Goal: Task Accomplishment & Management: Manage account settings

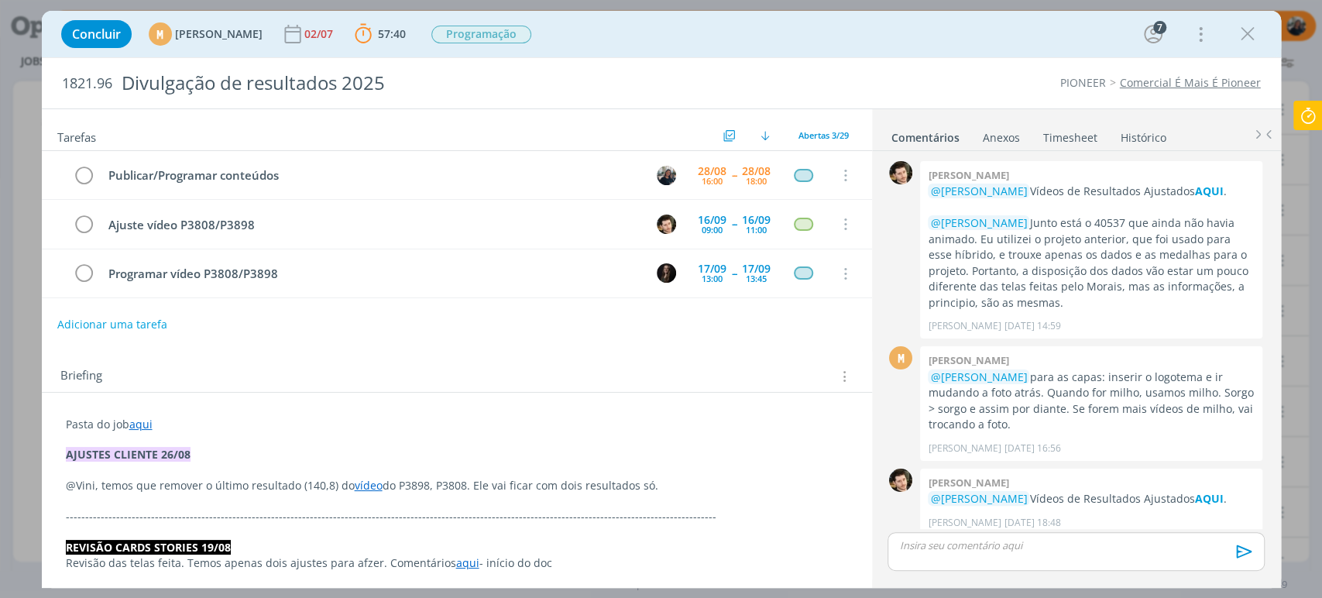
scroll to position [1686, 0]
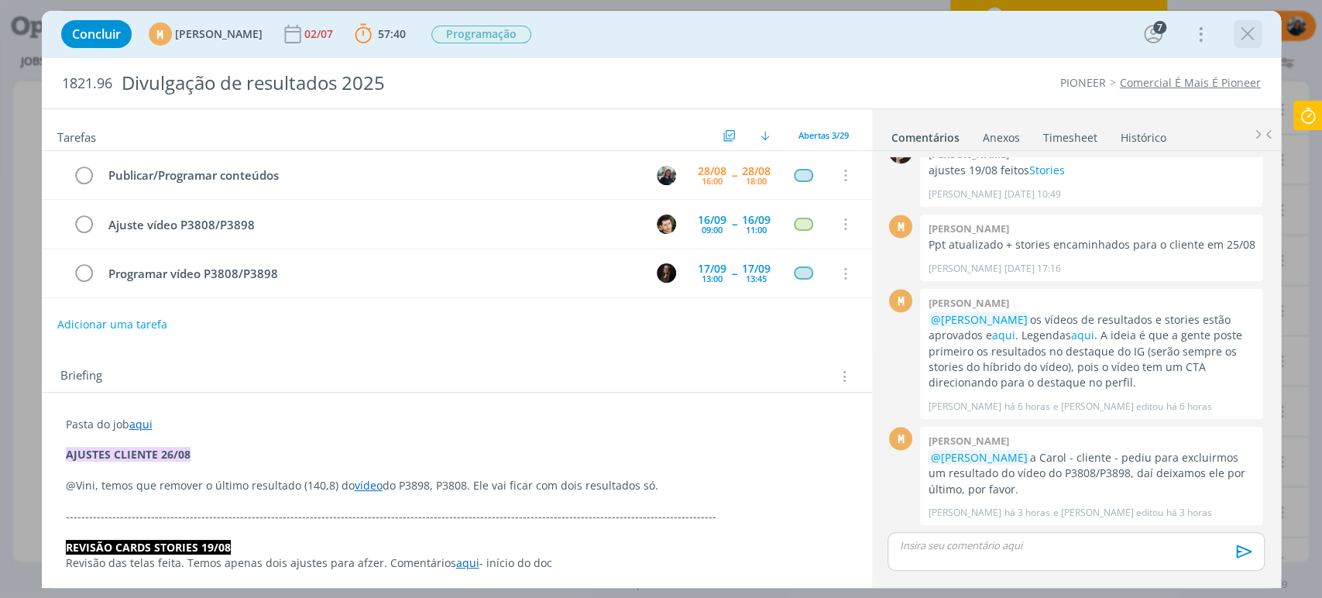
click at [1253, 27] on icon "dialog" at bounding box center [1247, 33] width 23 height 23
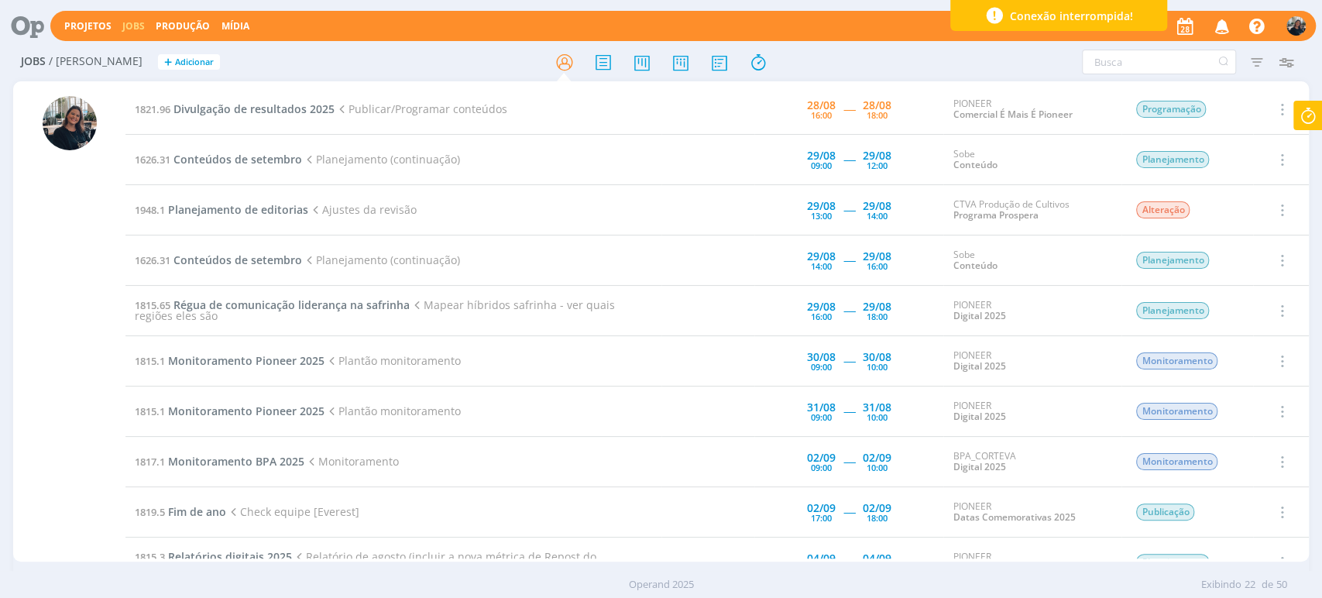
click at [240, 99] on td "1821.96 Divulgação de resultados 2025 Publicar/Programar conteúdos" at bounding box center [393, 109] width 536 height 50
click at [243, 103] on span "Divulgação de resultados 2025" at bounding box center [253, 108] width 161 height 15
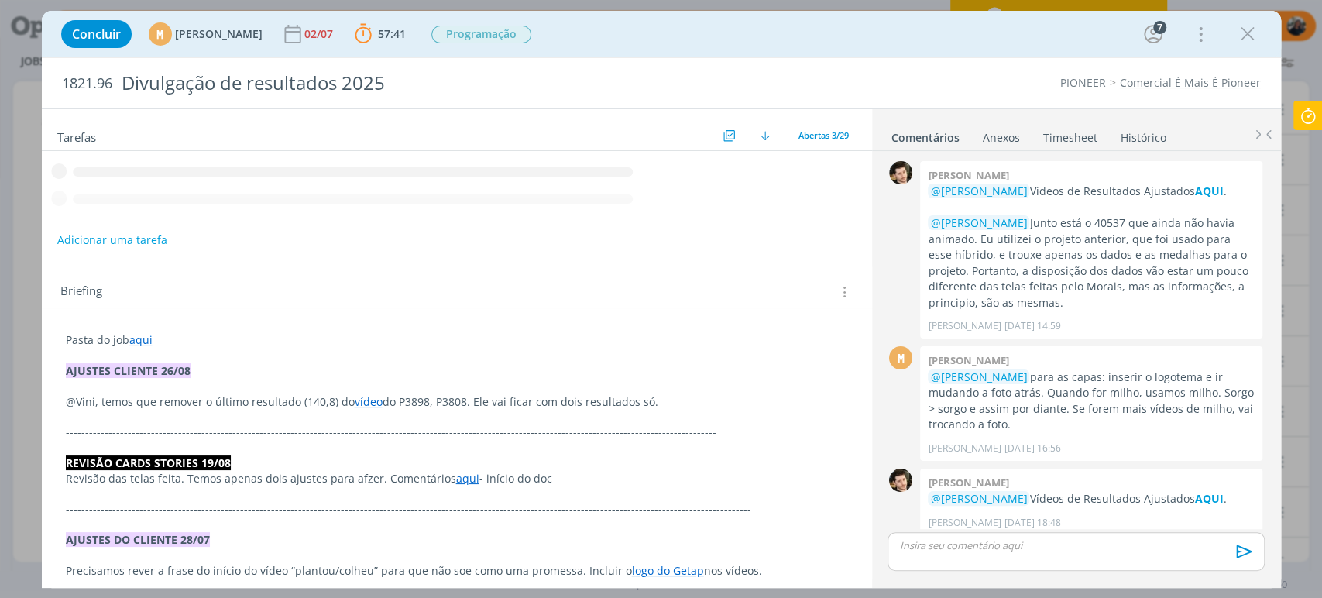
scroll to position [1686, 0]
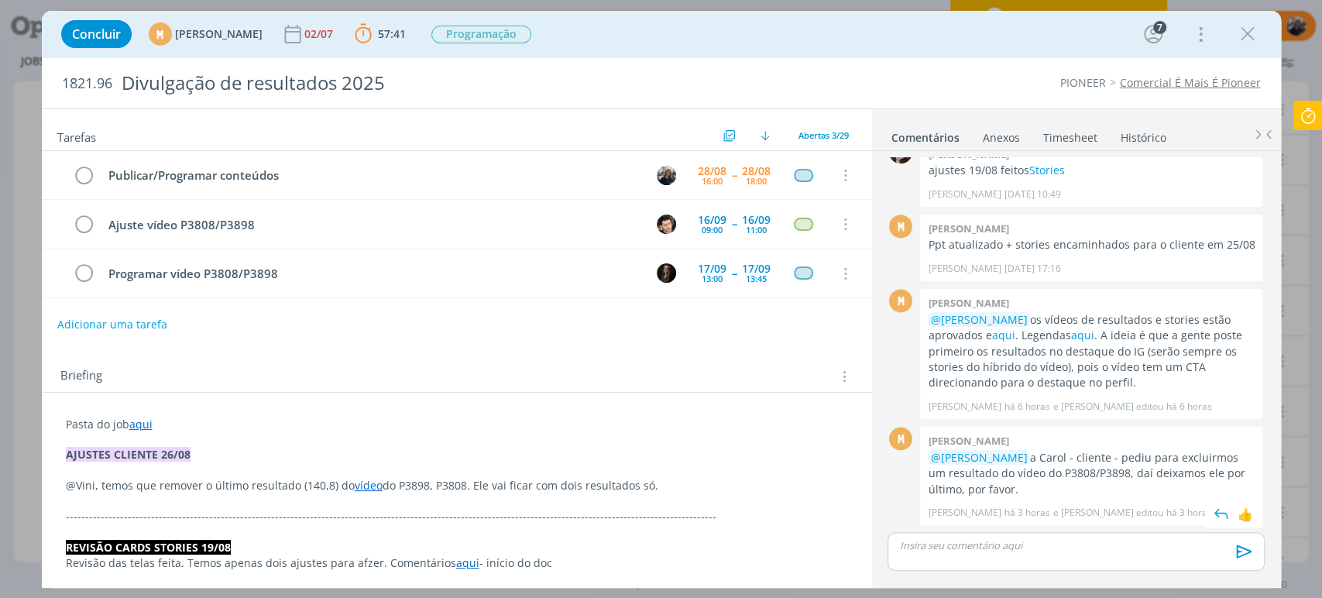
drag, startPoint x: 1010, startPoint y: 486, endPoint x: 921, endPoint y: 455, distance: 94.1
click at [921, 455] on div "[PERSON_NAME] @[PERSON_NAME] a [PERSON_NAME] - cliente - pediu para excluirmos …" at bounding box center [1091, 476] width 342 height 98
drag, startPoint x: 928, startPoint y: 439, endPoint x: 1011, endPoint y: 490, distance: 97.0
click at [1011, 490] on div "[PERSON_NAME] @[PERSON_NAME] a [PERSON_NAME] - cliente - pediu para excluirmos …" at bounding box center [1091, 476] width 342 height 98
copy div "[PERSON_NAME] @[PERSON_NAME] a [PERSON_NAME] - cliente - pediu para excluirmos …"
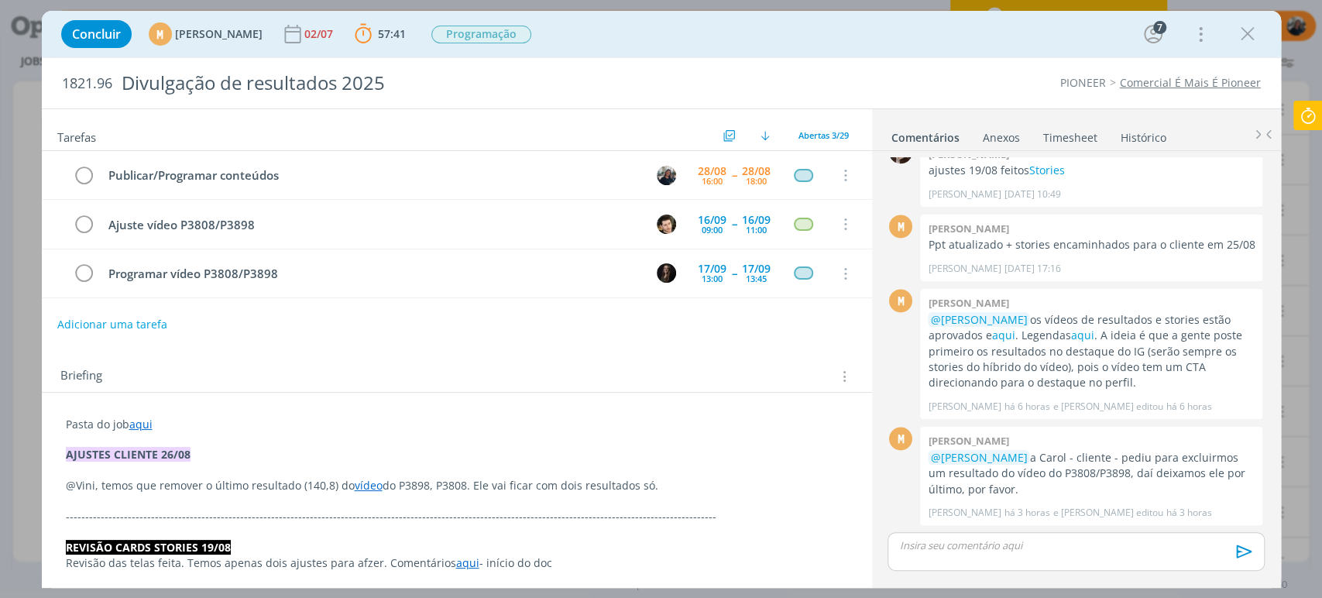
click at [781, 351] on div "Briefing Briefings Predefinidos Versões do Briefing Ver Briefing do Projeto" at bounding box center [457, 372] width 830 height 42
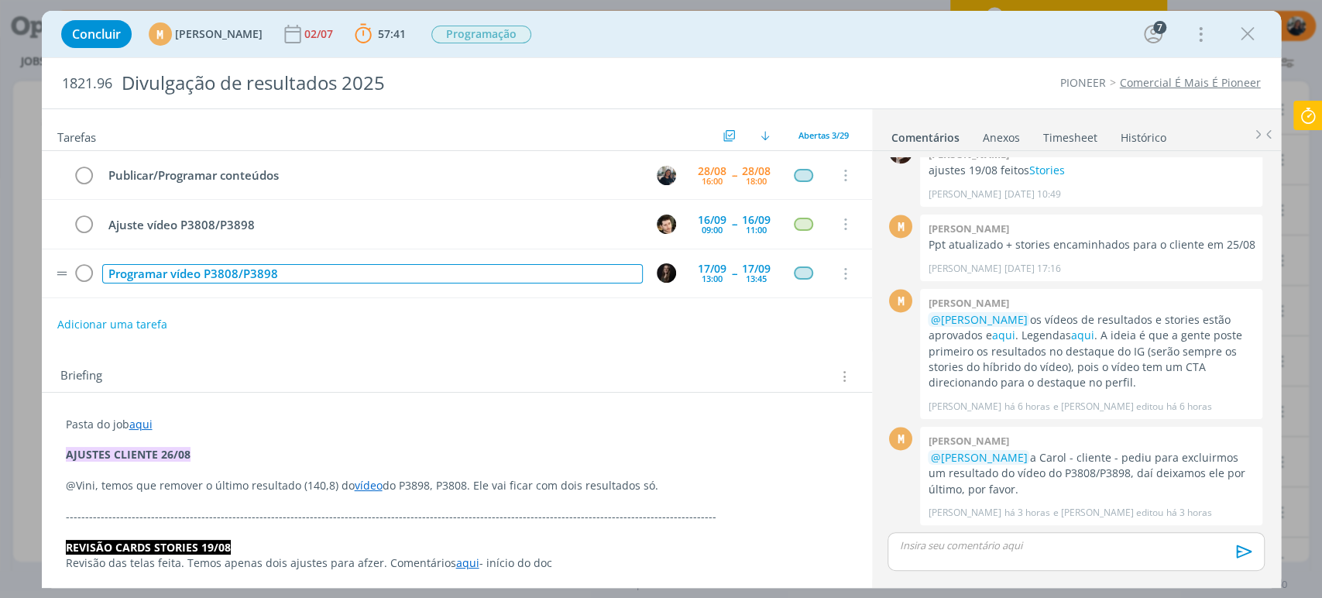
click at [204, 271] on div "Programar vídeo P3808/P3898" at bounding box center [372, 273] width 541 height 19
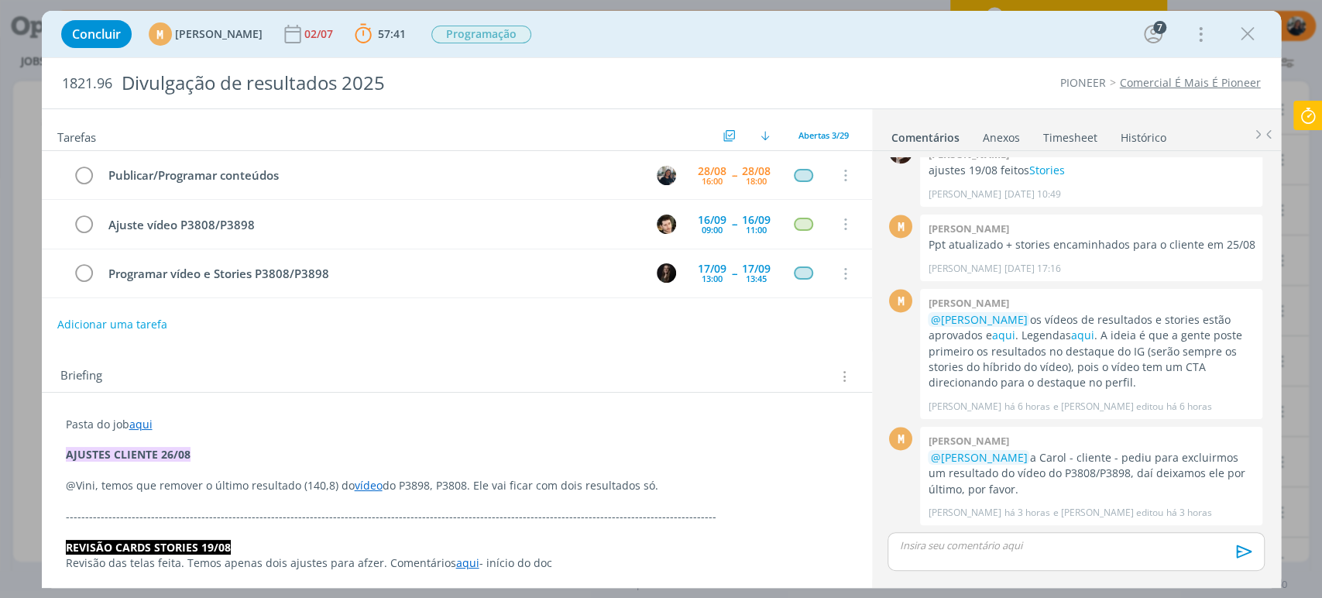
click at [275, 315] on div "Adicionar uma tarefa" at bounding box center [457, 325] width 830 height 28
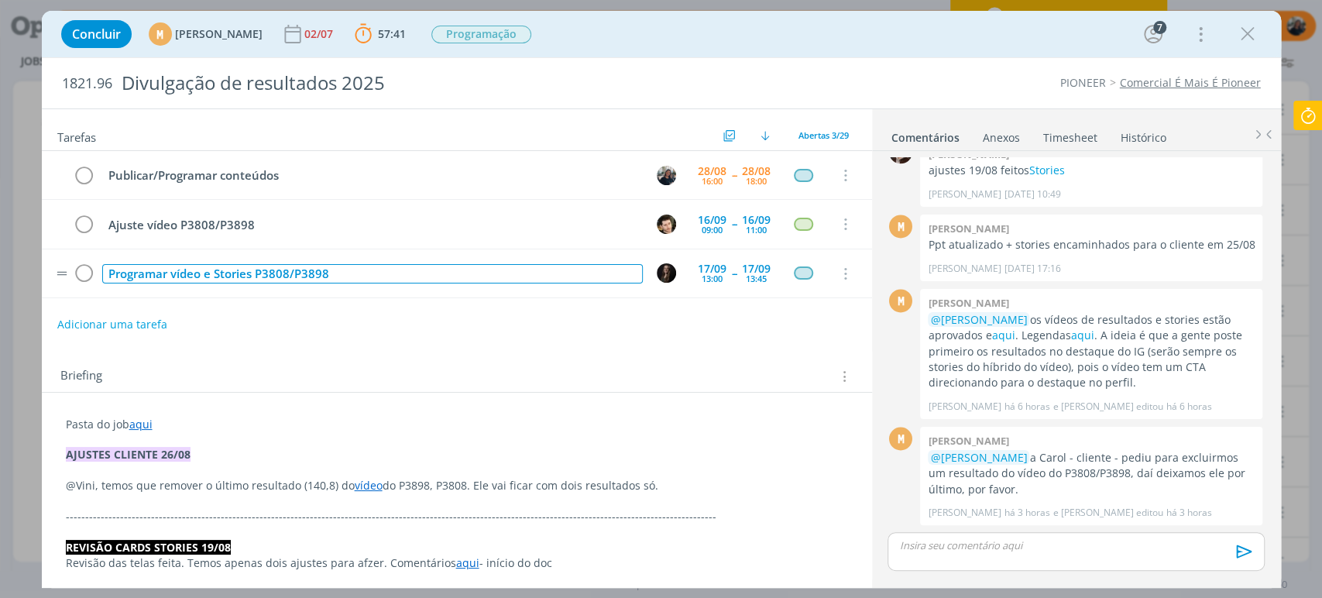
click at [252, 270] on div "Programar vídeo e Stories P3808/P3898" at bounding box center [372, 273] width 541 height 19
click at [292, 265] on div "Programar vídeo e Stories (incluíndo Facebook) P3808/P3898" at bounding box center [372, 273] width 541 height 19
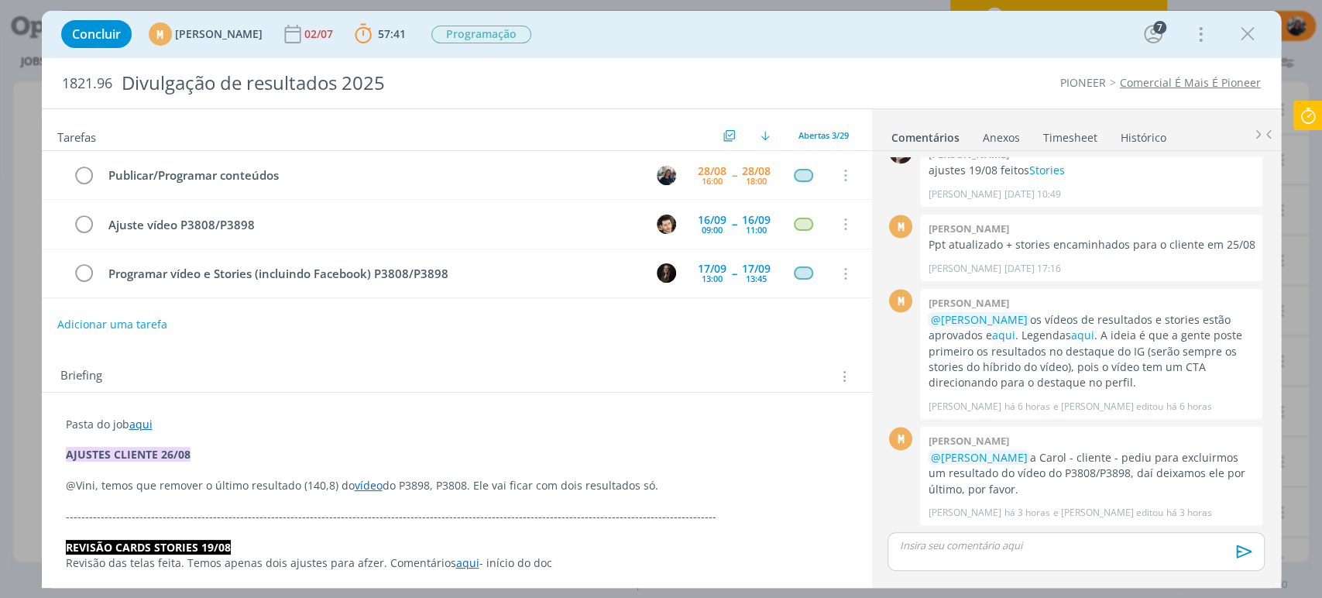
click at [265, 324] on div "Adicionar uma tarefa" at bounding box center [457, 325] width 830 height 28
click at [497, 256] on tr "Programar vídeo e Stories (incluindo Facebook) P3808/P3898 [DATE] 13:00 -- [DAT…" at bounding box center [457, 273] width 830 height 49
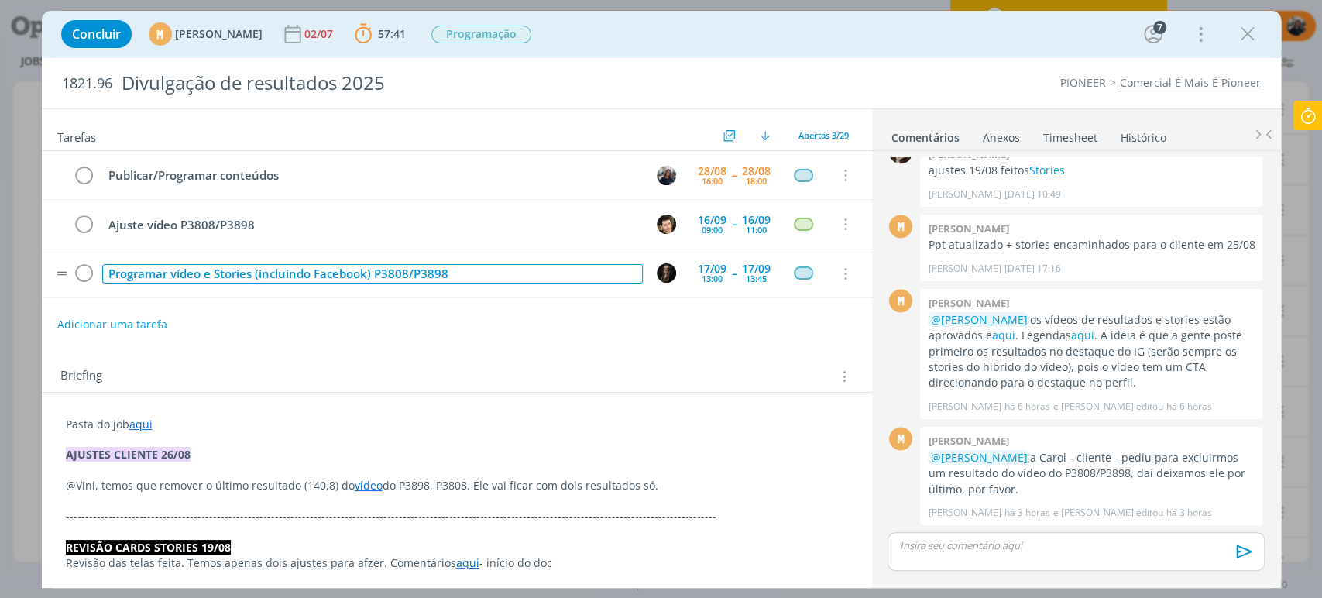
click at [493, 274] on div "Programar vídeo e Stories (incluindo Facebook) P3808/P3898" at bounding box center [372, 273] width 541 height 19
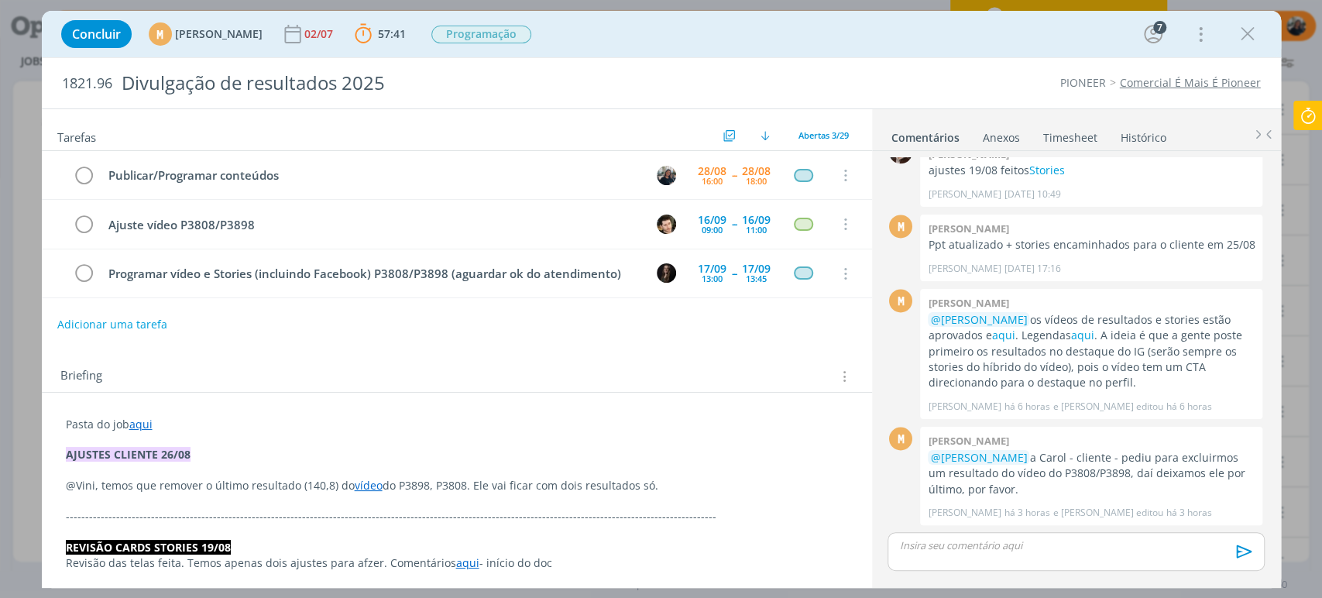
click at [455, 314] on div "Adicionar uma tarefa" at bounding box center [457, 325] width 830 height 28
click at [1000, 541] on p "dialog" at bounding box center [1076, 545] width 352 height 14
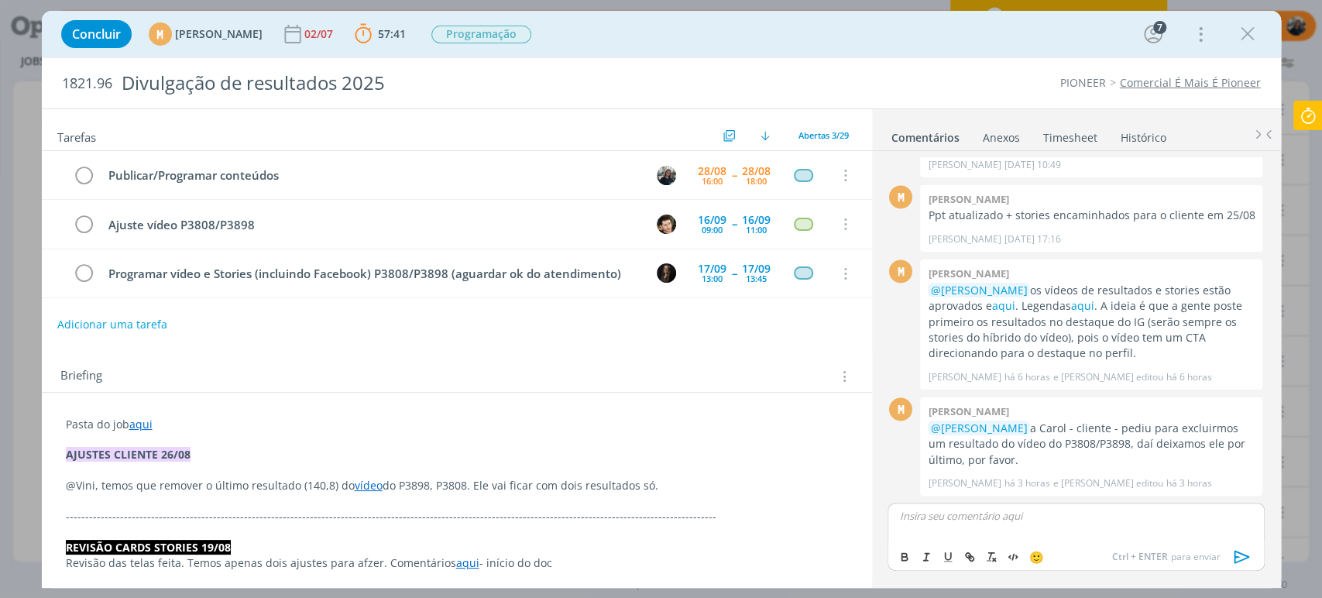
scroll to position [1716, 0]
click at [1001, 544] on span "[PERSON_NAME]" at bounding box center [984, 539] width 96 height 19
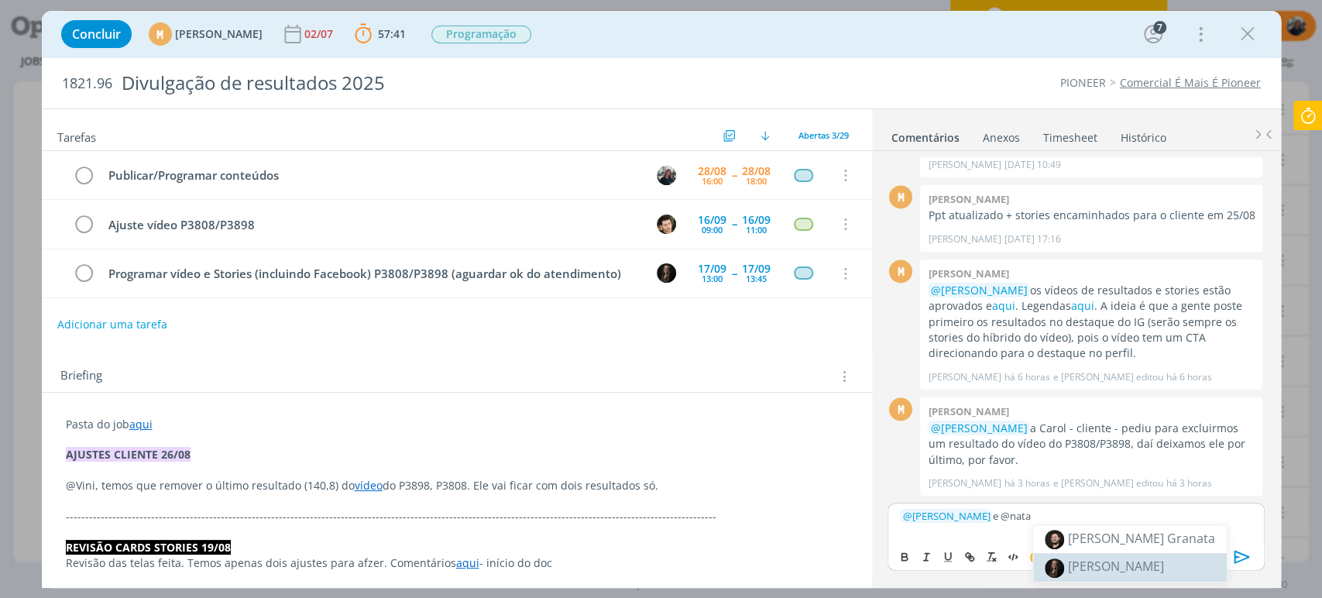
click at [1091, 556] on li "[PERSON_NAME]" at bounding box center [1130, 567] width 194 height 28
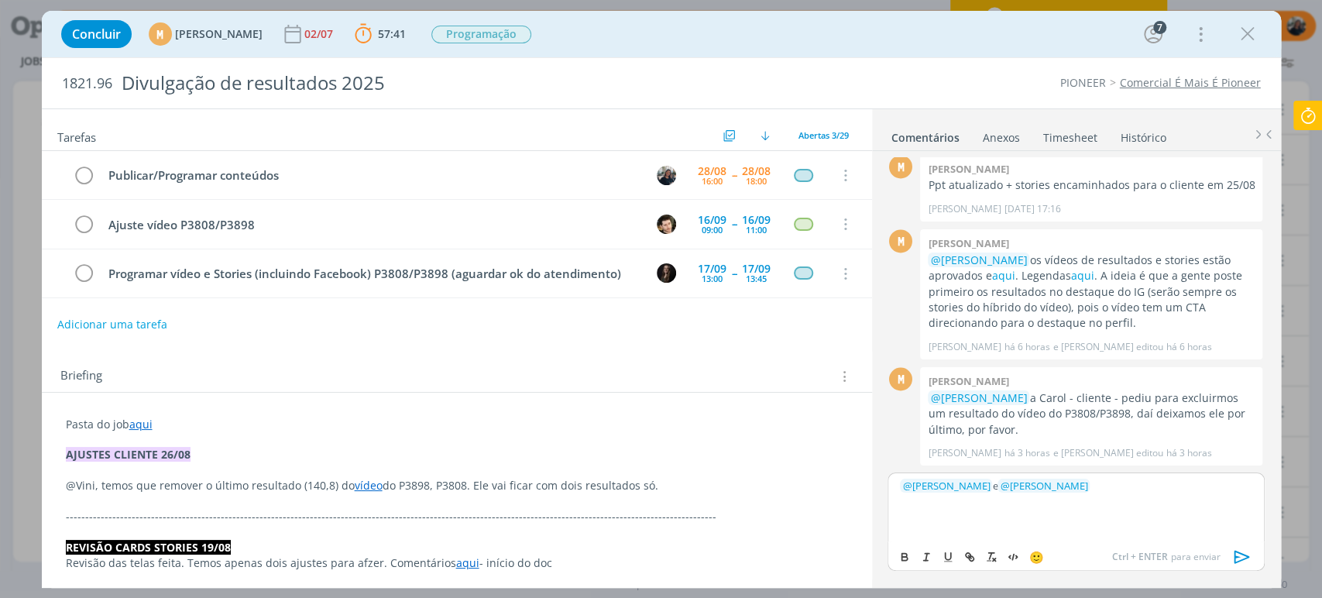
click at [1029, 515] on p "dialog" at bounding box center [1076, 514] width 352 height 14
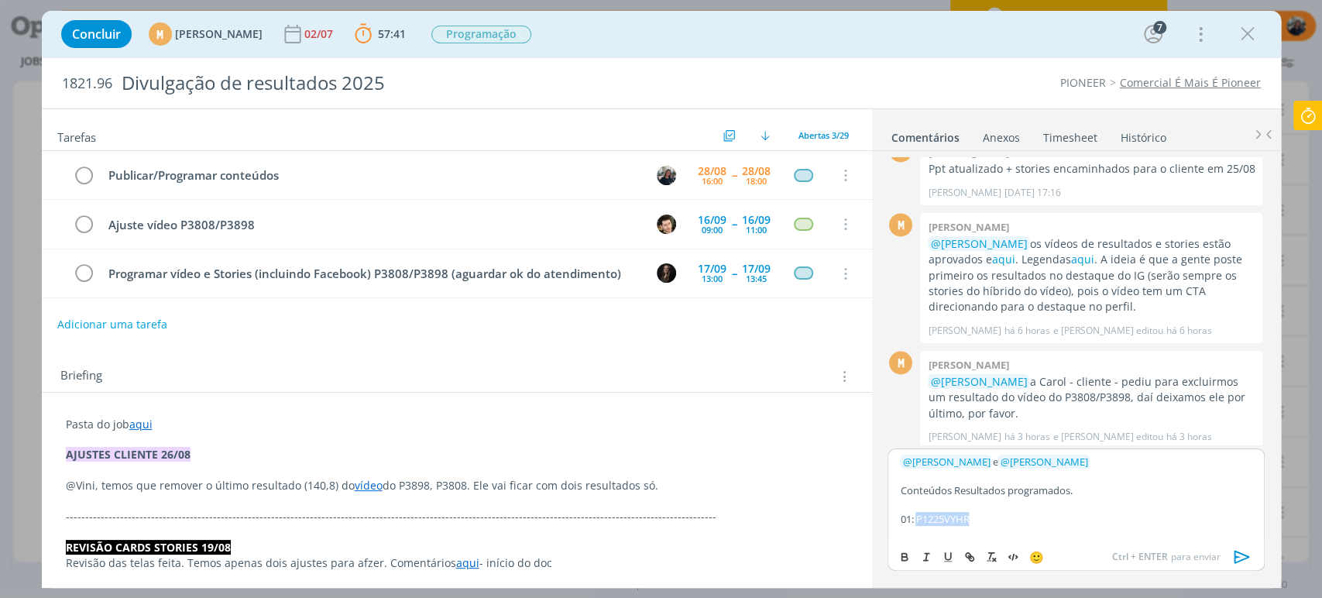
drag, startPoint x: 917, startPoint y: 521, endPoint x: 971, endPoint y: 519, distance: 54.3
click at [971, 519] on p "01: P1225VYHR" at bounding box center [1076, 519] width 352 height 14
drag, startPoint x: 902, startPoint y: 554, endPoint x: 913, endPoint y: 548, distance: 12.8
click at [904, 552] on icon "dialog" at bounding box center [904, 557] width 12 height 12
click at [1005, 517] on p "01: P1225VYHR" at bounding box center [1076, 519] width 352 height 14
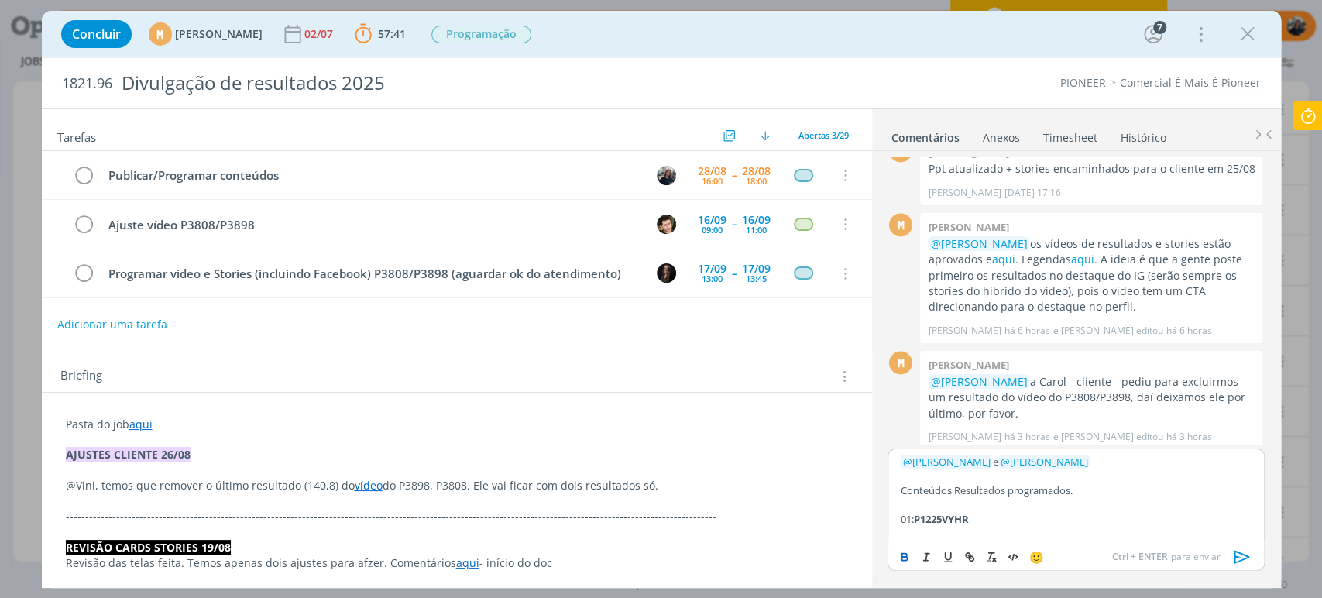
click at [1014, 518] on p "01: P1225VYHR" at bounding box center [1076, 519] width 352 height 14
click at [979, 515] on strong "P1225VYHR - 28/08" at bounding box center [957, 519] width 88 height 14
drag, startPoint x: 974, startPoint y: 516, endPoint x: 1033, endPoint y: 525, distance: 59.6
click at [1035, 524] on p "01: P1225VYHR - 28/08" at bounding box center [1076, 519] width 352 height 14
click at [907, 551] on icon "dialog" at bounding box center [904, 557] width 12 height 12
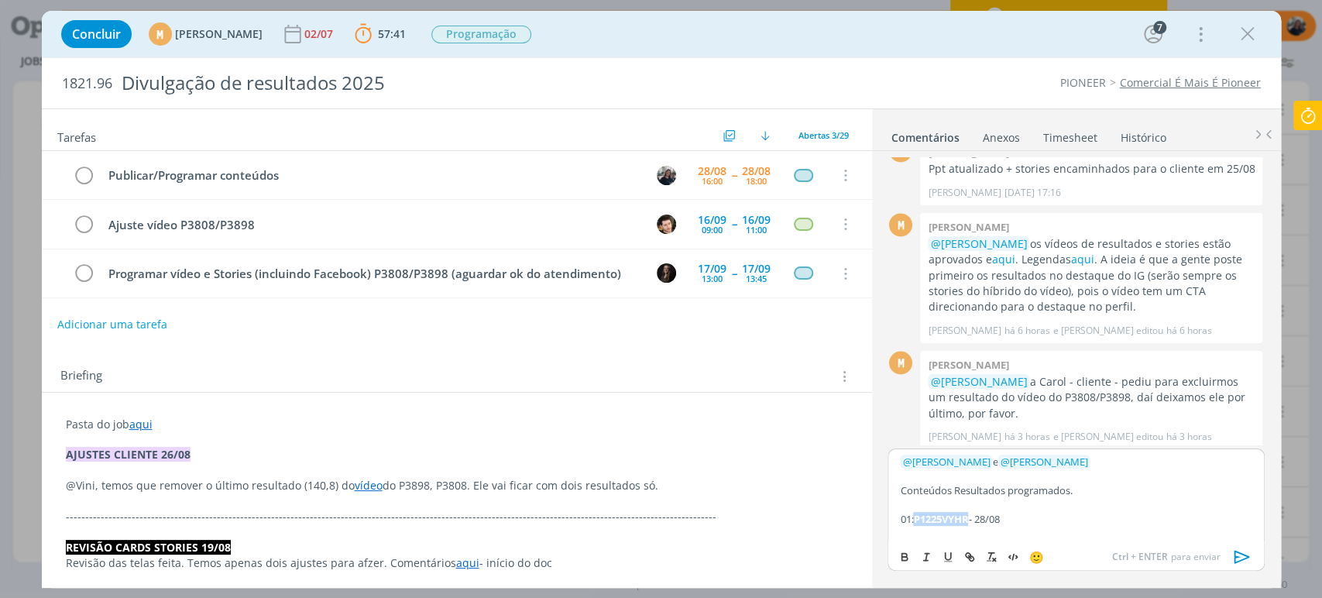
click at [1049, 514] on p "01: P1225VYHR - 28/08" at bounding box center [1076, 519] width 352 height 14
click at [1061, 517] on p "01: P1225VYHR - 28/08" at bounding box center [1076, 519] width 352 height 14
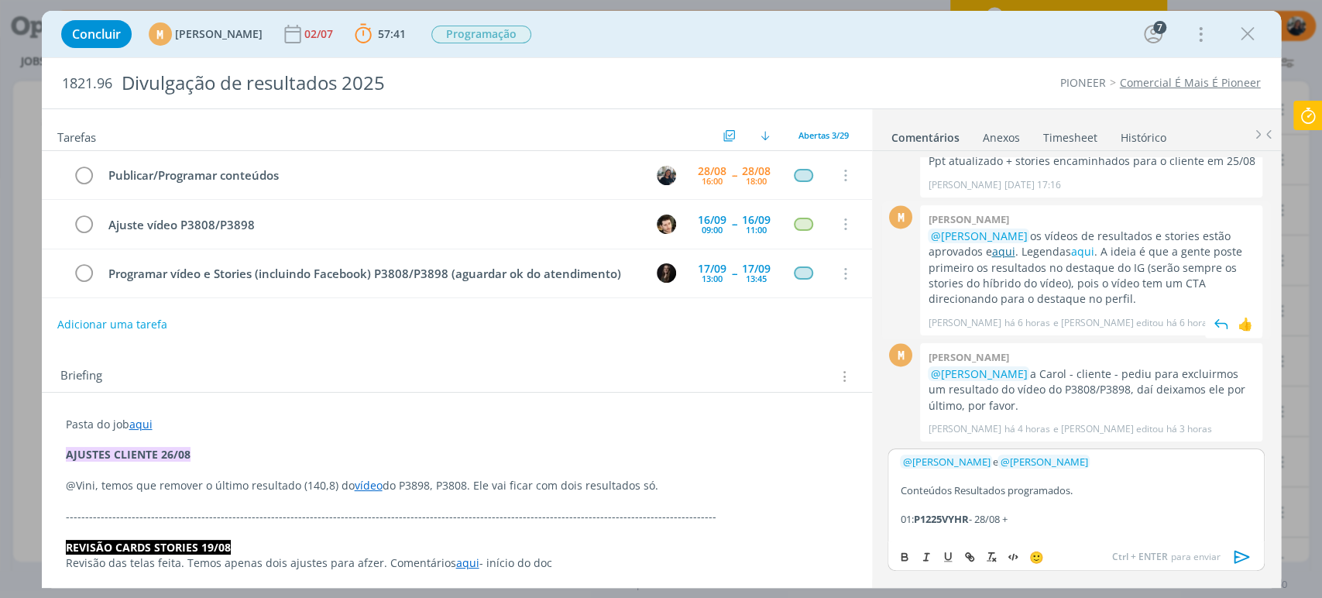
click at [1006, 258] on link "aqui" at bounding box center [1002, 251] width 23 height 15
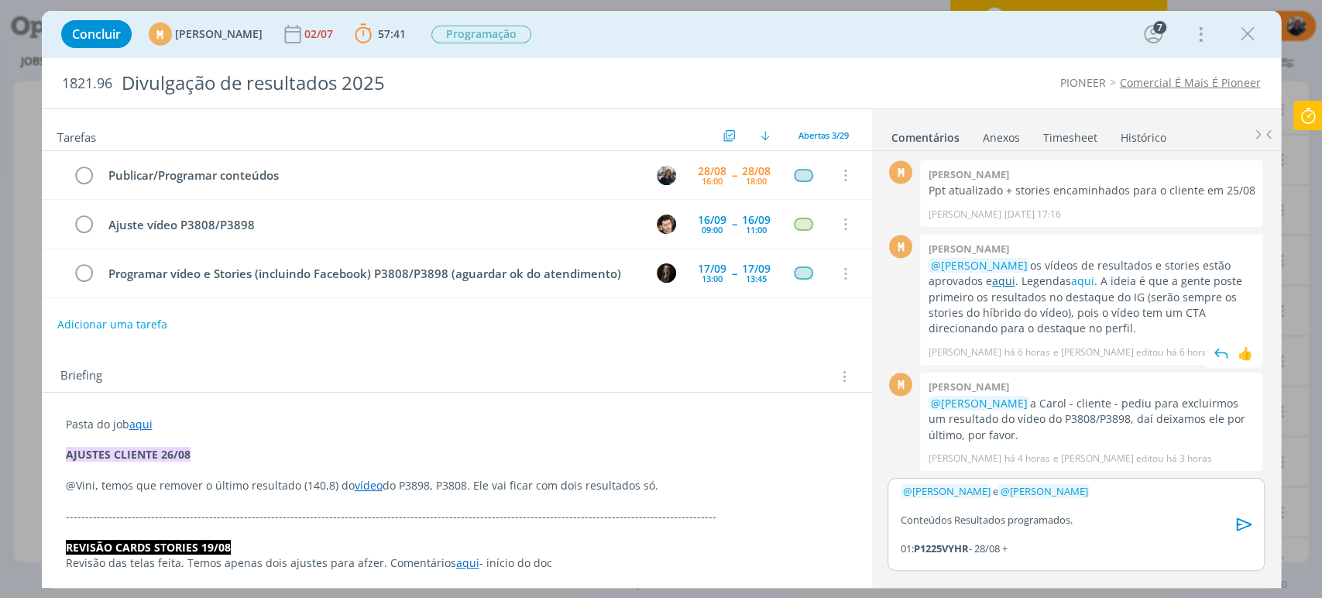
scroll to position [1741, 0]
click at [1099, 563] on p "dialog" at bounding box center [1076, 562] width 352 height 14
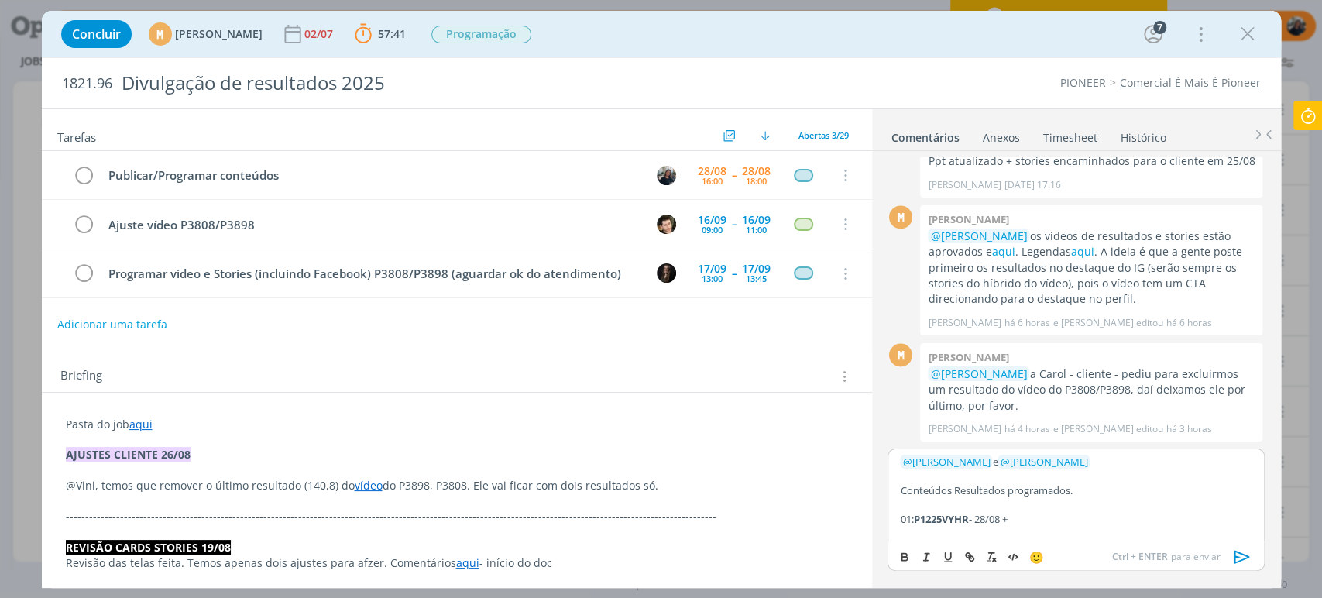
scroll to position [1770, 0]
click at [1072, 527] on p "dialog" at bounding box center [1076, 533] width 352 height 14
click at [1071, 522] on p "01: P1225VYHR - 28/08 +" at bounding box center [1076, 519] width 352 height 14
click at [1052, 529] on p "07:" at bounding box center [1076, 535] width 352 height 14
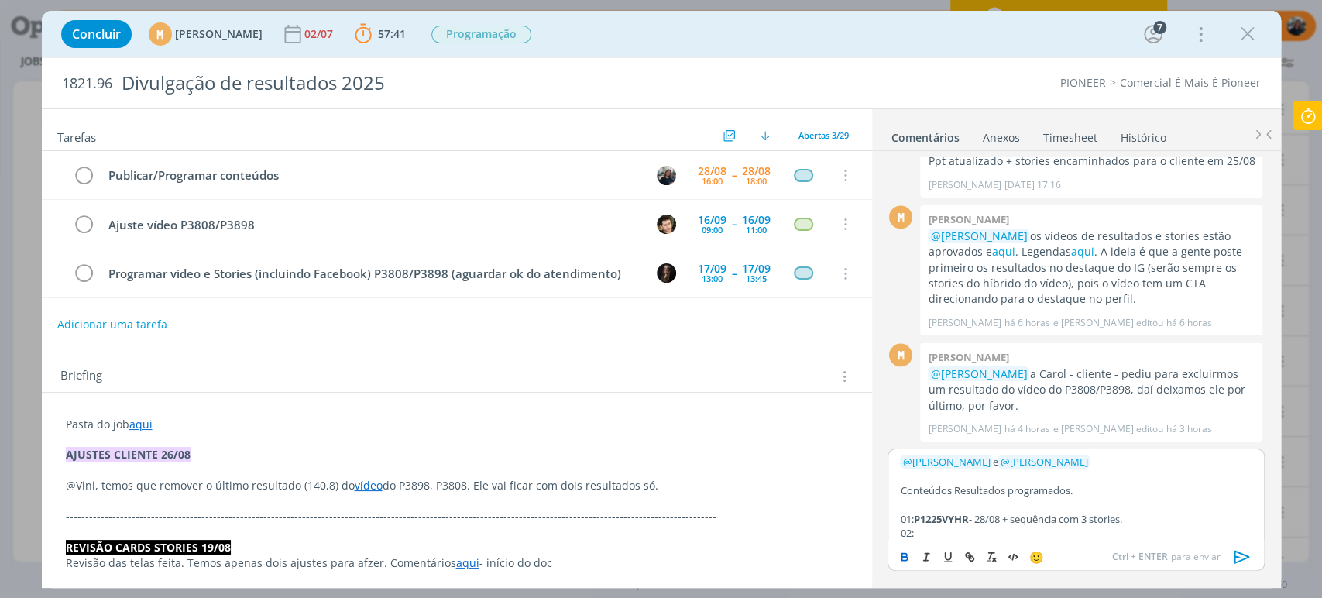
scroll to position [86, 0]
drag, startPoint x: 1025, startPoint y: 517, endPoint x: 1208, endPoint y: 531, distance: 184.0
click at [1232, 519] on p "07: P3808VYHR e P3898 - Ficam para 17/09 após ajustes de vídeo." at bounding box center [1076, 519] width 352 height 14
click at [905, 557] on icon "dialog" at bounding box center [904, 558] width 5 height 3
click at [980, 500] on p "06:" at bounding box center [1076, 504] width 352 height 14
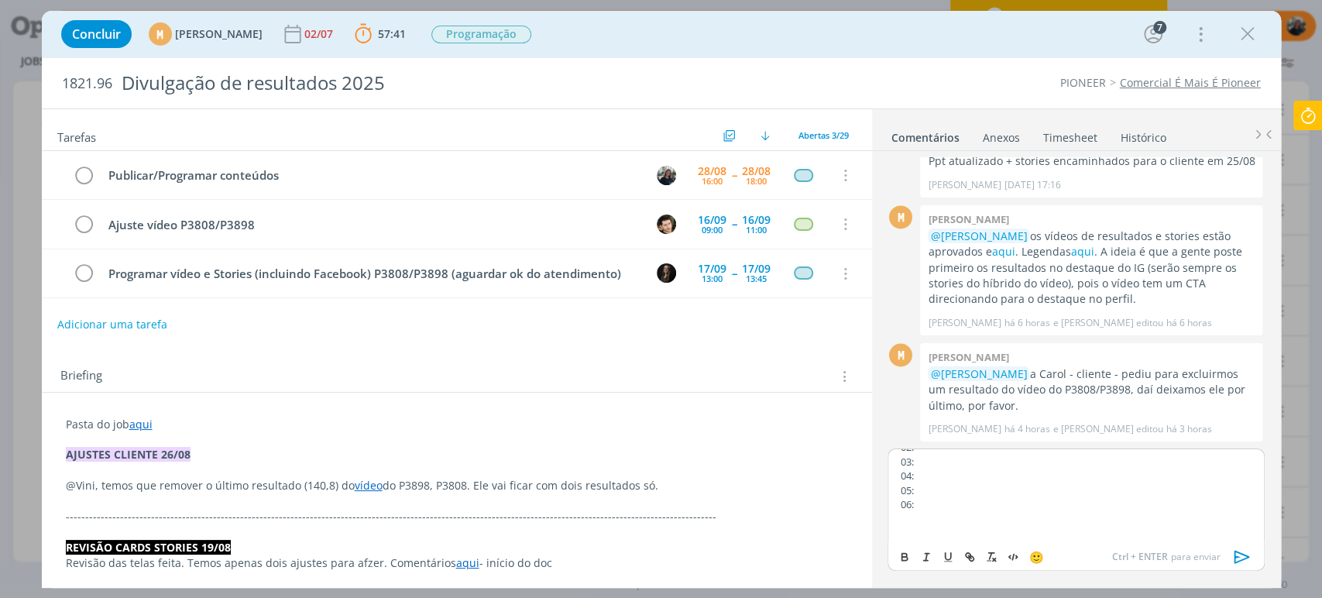
scroll to position [118, 0]
click at [1233, 517] on p "07: P3808VYHR e P3898 - Ficam para 17/09 após ajustes de vídeo." at bounding box center [1076, 515] width 352 height 14
click at [1001, 471] on p "dialog" at bounding box center [1076, 472] width 352 height 14
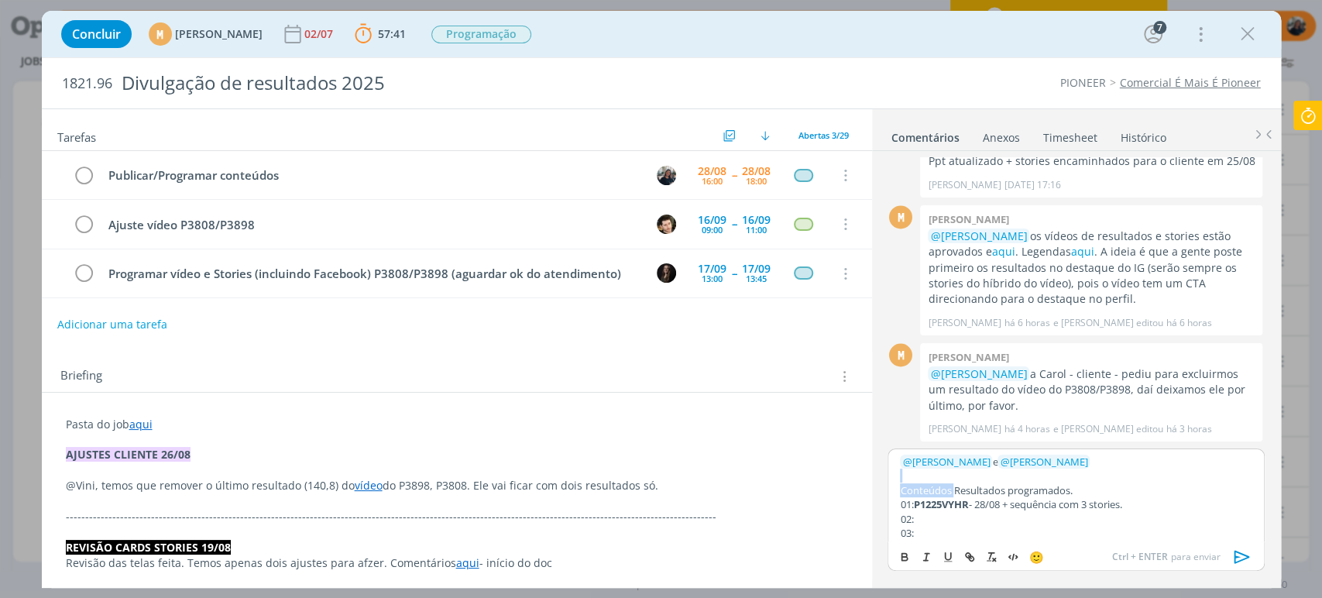
drag, startPoint x: 954, startPoint y: 457, endPoint x: 1106, endPoint y: 485, distance: 154.3
click at [1106, 485] on p "Conteúdos Resultados programados." at bounding box center [1076, 490] width 352 height 14
click at [924, 556] on icon "dialog" at bounding box center [926, 557] width 12 height 12
click at [950, 549] on button "dialog" at bounding box center [949, 557] width 22 height 19
drag, startPoint x: 902, startPoint y: 558, endPoint x: 916, endPoint y: 550, distance: 16.3
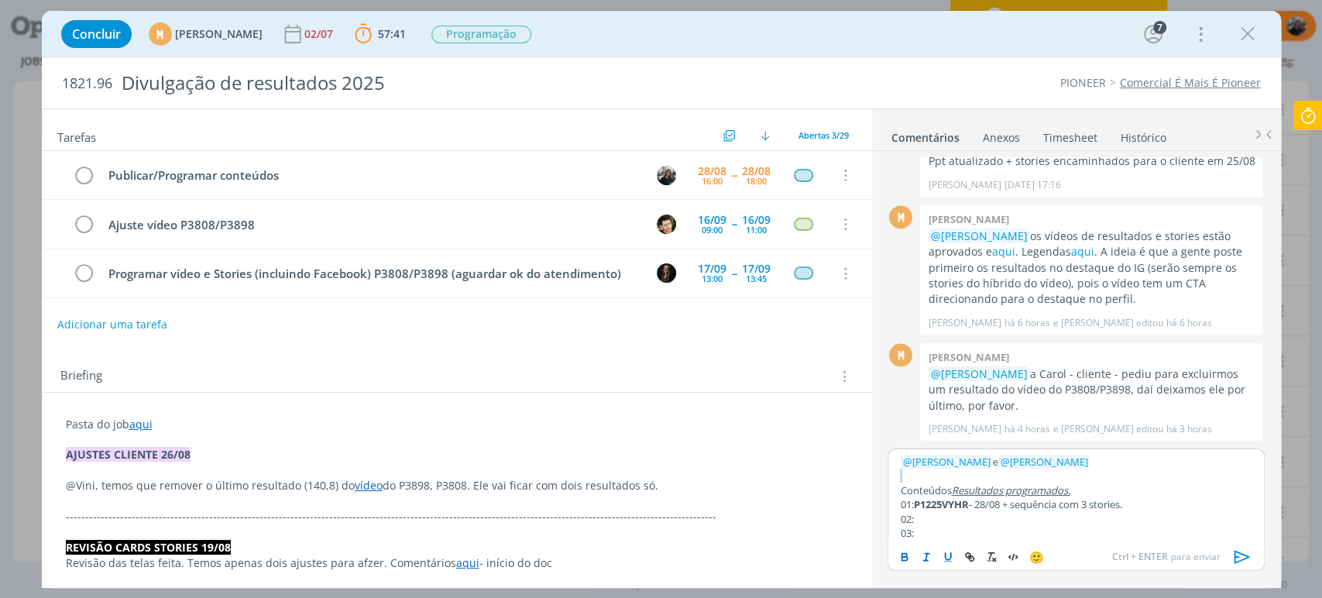
click at [904, 558] on icon "dialog" at bounding box center [904, 557] width 12 height 12
click at [965, 487] on u "Resultados programados." at bounding box center [1015, 490] width 128 height 14
click at [959, 490] on u "Resultados programados." at bounding box center [1015, 490] width 128 height 14
drag, startPoint x: 956, startPoint y: 489, endPoint x: 956, endPoint y: 500, distance: 10.8
click at [963, 490] on p "Conteúdos r esultados programados." at bounding box center [1076, 490] width 352 height 14
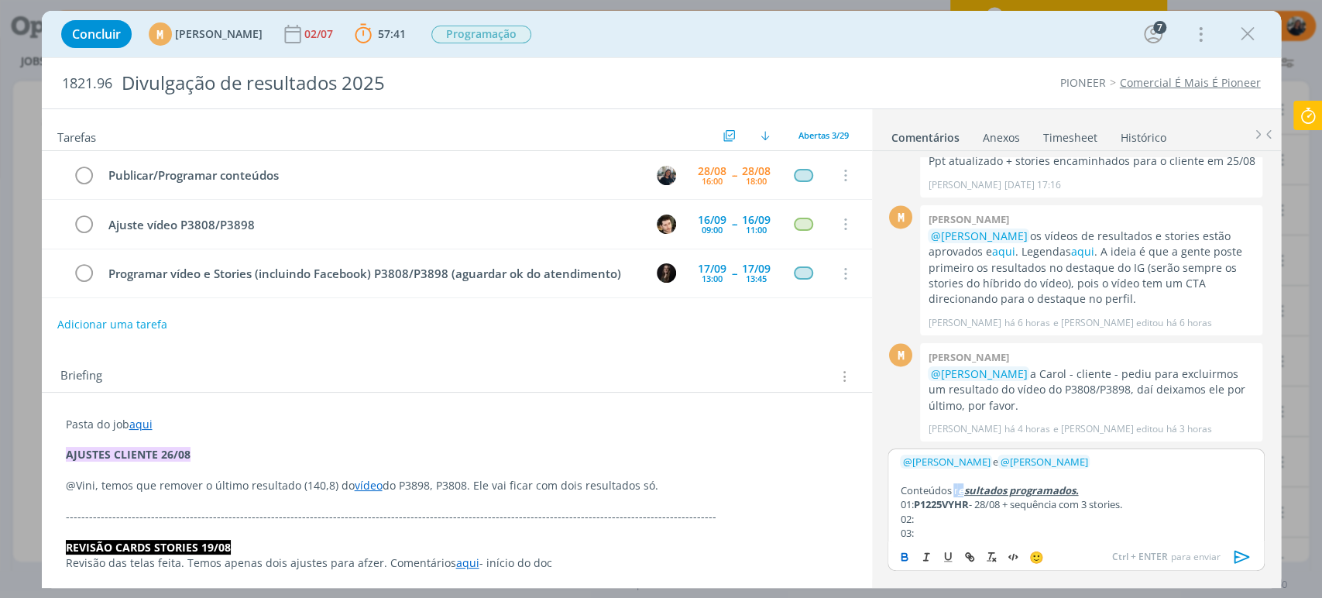
click at [902, 557] on icon "dialog" at bounding box center [904, 558] width 5 height 3
click at [923, 552] on icon "dialog" at bounding box center [926, 557] width 12 height 12
click at [944, 555] on icon "dialog" at bounding box center [948, 557] width 12 height 12
click at [1078, 500] on p "01: P1225VYHR - 28/08 + sequência com 3 stories." at bounding box center [1076, 504] width 352 height 14
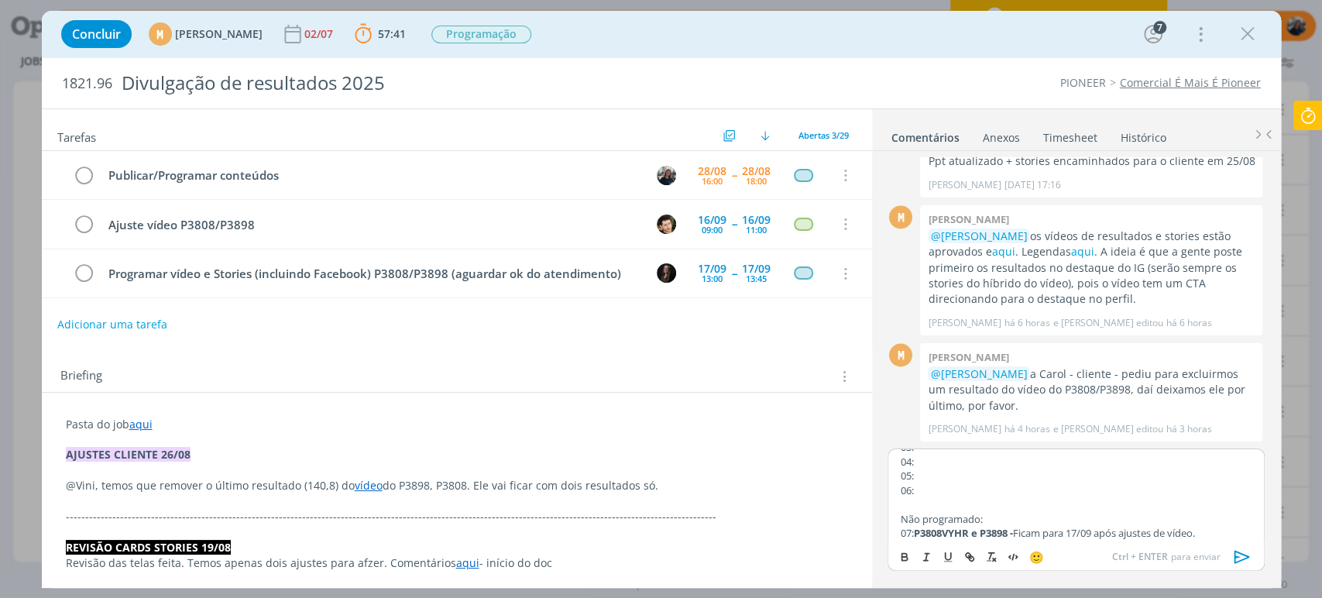
click at [913, 519] on p "Não programado:" at bounding box center [1076, 519] width 352 height 14
click at [948, 555] on icon "dialog" at bounding box center [948, 557] width 12 height 12
click at [929, 554] on line "dialog" at bounding box center [928, 554] width 4 height 0
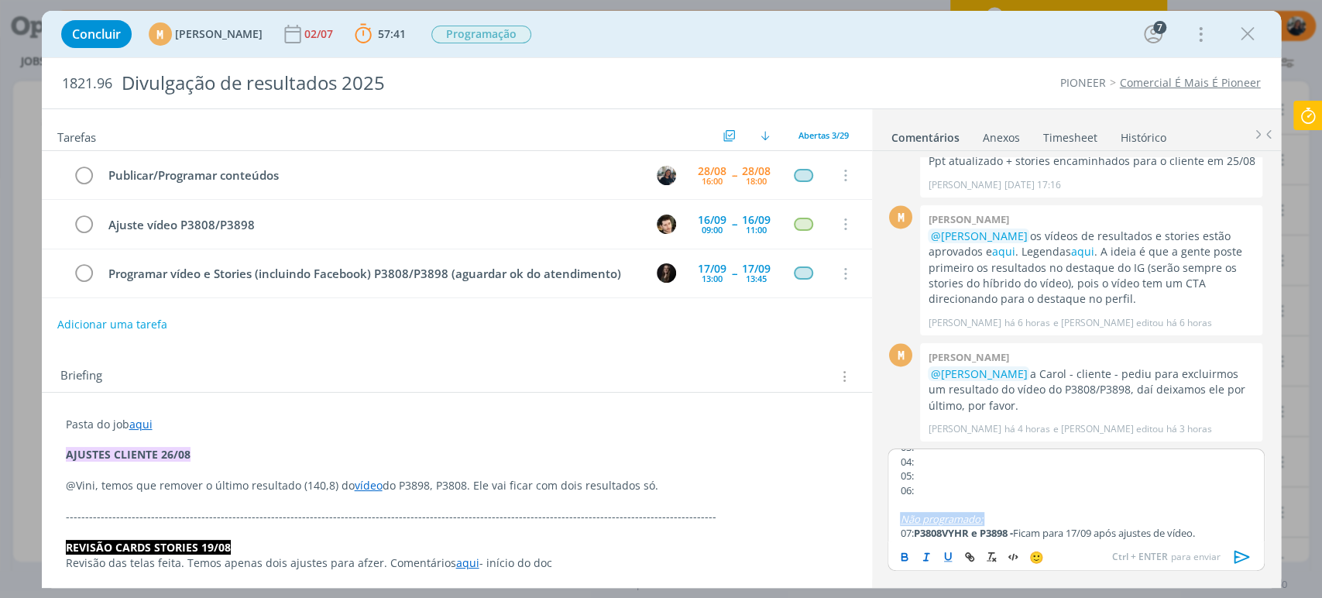
click at [902, 552] on icon "dialog" at bounding box center [904, 557] width 12 height 12
click at [1031, 498] on p "dialog" at bounding box center [1076, 504] width 352 height 14
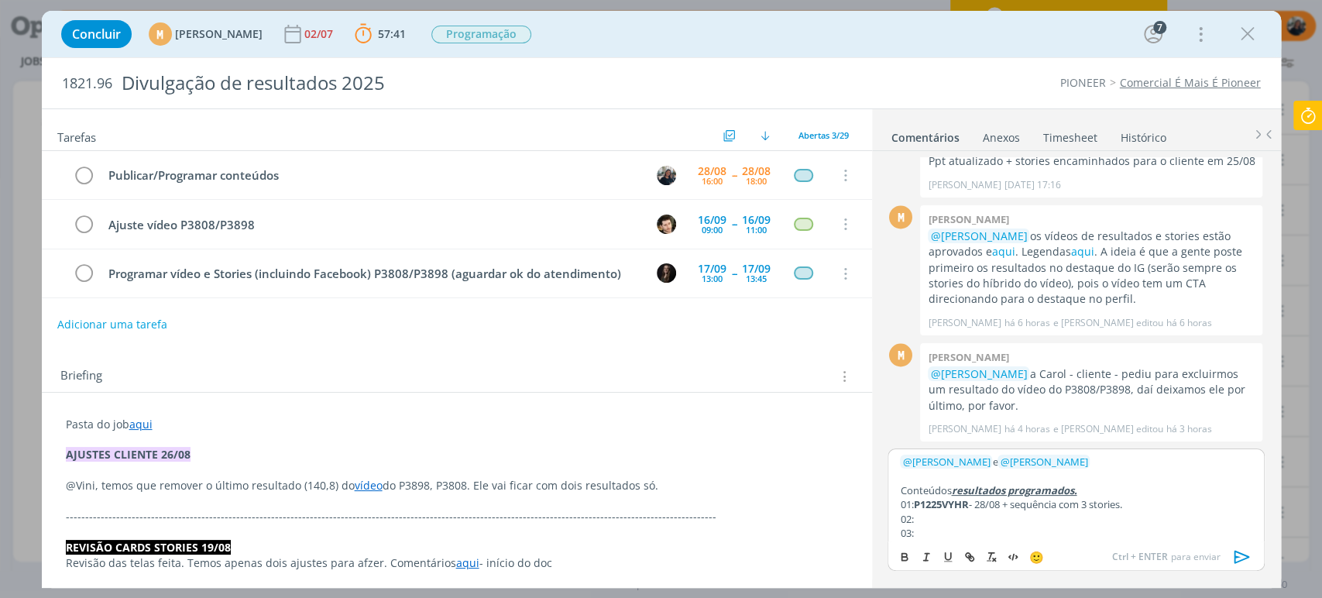
click at [1041, 514] on p "02:" at bounding box center [1076, 519] width 352 height 14
click at [1153, 506] on p "01: P1225VYHR - 28/08 + sequência com 3 stories." at bounding box center [1076, 504] width 352 height 14
click at [1102, 521] on p "02:" at bounding box center [1076, 519] width 352 height 14
click at [1165, 503] on p "01: P1225VYHR - 28/08 + sequência com 3 stories." at bounding box center [1076, 504] width 352 height 14
click at [1103, 518] on p "02:" at bounding box center [1076, 519] width 352 height 14
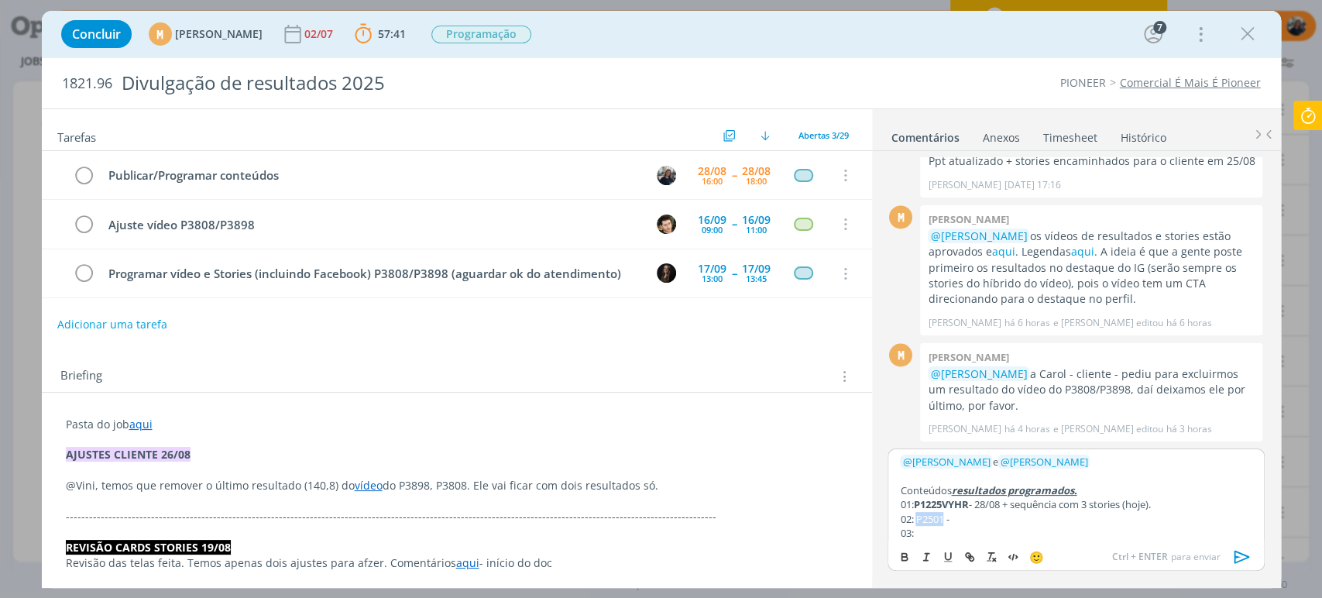
drag, startPoint x: 945, startPoint y: 518, endPoint x: 868, endPoint y: 560, distance: 87.3
click at [915, 517] on p "02: P2501 -" at bounding box center [1076, 519] width 352 height 14
click at [898, 553] on icon "dialog" at bounding box center [904, 557] width 12 height 12
click at [1005, 519] on p "02: P2501 -" at bounding box center [1076, 519] width 352 height 14
drag, startPoint x: 1019, startPoint y: 504, endPoint x: 1130, endPoint y: 504, distance: 110.8
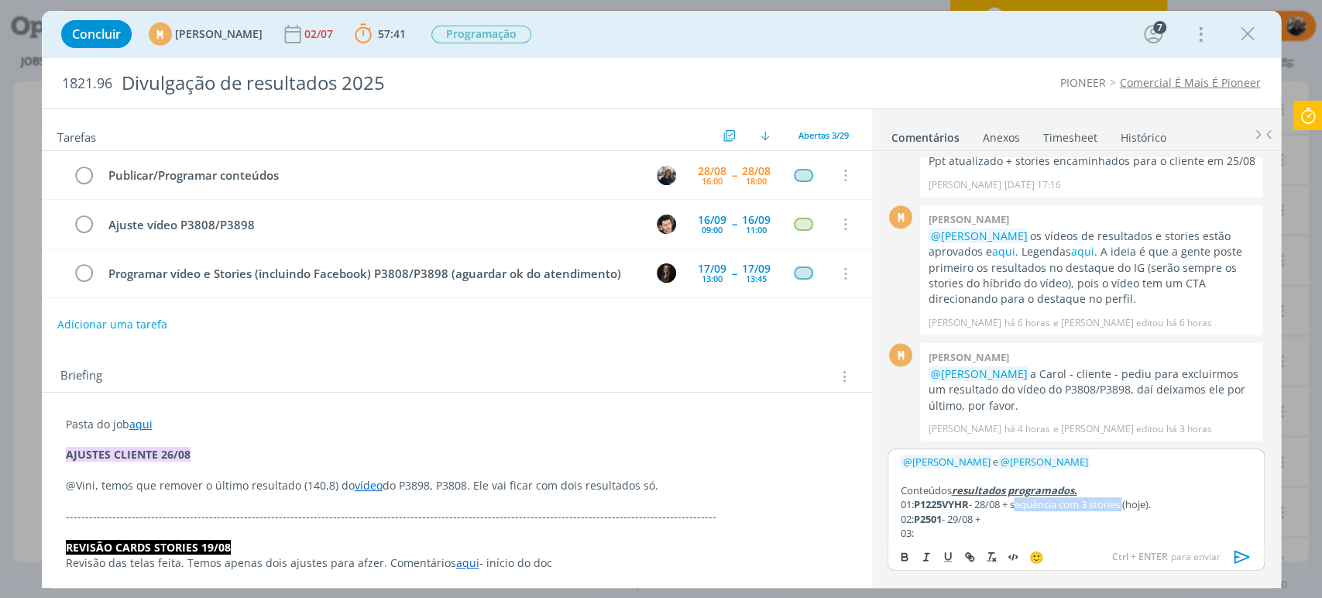
click at [1130, 504] on p "01: P1225VYHR - 28/08 + sequência com 3 stories (hoje)." at bounding box center [1076, 504] width 352 height 14
copy p "sequência com 3 stories"
click at [1078, 524] on p "02: P2501 - 29/08 +" at bounding box center [1076, 519] width 352 height 14
click at [1066, 516] on p "02: P2501 - 29/08 + sequência com 3 stories" at bounding box center [1076, 519] width 352 height 14
click at [1117, 513] on p "02: P2501 - 29/08 + sequência com 7 stories" at bounding box center [1076, 519] width 352 height 14
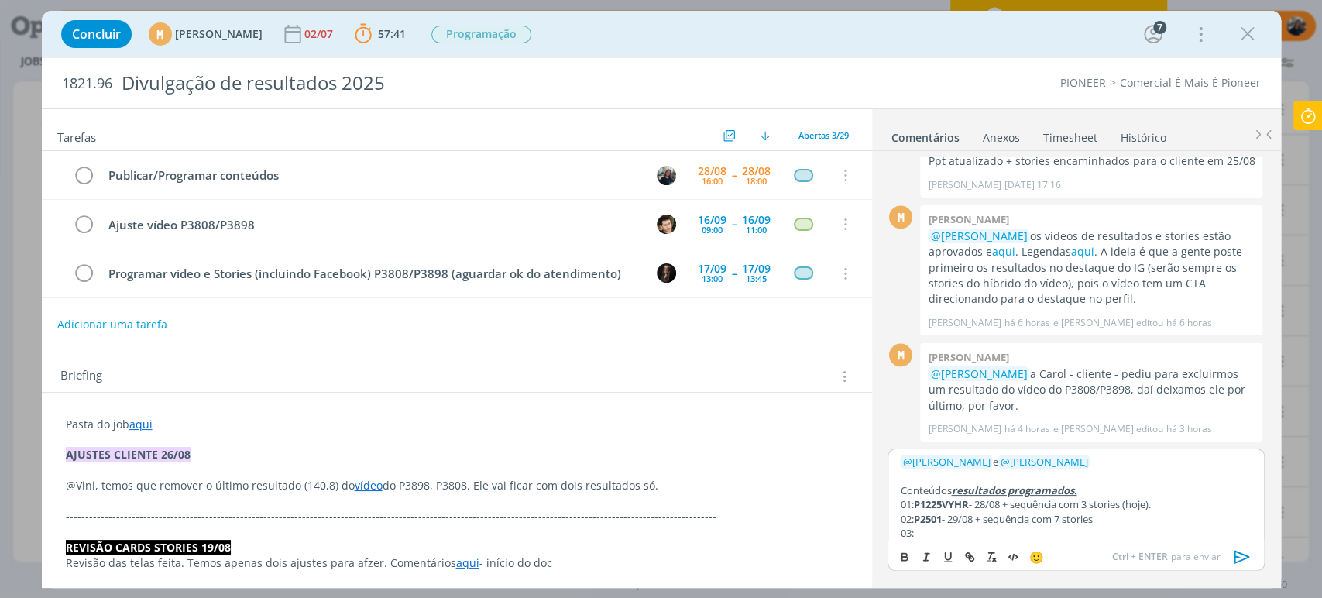
click at [1128, 520] on p "02: P2501 - 29/08 + sequência com 7 stories" at bounding box center [1076, 519] width 352 height 14
click at [1041, 534] on p "03:" at bounding box center [1076, 533] width 352 height 14
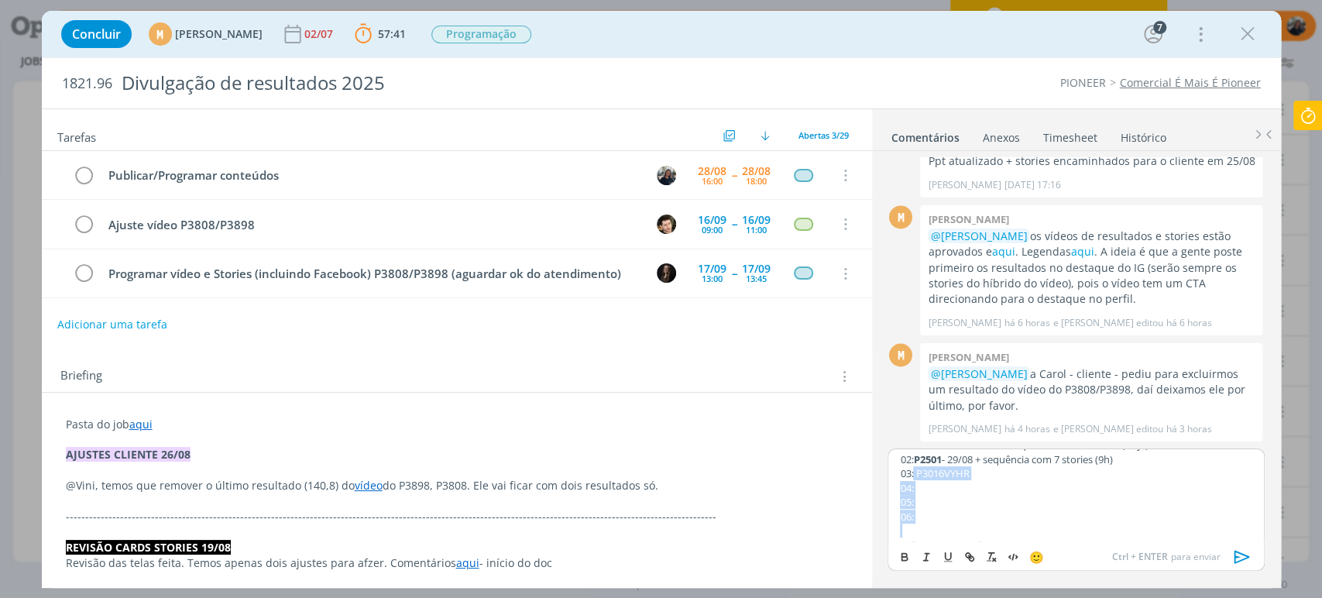
click at [920, 535] on div "﻿ @ [PERSON_NAME] ﻿ e ﻿ @ [PERSON_NAME] ﻿ Conteúdos resultados programados. 01:…" at bounding box center [1076, 494] width 376 height 93
click at [919, 474] on div "﻿ @ [PERSON_NAME] ﻿ e ﻿ @ [PERSON_NAME] ﻿ Conteúdos resultados programados. 01:…" at bounding box center [1076, 494] width 376 height 93
click at [917, 465] on p "03: P3016VYHR" at bounding box center [1076, 467] width 352 height 14
click at [908, 465] on p "03: P3016VYHR" at bounding box center [1076, 467] width 352 height 14
drag, startPoint x: 918, startPoint y: 463, endPoint x: 937, endPoint y: 496, distance: 38.5
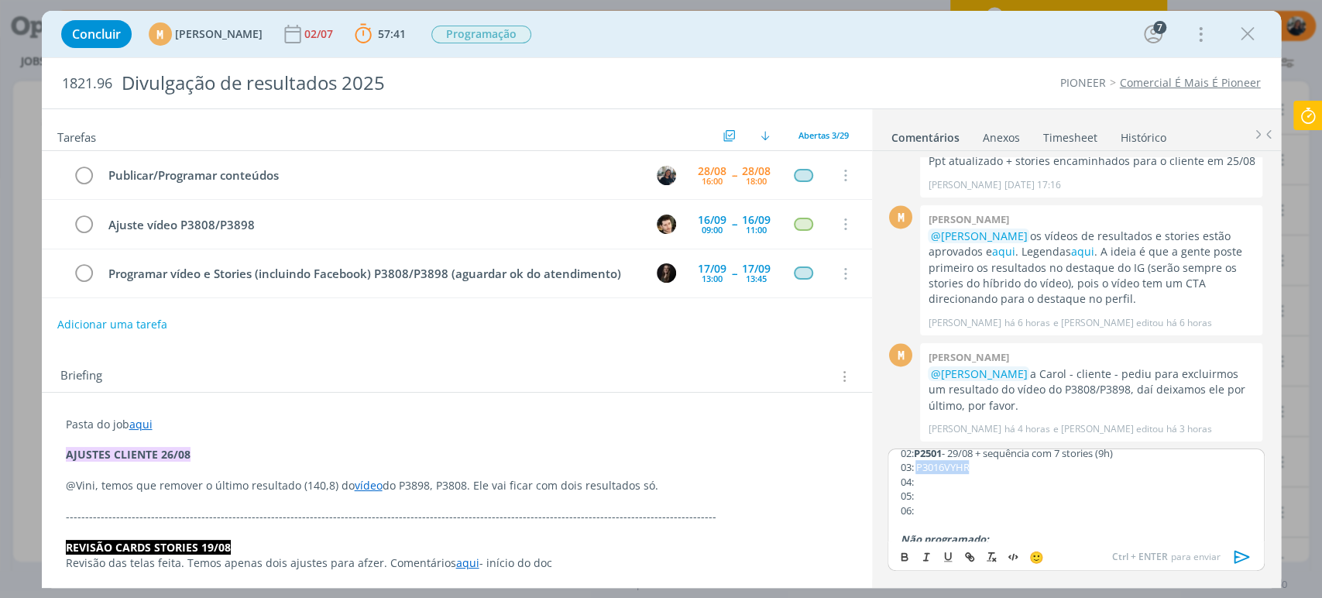
click at [976, 466] on p "03: P3016VYHR" at bounding box center [1076, 467] width 352 height 14
click at [907, 555] on icon "dialog" at bounding box center [904, 557] width 12 height 12
click at [1002, 461] on p "03: P3016VYHR" at bounding box center [1076, 467] width 352 height 14
click at [1005, 468] on p "03: P3016VYHR" at bounding box center [1076, 467] width 352 height 14
click at [1022, 458] on p "02: P2501 - 29/08 + sequência com 7 stories (9h)" at bounding box center [1076, 453] width 352 height 14
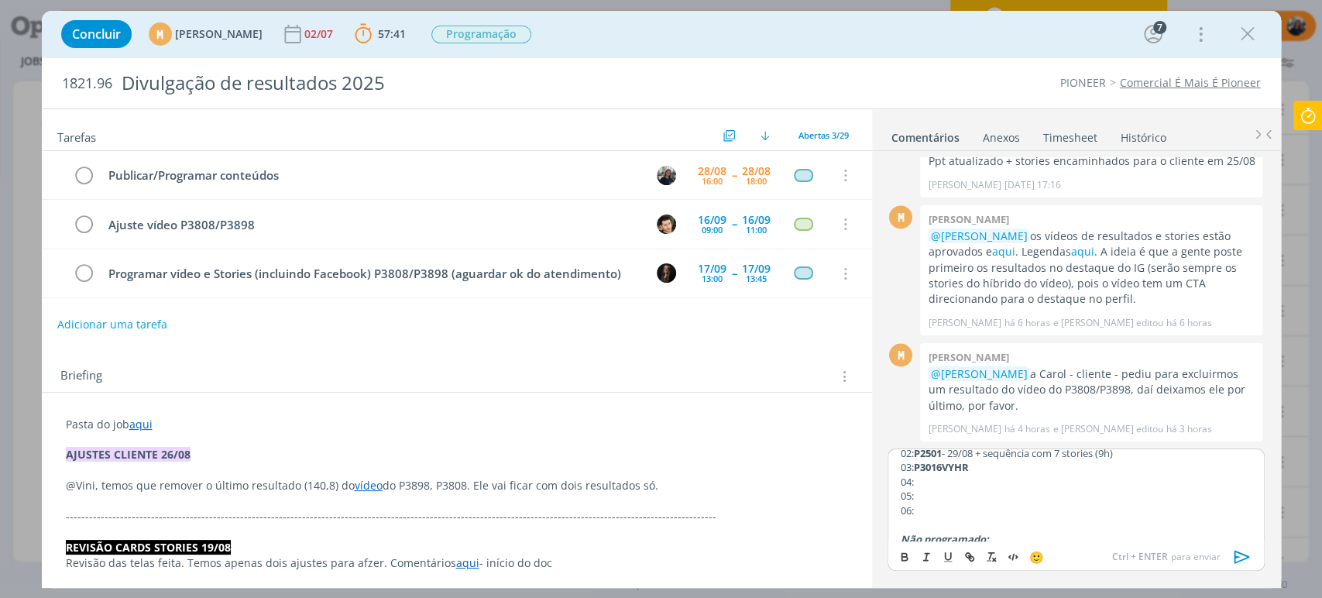
click at [1032, 467] on p "03: P3016VYHR" at bounding box center [1076, 467] width 352 height 14
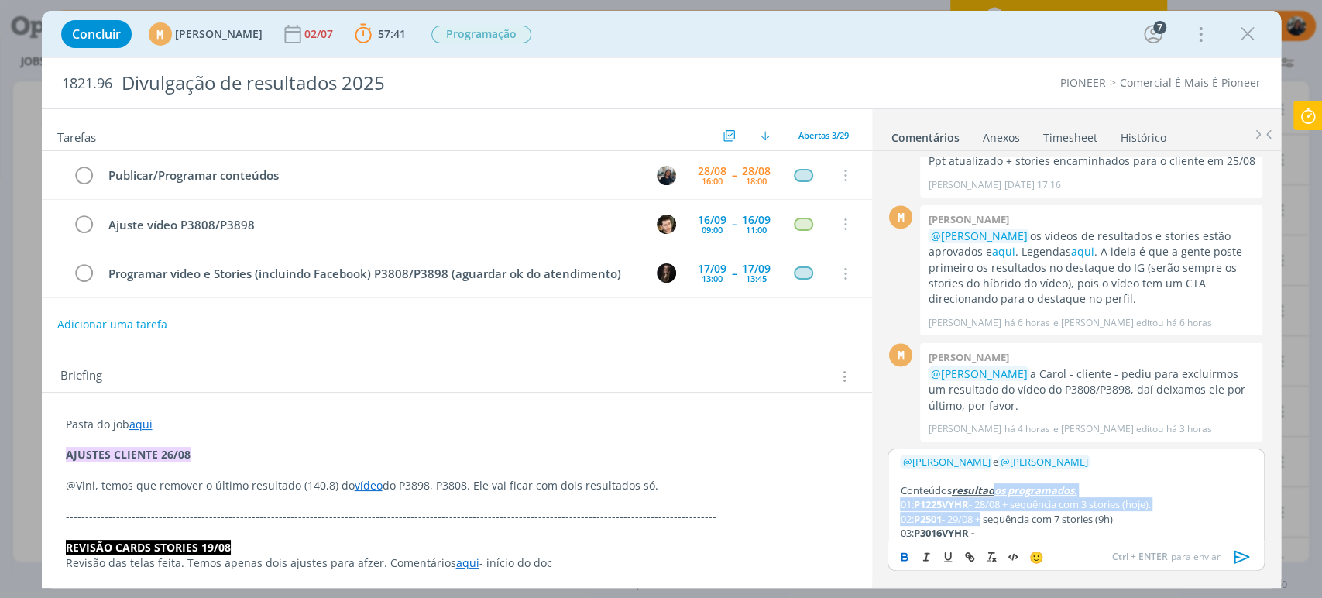
drag, startPoint x: 985, startPoint y: 452, endPoint x: 1173, endPoint y: 517, distance: 199.1
click at [1173, 517] on p "02: P2501 - 29/08 + sequência com 7 stories (9h)" at bounding box center [1076, 519] width 352 height 14
copy p "+ sequência com 7 stories (9h)"
click at [1053, 527] on p "03: P3016VYHR -" at bounding box center [1076, 533] width 352 height 14
click at [1094, 530] on p "03: P3016VYHR - 01/09 + sequência com 7 stories (9h)" at bounding box center [1076, 533] width 352 height 14
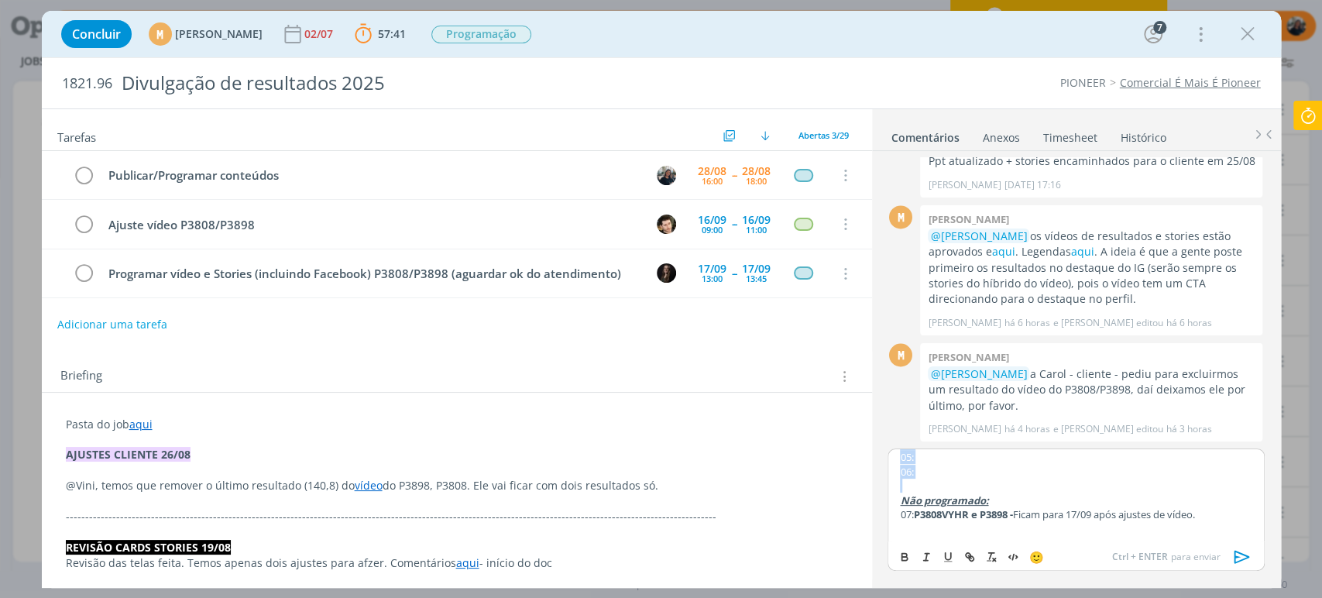
drag, startPoint x: 977, startPoint y: 532, endPoint x: 1024, endPoint y: 487, distance: 65.2
click at [1024, 486] on div "﻿ @ [PERSON_NAME] ﻿ e ﻿ @ [PERSON_NAME] ﻿ Conteúdos resultados programados. 01:…" at bounding box center [1076, 494] width 376 height 93
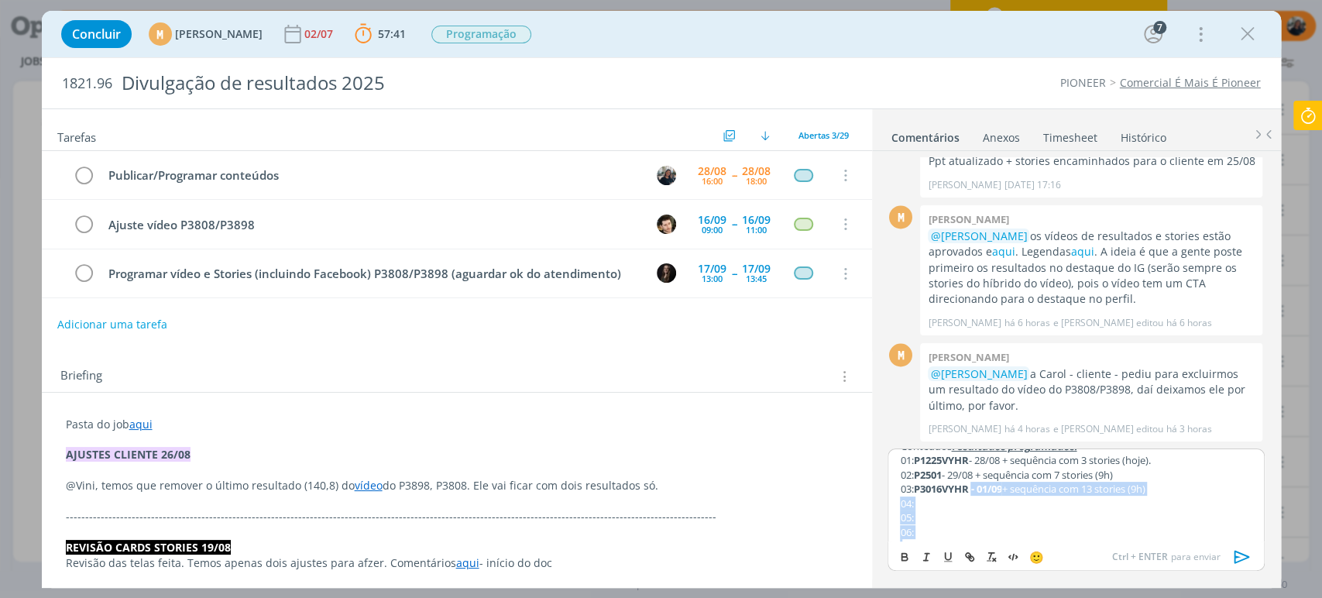
scroll to position [19, 0]
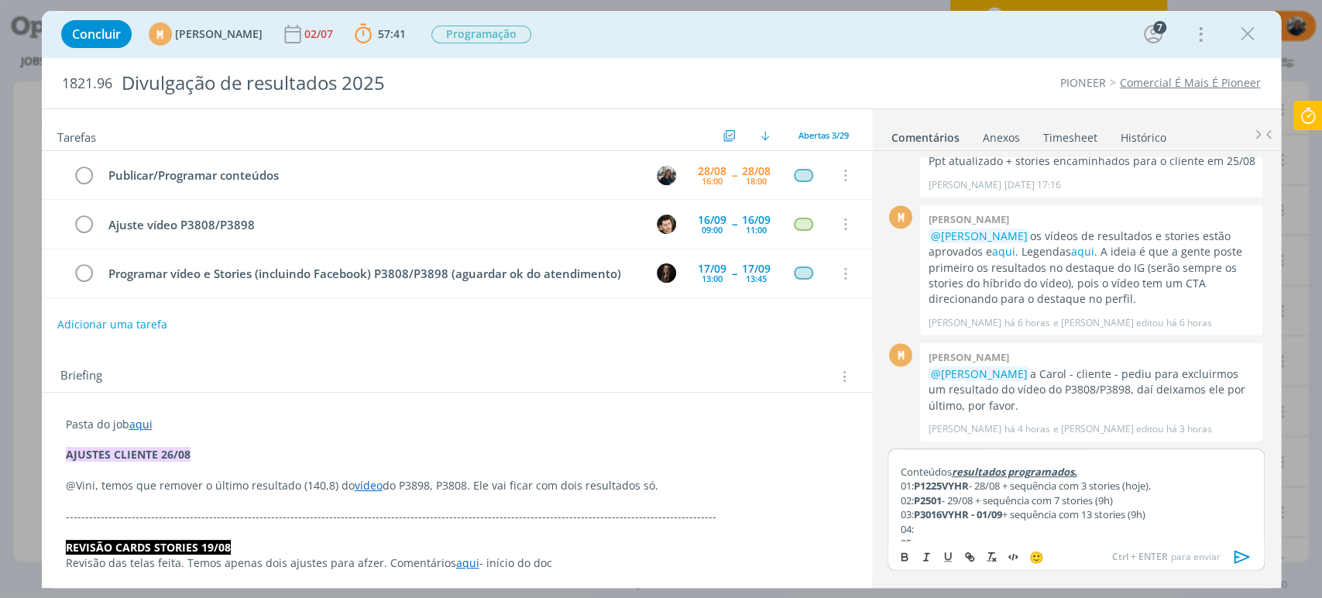
drag, startPoint x: 1022, startPoint y: 507, endPoint x: 1022, endPoint y: 517, distance: 10.9
click at [1022, 507] on p "02: P2501 - 29/08 + sequência com 7 stories (9h)" at bounding box center [1076, 500] width 352 height 14
drag, startPoint x: 1016, startPoint y: 517, endPoint x: 975, endPoint y: 514, distance: 41.2
click at [975, 514] on p "03: P3016VYHR - 01/09 + sequência com 13 stories (9h)" at bounding box center [1076, 514] width 352 height 14
drag, startPoint x: 905, startPoint y: 555, endPoint x: 942, endPoint y: 544, distance: 39.0
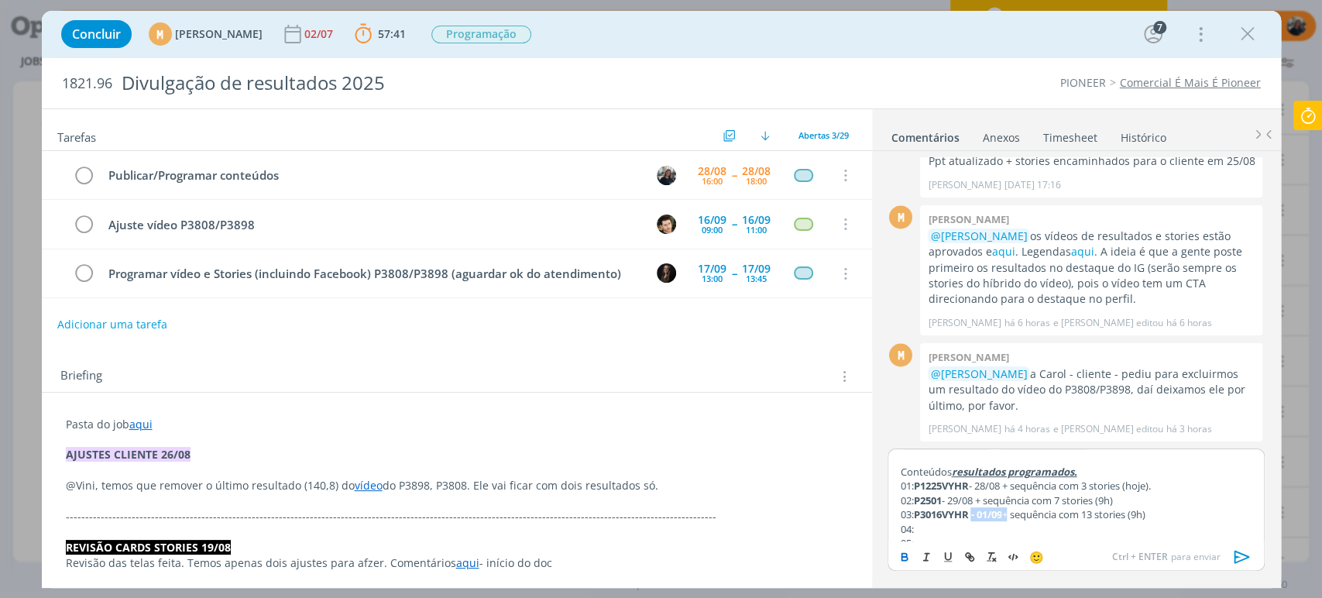
click at [905, 556] on icon "dialog" at bounding box center [904, 557] width 12 height 12
click at [972, 524] on p "04:" at bounding box center [1076, 529] width 352 height 14
drag, startPoint x: 975, startPoint y: 514, endPoint x: 1019, endPoint y: 515, distance: 43.4
click at [1019, 514] on p "03: P3016VYHR - 01/09 + sequência com 13 stories (9h)" at bounding box center [1076, 514] width 352 height 14
click at [904, 555] on icon "dialog" at bounding box center [904, 557] width 12 height 12
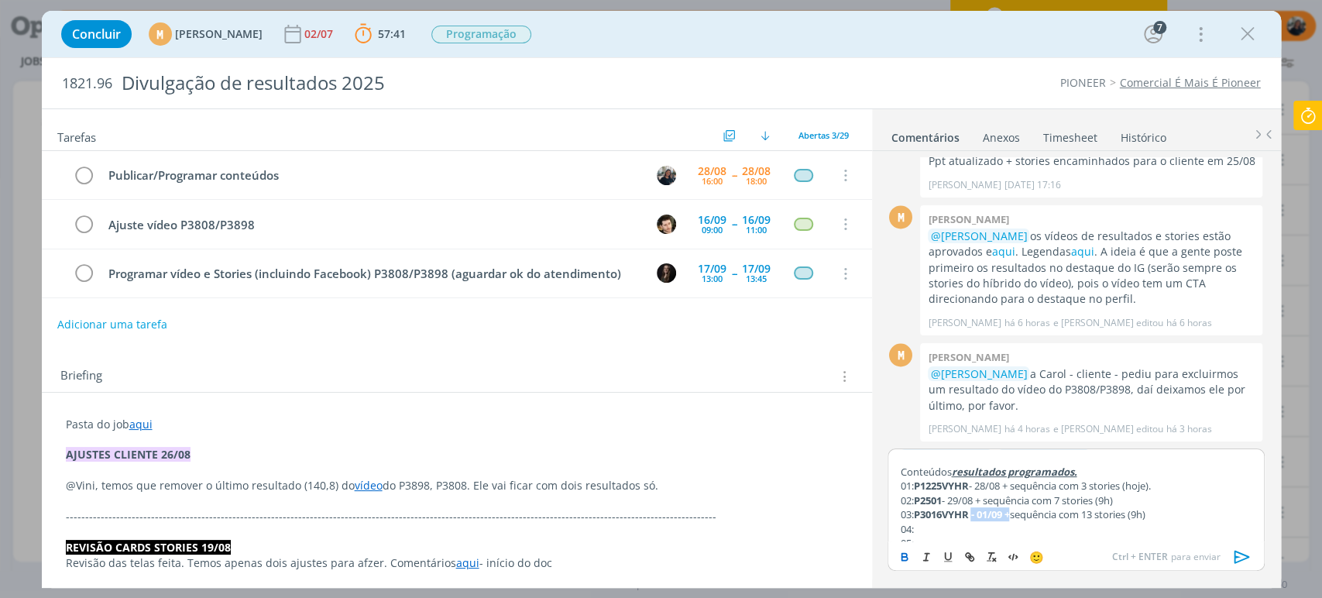
click at [905, 552] on icon "dialog" at bounding box center [904, 557] width 12 height 12
click at [953, 526] on p "04:" at bounding box center [1076, 529] width 352 height 14
drag, startPoint x: 917, startPoint y: 528, endPoint x: 973, endPoint y: 524, distance: 56.0
click at [973, 524] on p "04: P3601PWU" at bounding box center [1076, 524] width 352 height 14
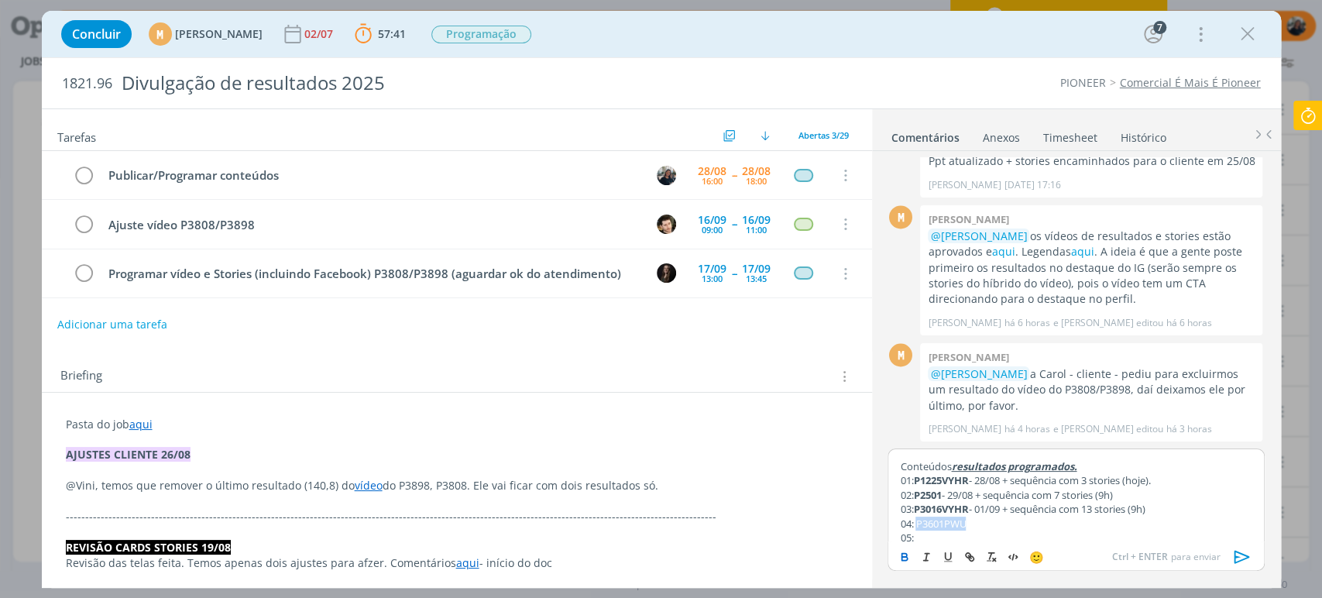
click at [897, 555] on button "dialog" at bounding box center [906, 557] width 22 height 19
click at [982, 521] on p "04: P3601PWU" at bounding box center [1076, 524] width 352 height 14
click at [998, 520] on p "04: P3601PWU" at bounding box center [1076, 524] width 352 height 14
drag, startPoint x: 978, startPoint y: 524, endPoint x: 929, endPoint y: 550, distance: 55.4
click at [1024, 522] on p "04: P3601PWU - 03/09 +" at bounding box center [1076, 524] width 352 height 14
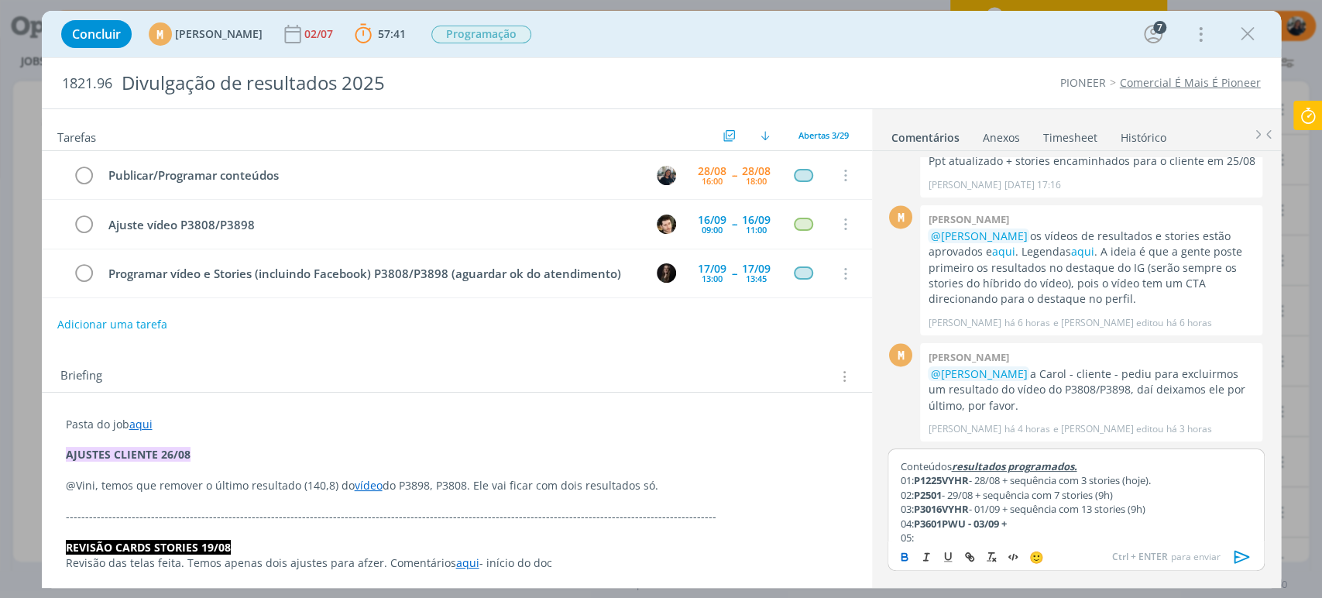
click at [902, 554] on icon "dialog" at bounding box center [904, 555] width 5 height 3
click at [1067, 520] on p "04: P3601PWU - 03/09 +" at bounding box center [1076, 524] width 352 height 14
click at [1015, 509] on p "03: P3016VYHR - 01/09 + sequência com 13 stories (9h)" at bounding box center [1076, 509] width 352 height 14
drag, startPoint x: 1022, startPoint y: 508, endPoint x: 1158, endPoint y: 517, distance: 136.6
click at [1158, 517] on div "﻿ @ [PERSON_NAME] ﻿ e ﻿ @ [PERSON_NAME] ﻿ Conteúdos resultados programados. 01:…" at bounding box center [1076, 494] width 376 height 93
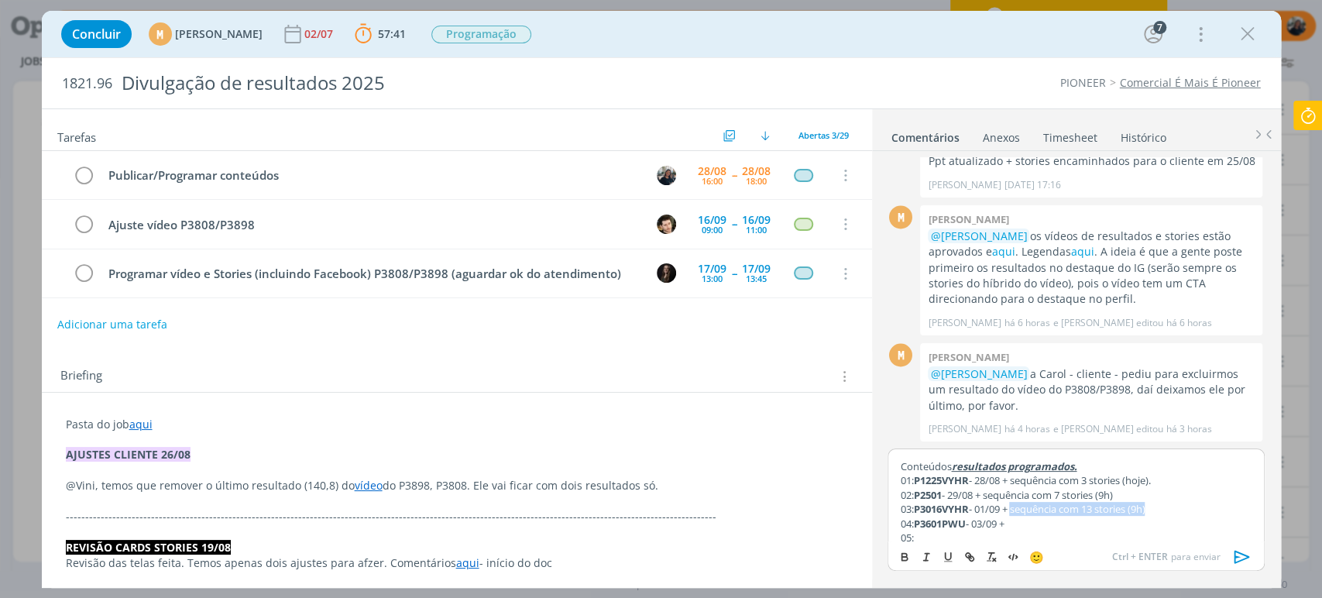
copy p "sequência com 13 stories (9h)"
click at [1082, 527] on p "04: P3601PWU - 03/09 +" at bounding box center [1076, 524] width 352 height 14
click at [1171, 524] on p "04: P3601PWU - 03/09 + sequência com 13 stories (9h)" at bounding box center [1076, 524] width 352 height 14
click at [1070, 520] on p "04: P3601PWU - 03/09 + sequência com 13 stories (9h)" at bounding box center [1076, 524] width 352 height 14
click at [1090, 520] on p "04: P3601PWU - 03/09 + sequência com 13 stories (9h)" at bounding box center [1076, 524] width 352 height 14
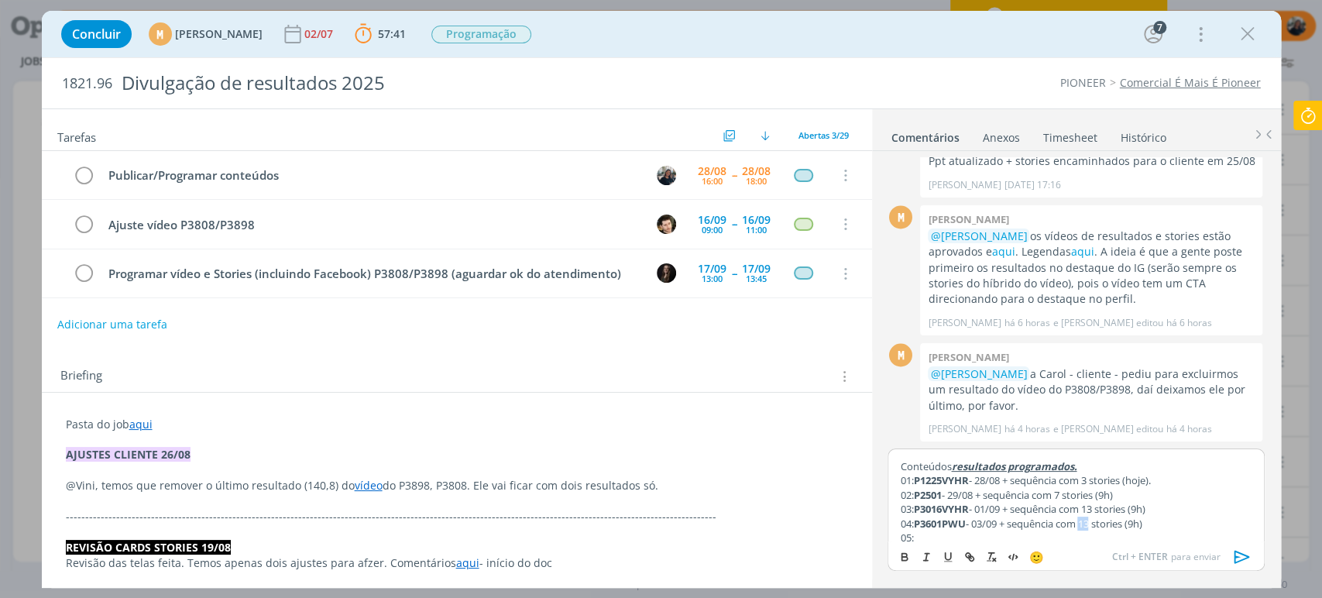
drag, startPoint x: 1088, startPoint y: 524, endPoint x: 1099, endPoint y: 524, distance: 10.9
click at [1099, 524] on p "04: P3601PWU - 03/09 + sequência com 13 stories (9h)" at bounding box center [1076, 524] width 352 height 14
click at [1115, 536] on p "05:" at bounding box center [1076, 538] width 352 height 14
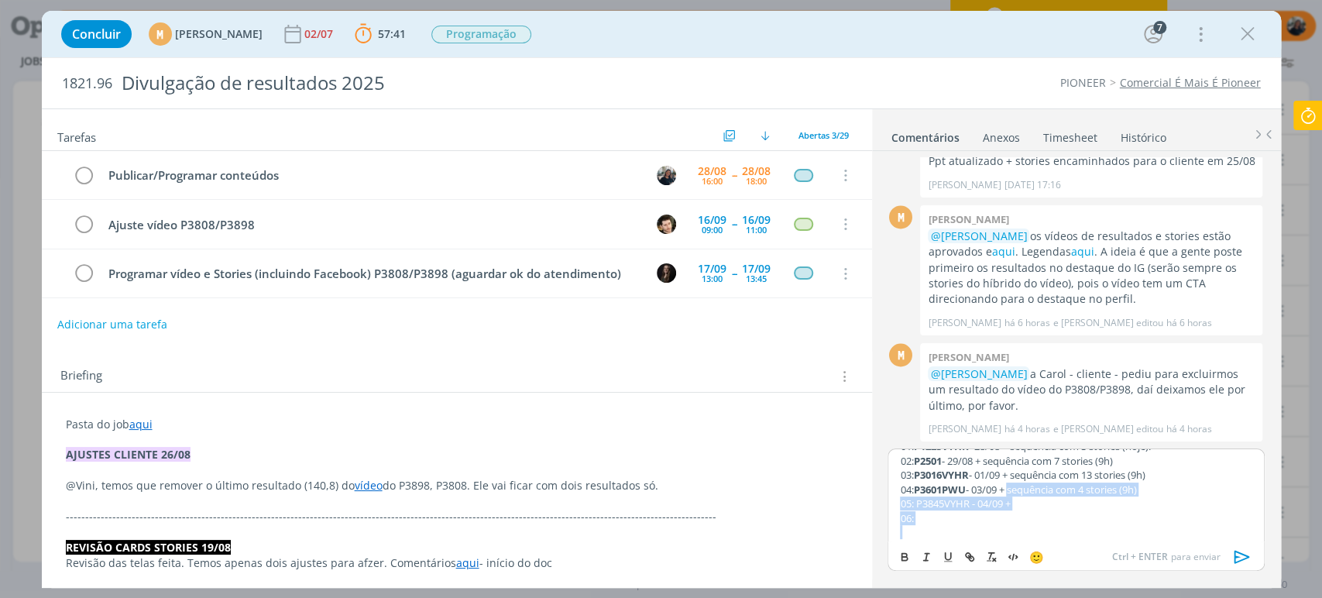
scroll to position [65, 0]
drag, startPoint x: 1015, startPoint y: 531, endPoint x: 1122, endPoint y: 500, distance: 111.3
click at [1171, 486] on p "04: P3601PWU - 03/09 + sequência com 4 stories (9h)" at bounding box center [1076, 483] width 352 height 14
copy p "sequência com 4 stories (9h)"
click at [1118, 500] on p "05: P3845VYHR - 04/09 +" at bounding box center [1076, 497] width 352 height 14
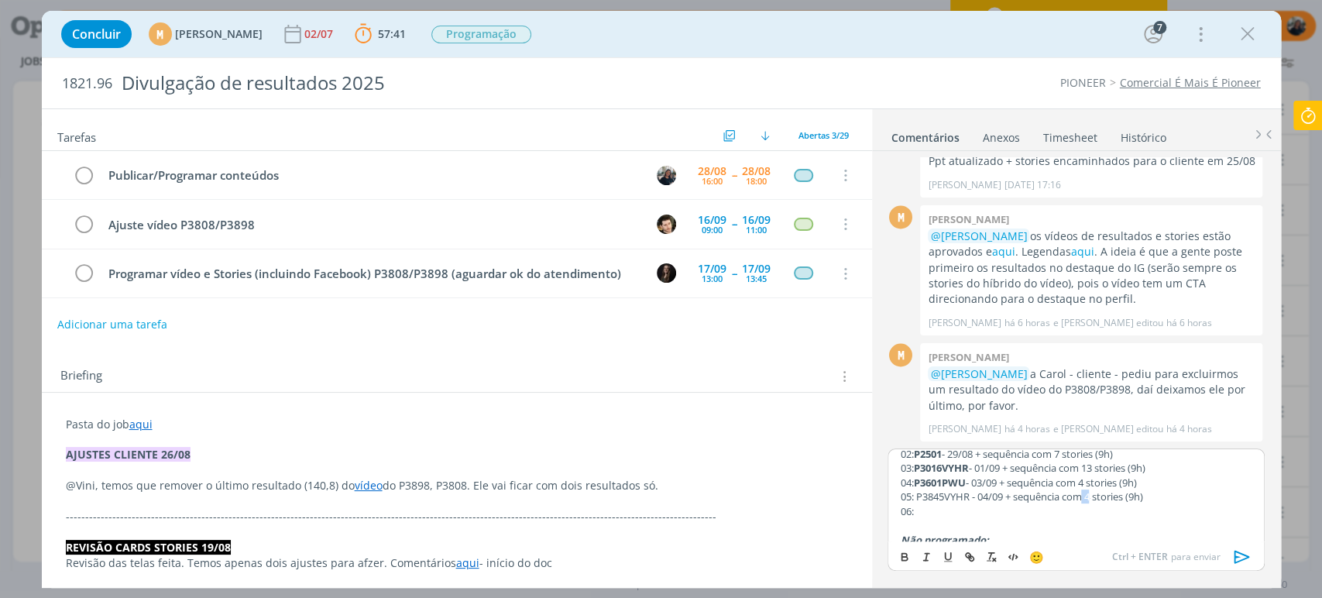
click at [1094, 500] on p "05: P3845VYHR - 04/09 + sequência com 4 stories (9h)" at bounding box center [1076, 497] width 352 height 14
click at [1095, 500] on p "05: P3845VYHR - 04/09 + sequência com 4 stories (9h)" at bounding box center [1076, 497] width 352 height 14
click at [1047, 514] on p "06:" at bounding box center [1076, 511] width 352 height 14
drag, startPoint x: 913, startPoint y: 500, endPoint x: 974, endPoint y: 493, distance: 60.9
click at [974, 493] on p "05: P3845VYHR - 04/09 + sequência com 6 stories (9h)" at bounding box center [1076, 497] width 352 height 14
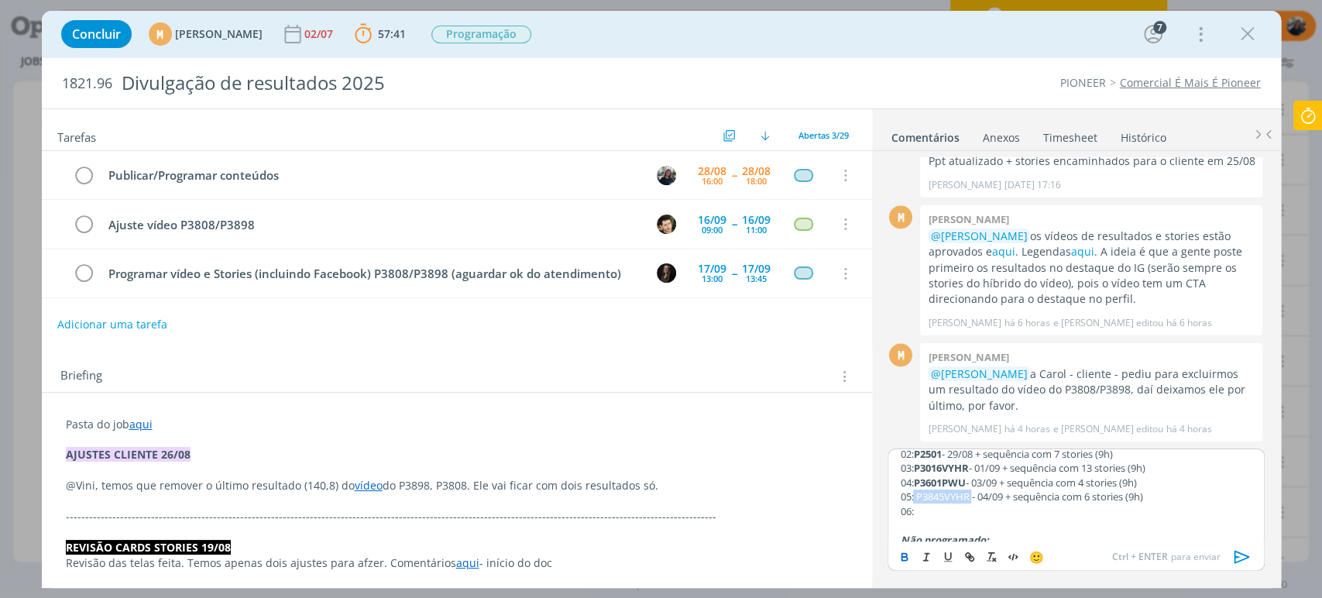
click at [904, 558] on icon "dialog" at bounding box center [904, 557] width 12 height 12
click at [952, 507] on p "06:" at bounding box center [1076, 511] width 352 height 14
drag, startPoint x: 1020, startPoint y: 494, endPoint x: 1172, endPoint y: 504, distance: 152.1
click at [1172, 504] on div "﻿ @ [PERSON_NAME] ﻿ e ﻿ @ [PERSON_NAME] ﻿ Conteúdos resultados programados. 01:…" at bounding box center [1076, 494] width 376 height 93
click at [1156, 496] on p "05: P3845VYHR - 04/09 + sequência com 6 stories (9h)" at bounding box center [1076, 497] width 352 height 14
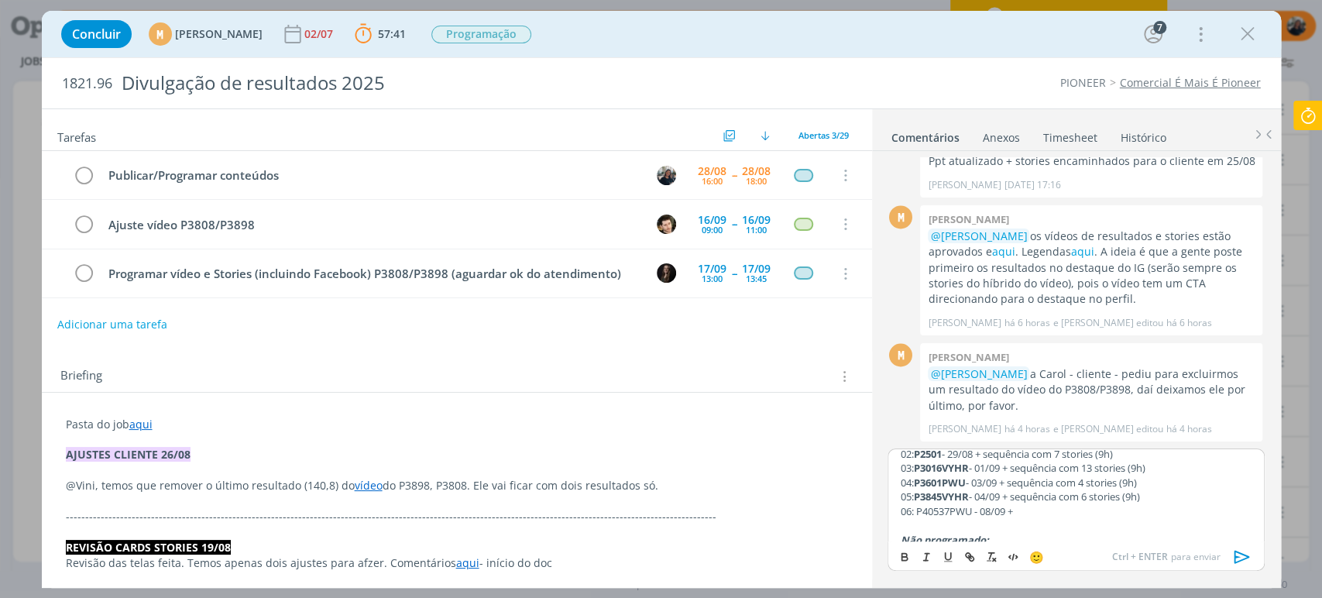
click at [1160, 496] on p "05: P3845VYHR - 04/09 + sequência com 6 stories (9h)" at bounding box center [1076, 497] width 352 height 14
click at [1160, 485] on p "04: P3601PWU - 03/09 + sequência com 4 stories (9h)" at bounding box center [1076, 483] width 352 height 14
drag, startPoint x: 1161, startPoint y: 499, endPoint x: 1021, endPoint y: 496, distance: 140.2
click at [1019, 495] on p "05: P3845VYHR - 04/09 + sequência com 6 stories (9h)" at bounding box center [1076, 497] width 352 height 14
copy p "sequência com 6 stories (9h)"
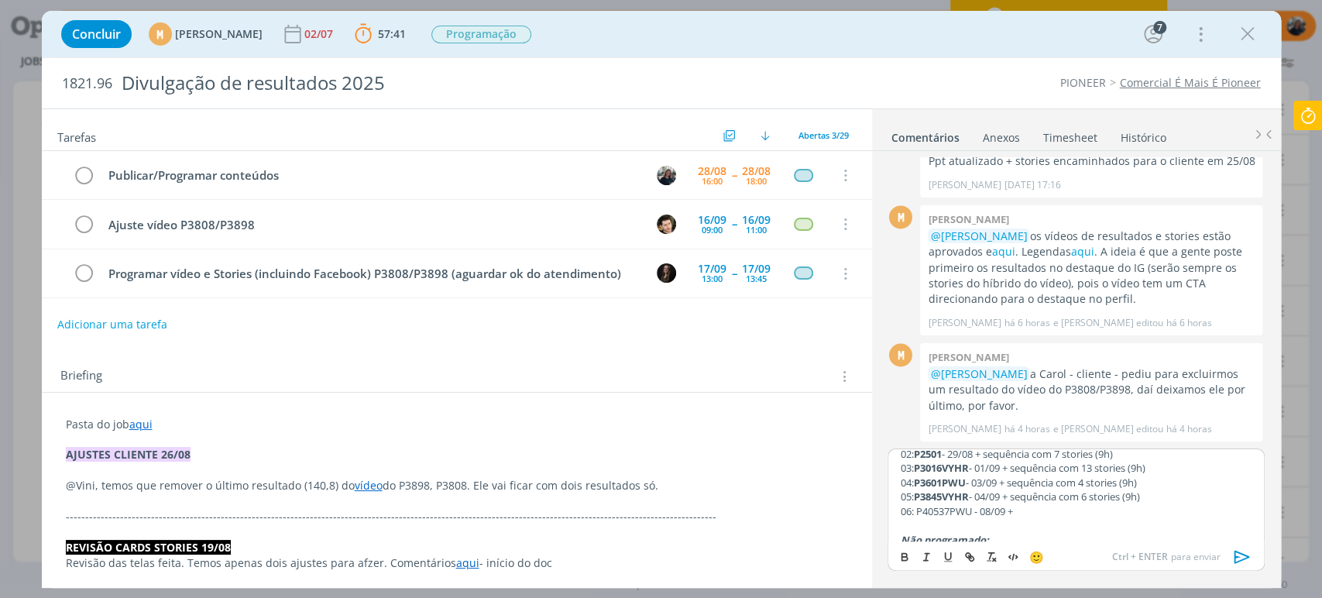
click at [1033, 513] on p "06: P40537PWU - 08/09 +" at bounding box center [1076, 511] width 352 height 14
click at [976, 514] on p "06: P40537PWU - 08/09 + sequência com 6 stories (9h)" at bounding box center [1076, 511] width 352 height 14
click at [970, 509] on p "06: P40537PWU - 08/09 + sequência com 6 stories (9h)" at bounding box center [1076, 511] width 352 height 14
drag, startPoint x: 972, startPoint y: 509, endPoint x: 929, endPoint y: 515, distance: 43.0
click at [929, 515] on p "06: P40537PWU - 08/09 + sequência com 6 stories (9h)" at bounding box center [1076, 511] width 352 height 14
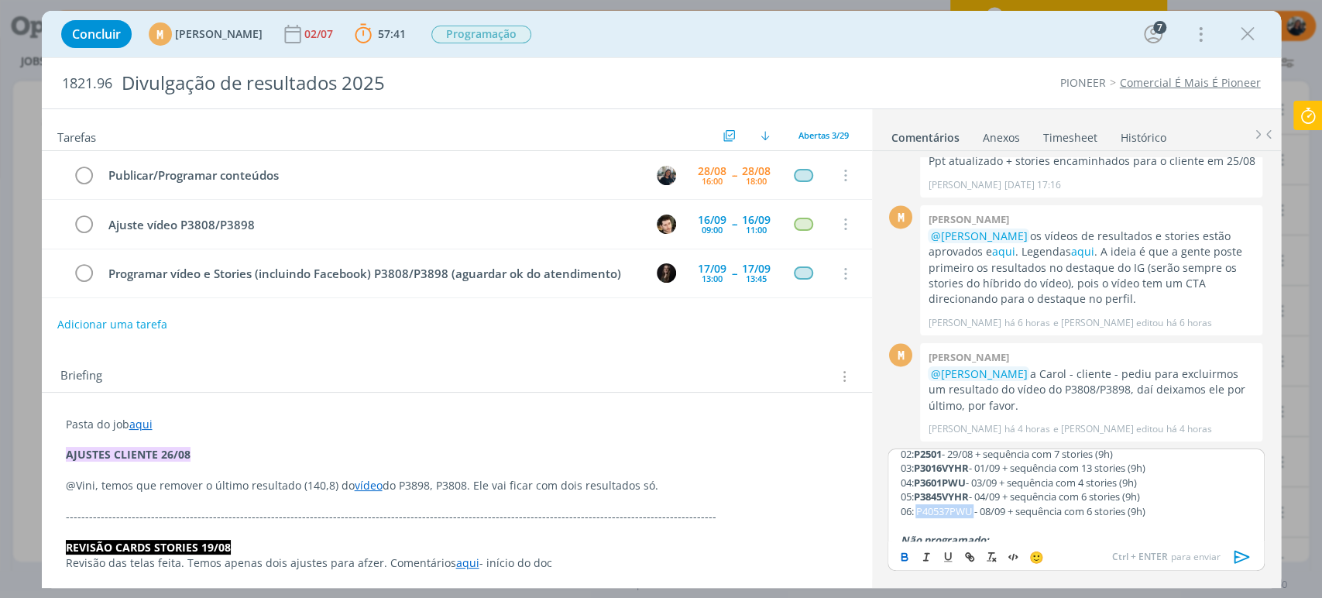
click at [905, 554] on icon "dialog" at bounding box center [904, 555] width 5 height 3
click at [1163, 503] on div "﻿ @ [PERSON_NAME] ﻿ e ﻿ @ [PERSON_NAME] ﻿ Conteúdos resultados programados. 01:…" at bounding box center [1076, 494] width 376 height 93
click at [1161, 512] on p "06: P40537PWU - 08/09 + sequência com 6 stories (9h)" at bounding box center [1076, 511] width 352 height 14
click at [1097, 514] on p "06: P40537PWU - 08/09 + sequência com 6 stories (9h)" at bounding box center [1076, 511] width 352 height 14
click at [961, 524] on p "dialog" at bounding box center [1076, 525] width 352 height 14
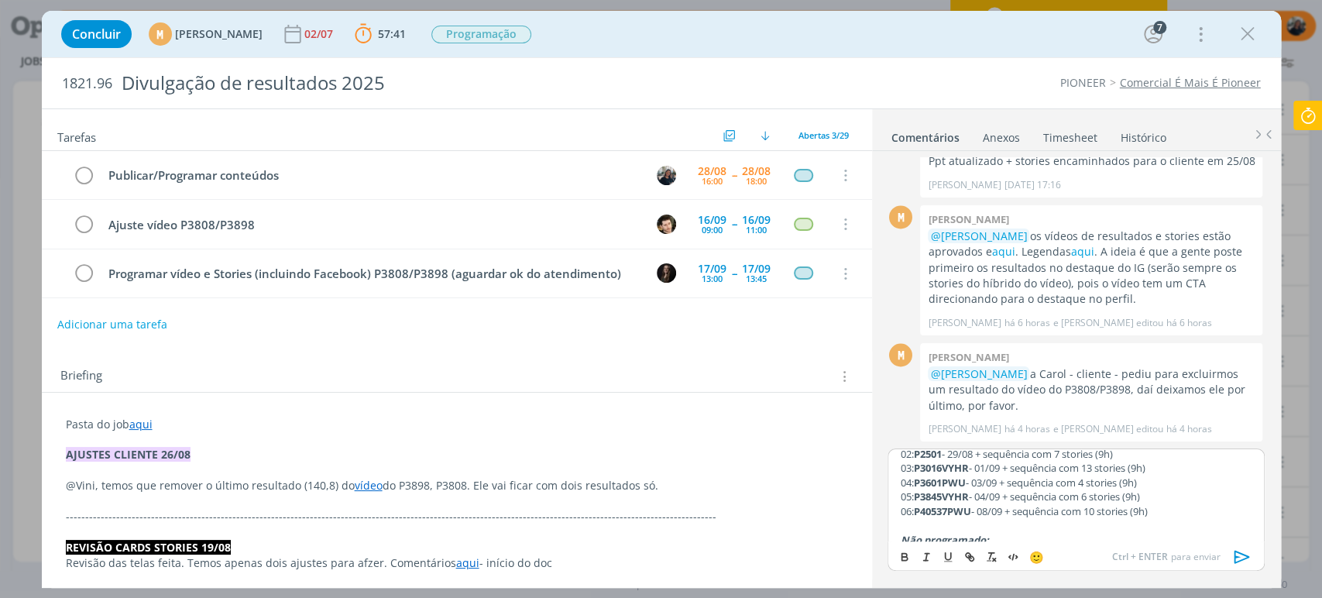
click at [1202, 505] on p "06: P40537PWU - 08/09 + sequência com 10 stories (9h)" at bounding box center [1076, 511] width 352 height 14
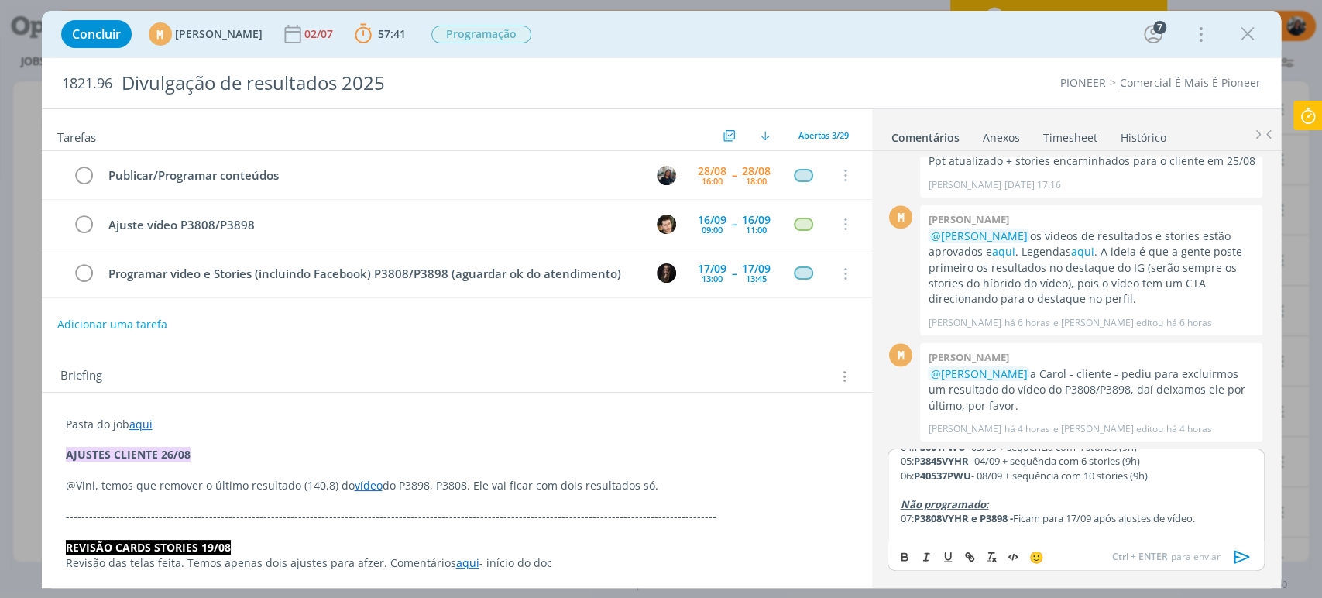
scroll to position [105, 0]
click at [1223, 514] on p "07: P3808VYHR e P3898 - Ficam para 17/09 após ajustes de vídeo." at bounding box center [1076, 514] width 352 height 14
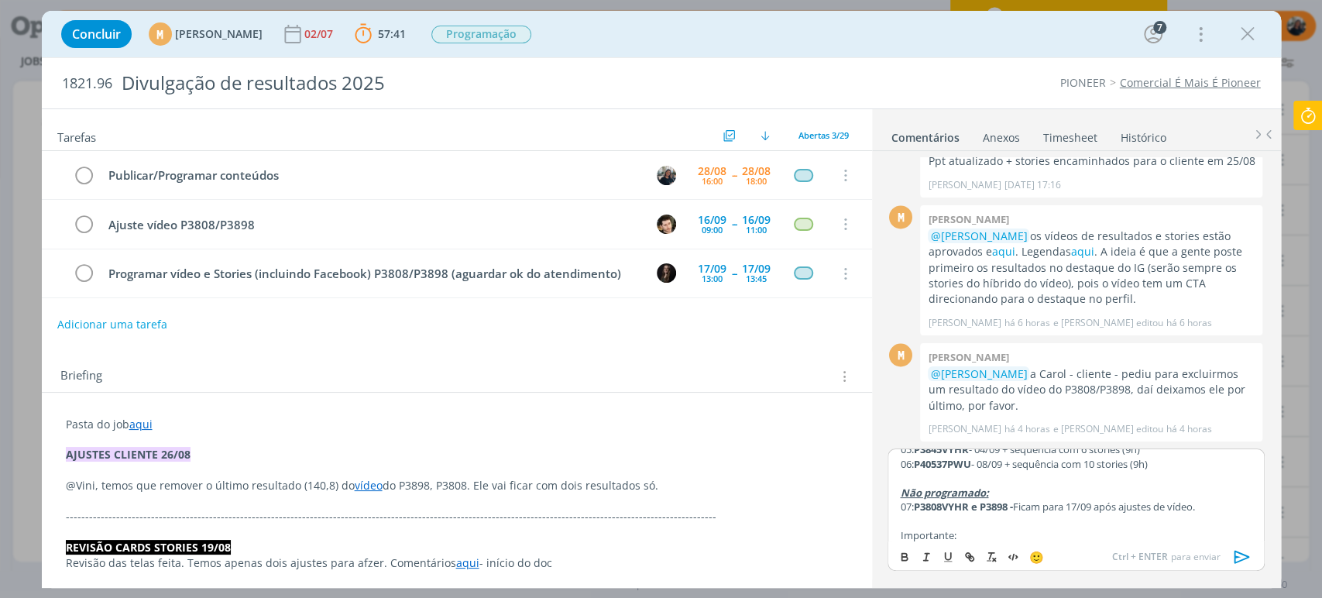
drag, startPoint x: 1016, startPoint y: 540, endPoint x: 893, endPoint y: 542, distance: 123.2
click at [886, 532] on div "﻿ @ [PERSON_NAME] ﻿ e ﻿ @ [PERSON_NAME] ﻿ Conteúdos resultados programados. 01:…" at bounding box center [1075, 516] width 389 height 136
click at [905, 554] on icon "dialog" at bounding box center [904, 557] width 12 height 12
click at [926, 559] on icon "dialog" at bounding box center [926, 557] width 12 height 12
click at [955, 554] on button "dialog" at bounding box center [949, 557] width 22 height 19
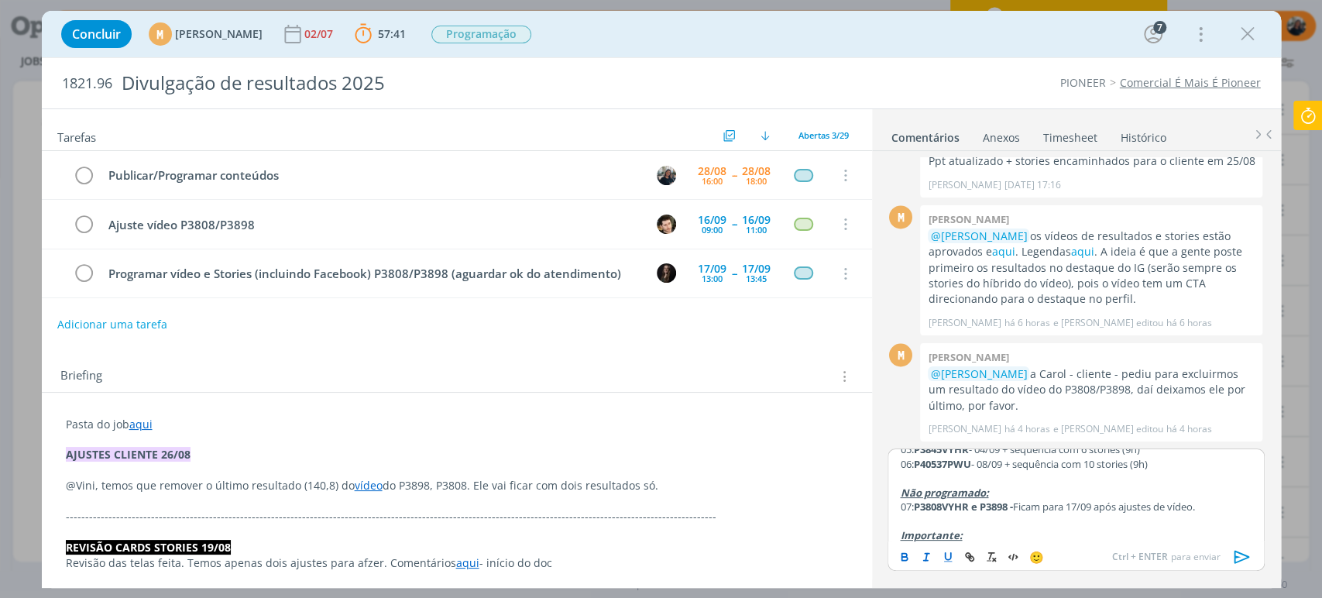
click at [980, 536] on p "Importante:" at bounding box center [1076, 535] width 352 height 14
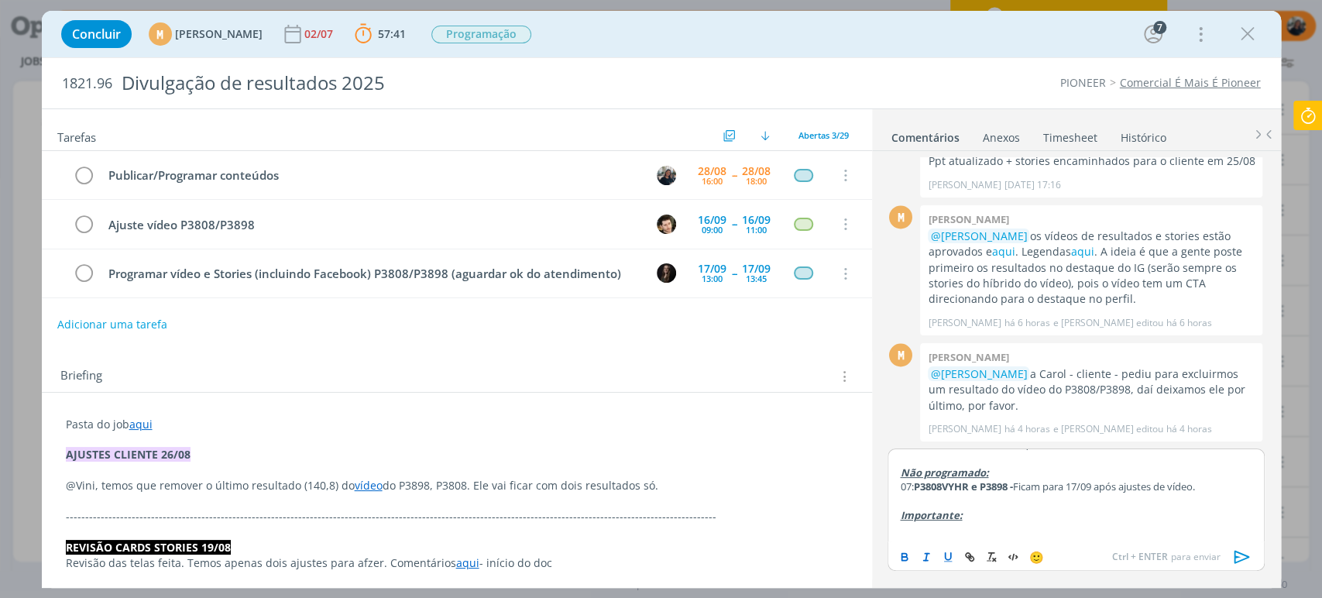
drag, startPoint x: 967, startPoint y: 530, endPoint x: 887, endPoint y: 520, distance: 81.2
click at [888, 520] on div "﻿ @ [PERSON_NAME] ﻿ e ﻿ @ [PERSON_NAME] ﻿ Conteúdos resultados programados. 01:…" at bounding box center [1076, 494] width 376 height 93
drag, startPoint x: 946, startPoint y: 552, endPoint x: 950, endPoint y: 542, distance: 11.1
click at [946, 553] on icon "dialog" at bounding box center [948, 557] width 12 height 12
click at [953, 527] on p "dialog" at bounding box center [1076, 529] width 352 height 14
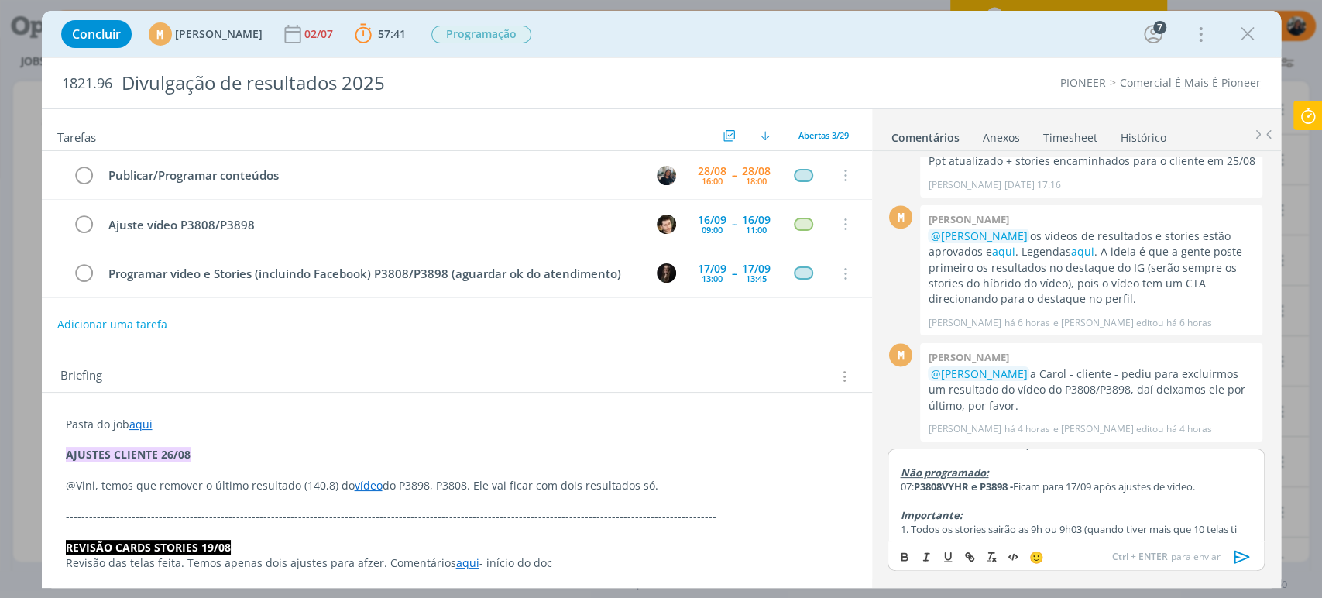
scroll to position [142, 0]
drag, startPoint x: 1097, startPoint y: 518, endPoint x: 1201, endPoint y: 519, distance: 104.6
click at [1201, 521] on p "1. Todos os stories sairão as 9h ou 9h03 (quando tiver mais que 10 telas ti" at bounding box center [1076, 528] width 352 height 14
click at [1045, 535] on p "1. Todos os stories sairão as 9h ou 9h03 (os que tinham mais de 10 telas ti" at bounding box center [1076, 528] width 352 height 14
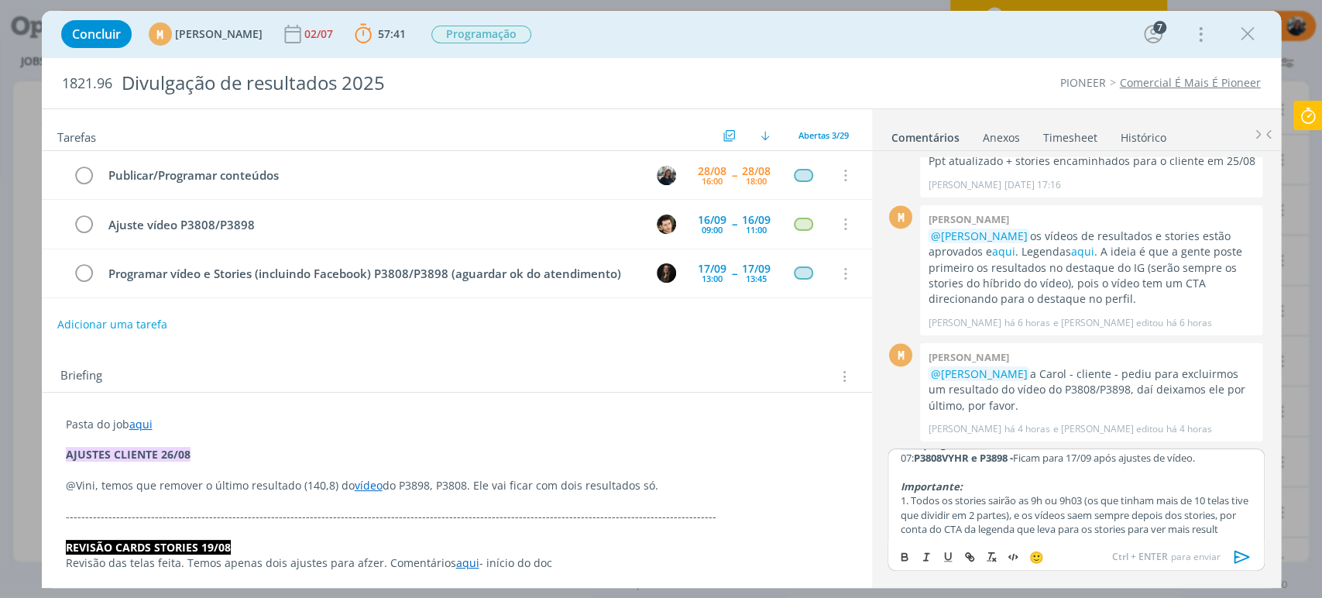
scroll to position [170, 0]
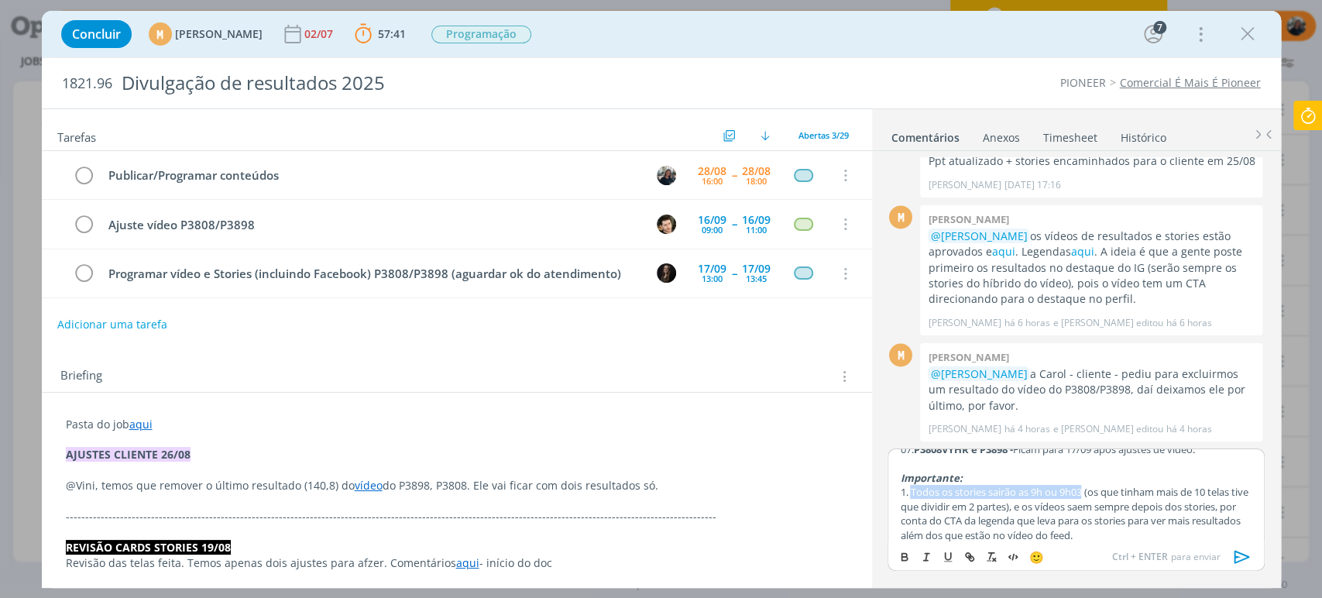
drag, startPoint x: 912, startPoint y: 493, endPoint x: 1085, endPoint y: 494, distance: 172.7
click at [1085, 494] on p "1. Todos os stories sairão as 9h ou 9h03 (os que tinham mais de 10 telas tive q…" at bounding box center [1076, 513] width 352 height 57
click at [900, 548] on button "dialog" at bounding box center [906, 557] width 22 height 19
click at [1151, 530] on p "1. Todos os stories sairão as 9h ou 9h03 (os que tinham mais de 10 telas tive q…" at bounding box center [1076, 513] width 352 height 57
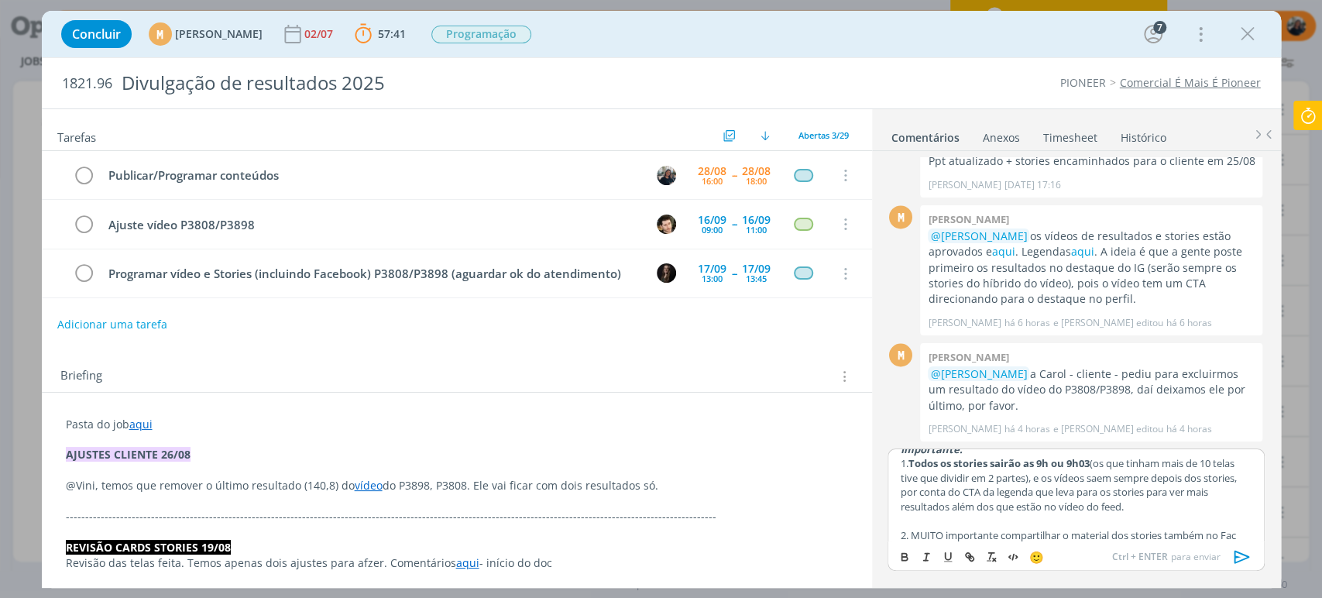
scroll to position [213, 0]
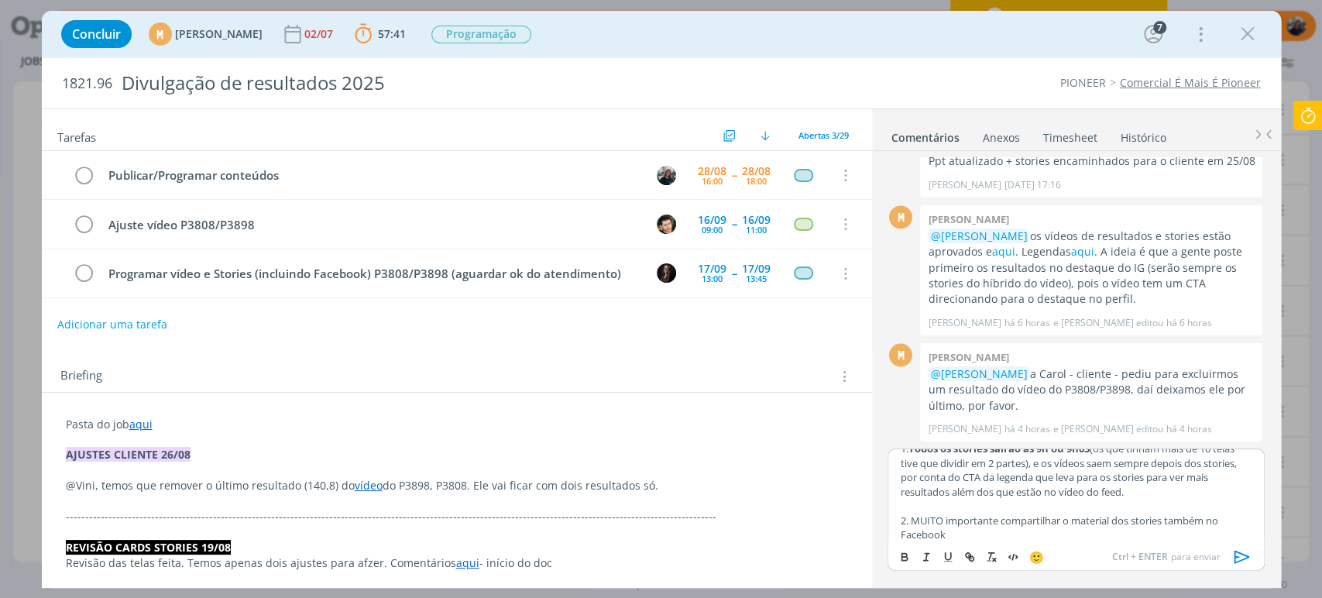
click at [1170, 520] on p "2. MUITO importante compartilhar o material dos stories também no Facebook" at bounding box center [1076, 528] width 352 height 29
click at [1108, 533] on p "2. MUITO importante compartilhar o material dos stories do Instagram, também no…" at bounding box center [1076, 528] width 352 height 29
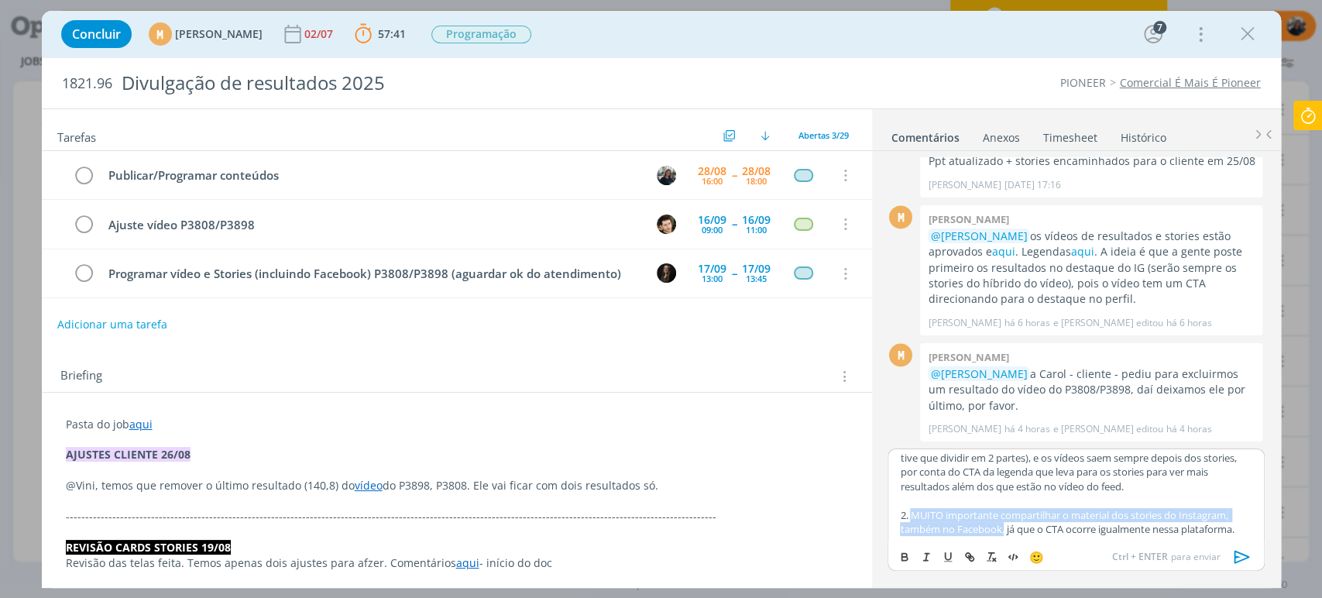
drag, startPoint x: 912, startPoint y: 518, endPoint x: 1005, endPoint y: 528, distance: 93.5
click at [1005, 528] on p "2. MUITO importante compartilhar o material dos stories do Instagram, também no…" at bounding box center [1076, 522] width 352 height 29
click at [906, 556] on icon "dialog" at bounding box center [904, 557] width 12 height 12
click at [1233, 533] on p "2. MUITO importante compartilhar o material dos stories do Instagram, também no…" at bounding box center [1076, 529] width 352 height 43
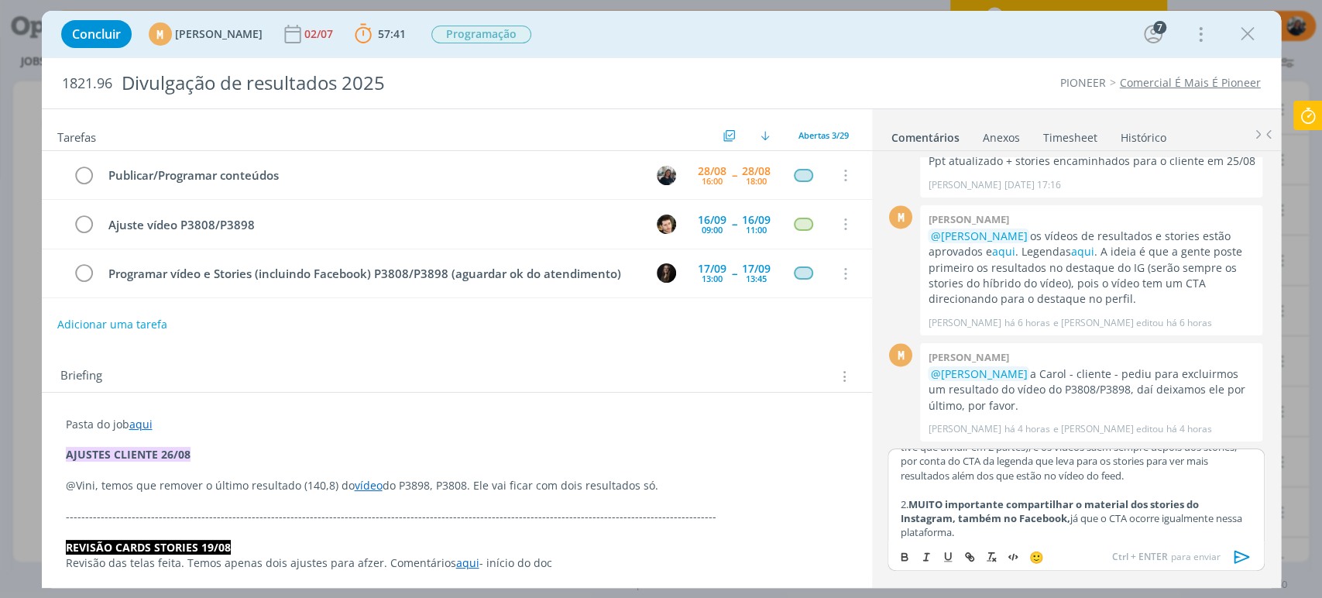
scroll to position [232, 0]
click at [1151, 531] on p "2. MUITO importante compartilhar o material dos stories do Instagram, também no…" at bounding box center [1076, 515] width 352 height 43
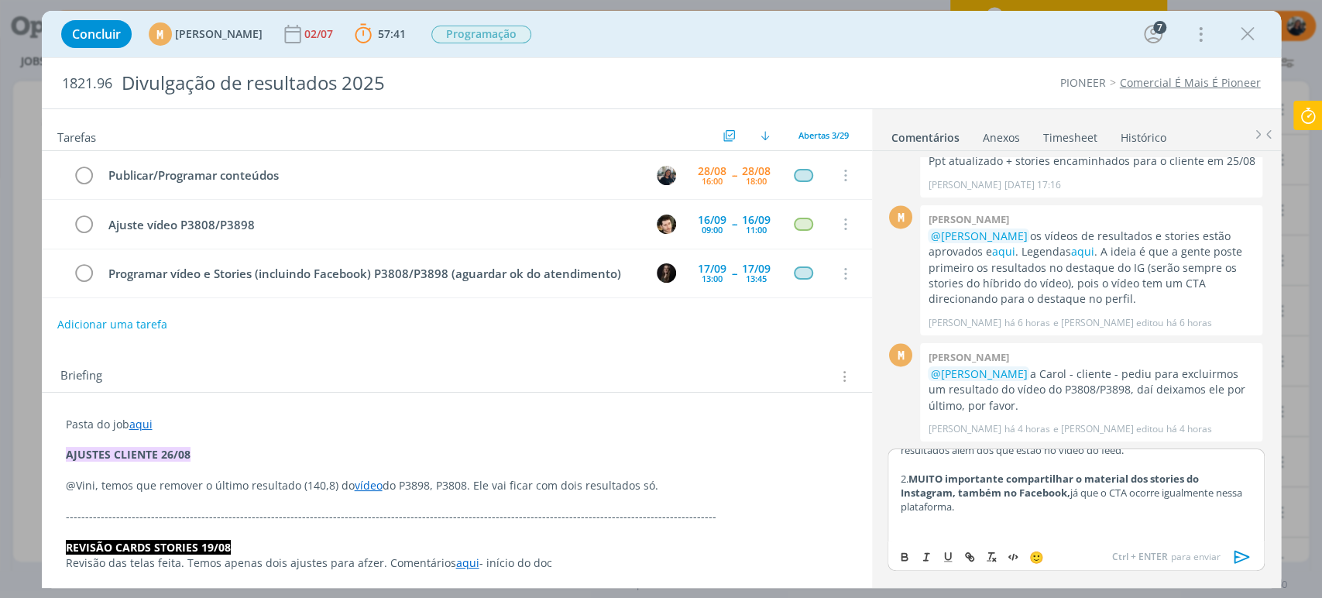
scroll to position [256, 0]
click at [940, 527] on p "3." at bounding box center [1076, 534] width 352 height 14
click at [940, 531] on p "3." at bounding box center [1076, 534] width 352 height 14
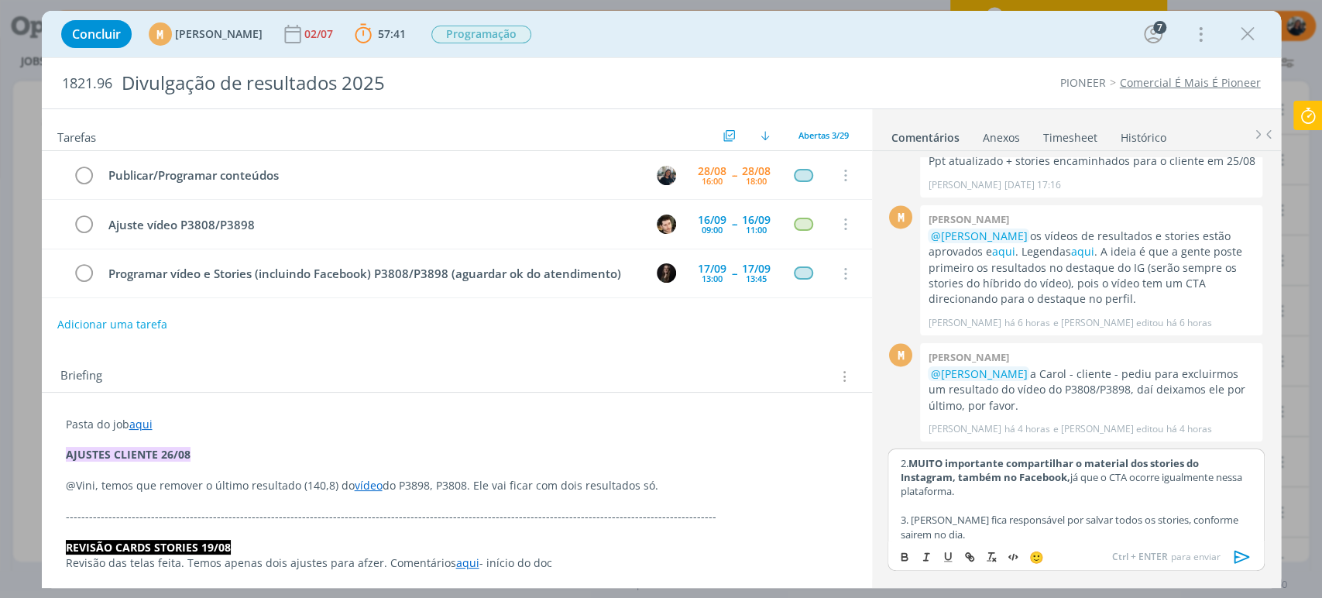
click at [1201, 515] on p "3. [PERSON_NAME] fica responsável por salvar todos os stories, conforme sairem …" at bounding box center [1076, 527] width 352 height 29
click at [1177, 528] on p "3. [PERSON_NAME] fica responsável por salvar todos os stories, conforme saírem …" at bounding box center [1076, 527] width 352 height 29
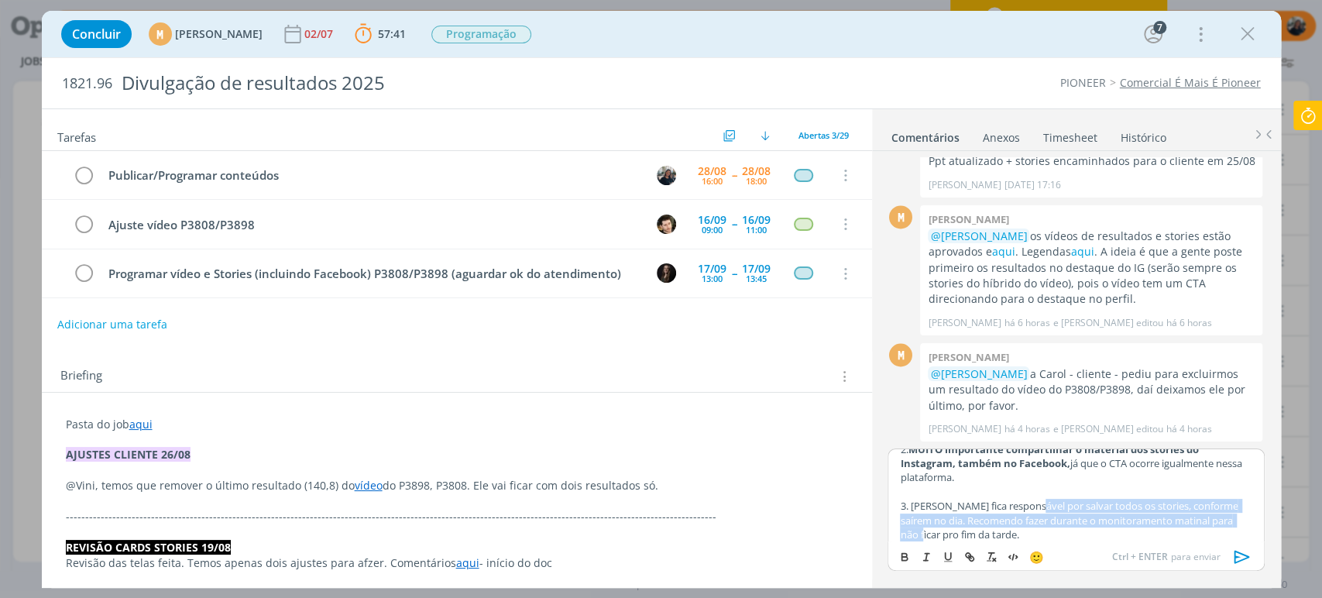
scroll to position [290, 0]
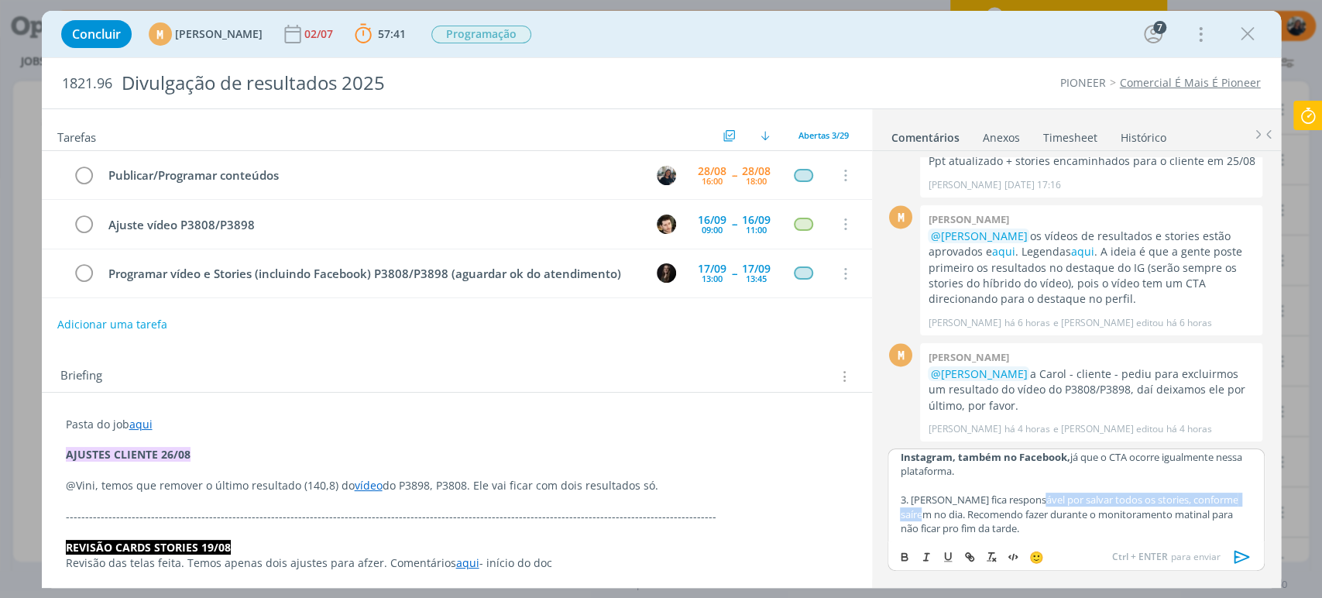
drag, startPoint x: 1029, startPoint y: 503, endPoint x: 916, endPoint y: 518, distance: 114.1
click at [916, 518] on p "3. [PERSON_NAME] fica responsável por salvar todos os stories, conforme saírem …" at bounding box center [1076, 514] width 352 height 43
click at [904, 554] on icon "dialog" at bounding box center [904, 555] width 5 height 3
click at [1140, 500] on strong "salvar todos os stories, conforme saírem no dia." at bounding box center [1075, 507] width 350 height 28
click at [1165, 530] on p "3. [PERSON_NAME] fica responsável por salvar todos os stories no destaque espec…" at bounding box center [1076, 514] width 352 height 43
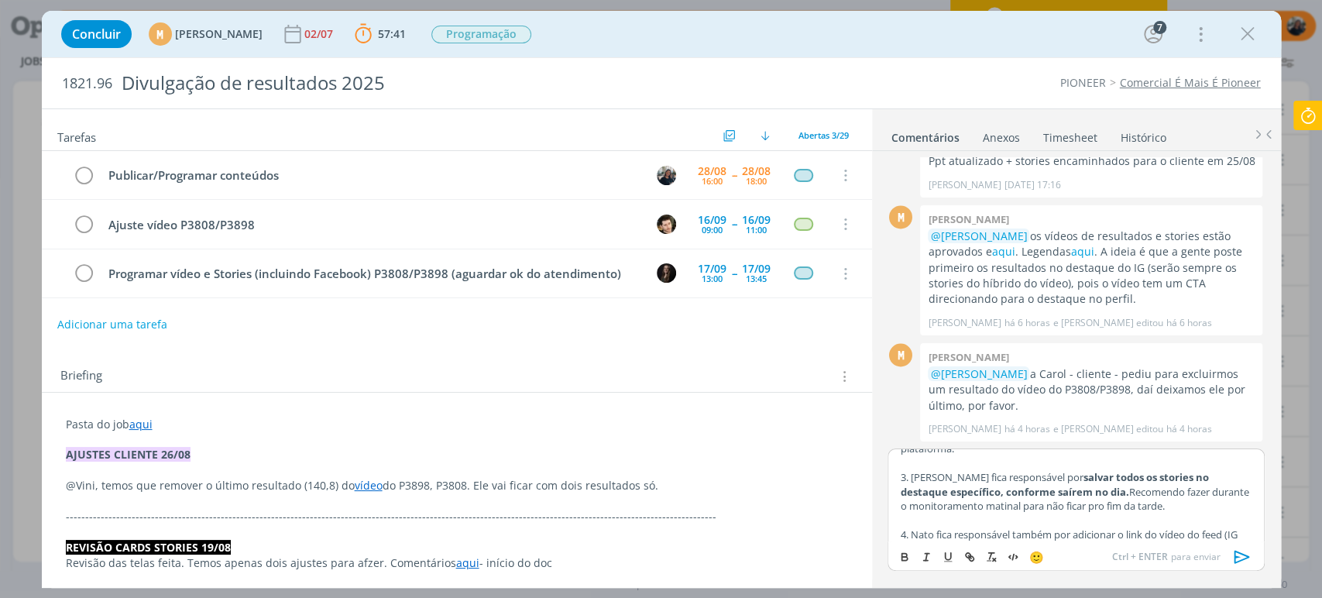
scroll to position [328, 0]
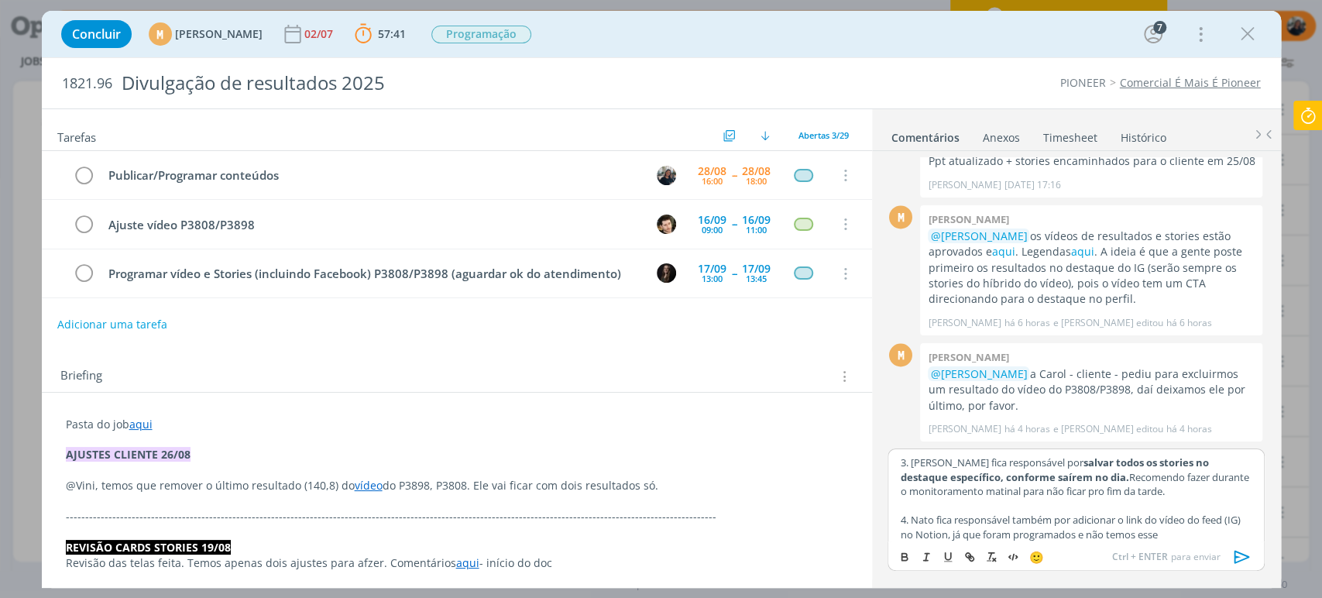
click at [972, 534] on p "4. Nato fica responsável também por adicionar o link do vídeo do feed (IG) no N…" at bounding box center [1076, 527] width 352 height 29
click at [1242, 531] on p "4. Nato fica responsável também por adicionar o link do vídeo do feed (IG) no N…" at bounding box center [1076, 534] width 352 height 43
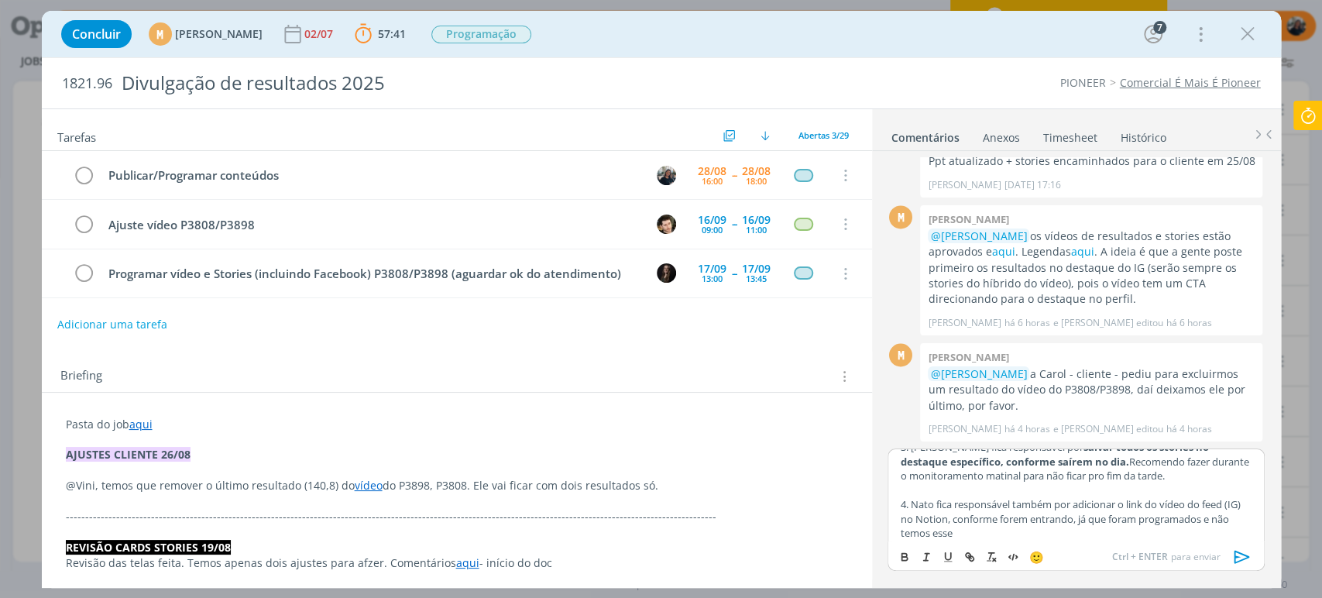
scroll to position [347, 0]
click at [1108, 533] on p "4. Nato fica responsável também por adicionar o link do vídeo do feed (IG) no N…" at bounding box center [1076, 514] width 352 height 43
drag, startPoint x: 1073, startPoint y: 500, endPoint x: 969, endPoint y: 516, distance: 105.7
click at [969, 512] on p "4. Nato fica responsável também por adicionar o link do vídeo do feed (IG) no N…" at bounding box center [1076, 514] width 352 height 43
click at [905, 554] on icon "dialog" at bounding box center [904, 555] width 5 height 3
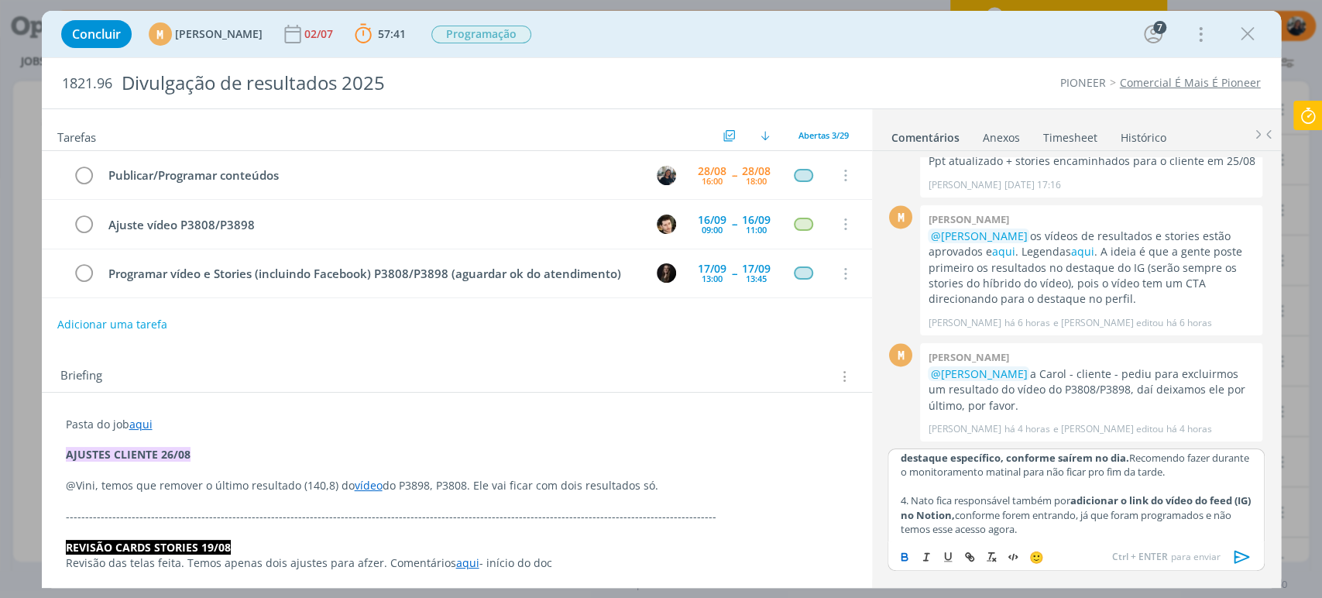
click at [1169, 501] on strong "adicionar o link do vídeo do feed (IG) no Notion," at bounding box center [1076, 507] width 352 height 28
click at [1171, 500] on strong "adicionar o link do vídeo do feed (IG) no Notion," at bounding box center [1076, 507] width 352 height 28
click at [1168, 499] on strong "adicionar o link do vídeo do feed (IG) no Notion," at bounding box center [1076, 507] width 352 height 28
click at [1202, 499] on strong "adicionar o link dos vídeo do feed (IG) no Notion," at bounding box center [1069, 507] width 338 height 28
click at [1086, 534] on p "4. Nato fica responsável também por adicionar o link dos vídeos do feed (IG) no…" at bounding box center [1076, 514] width 352 height 43
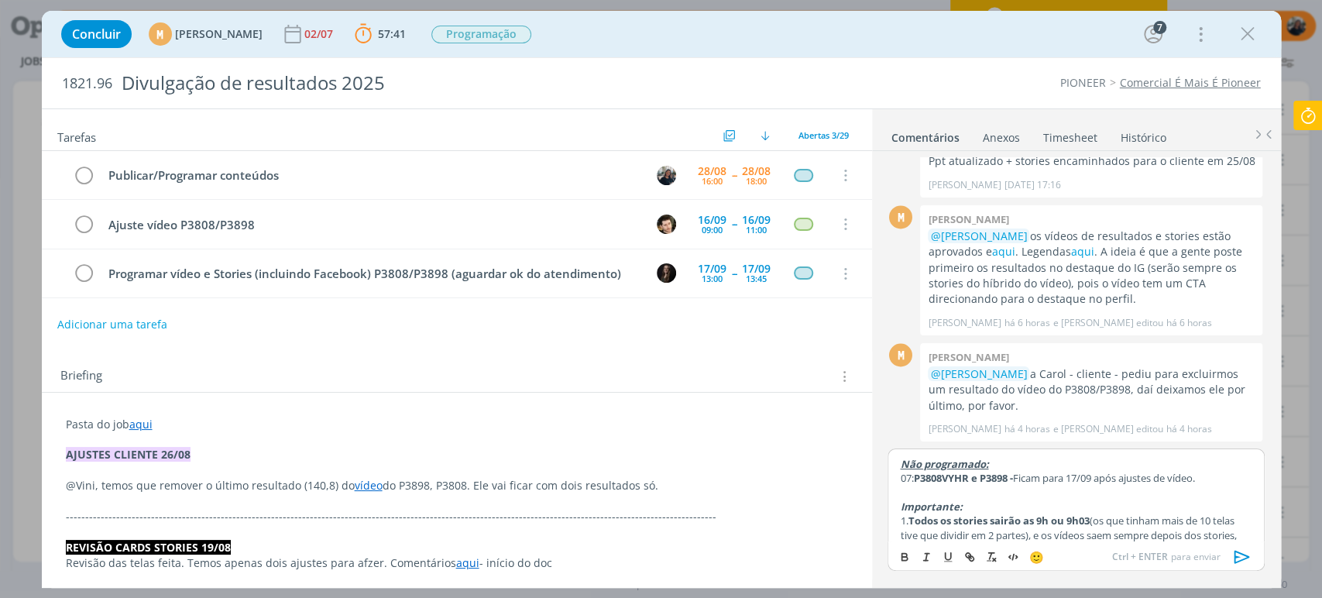
scroll to position [112, 0]
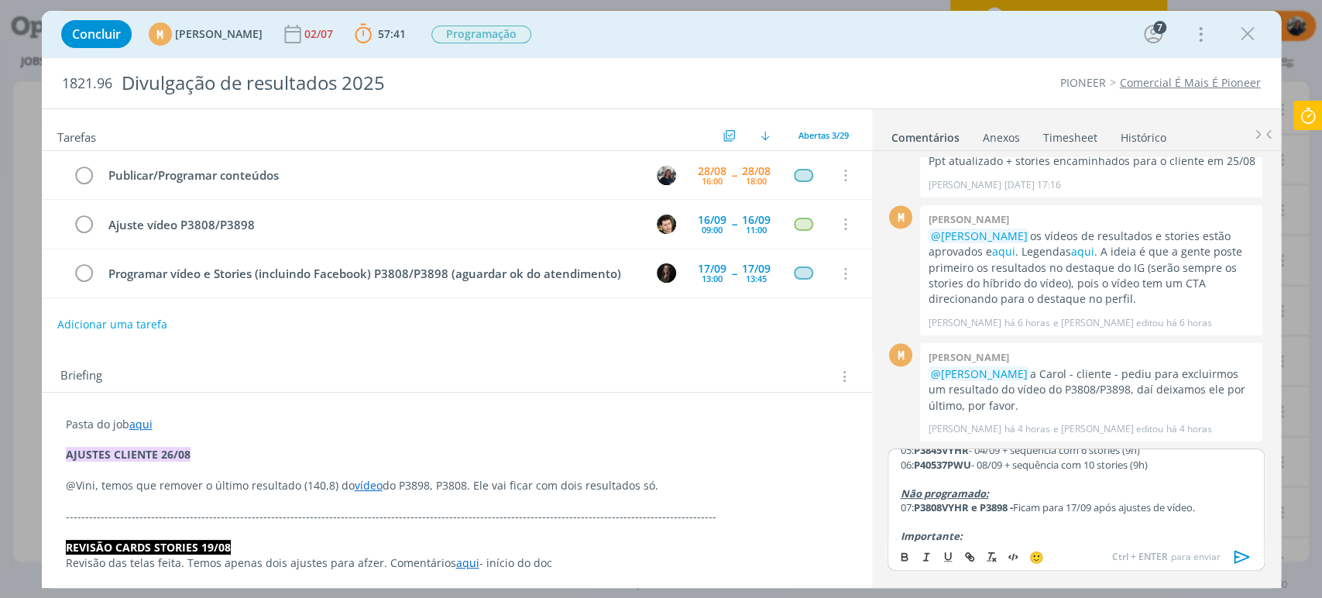
click at [1216, 507] on p "07: P3808VYHR e P3898 - Ficam para 17/09 após ajustes de vídeo." at bounding box center [1076, 507] width 352 height 14
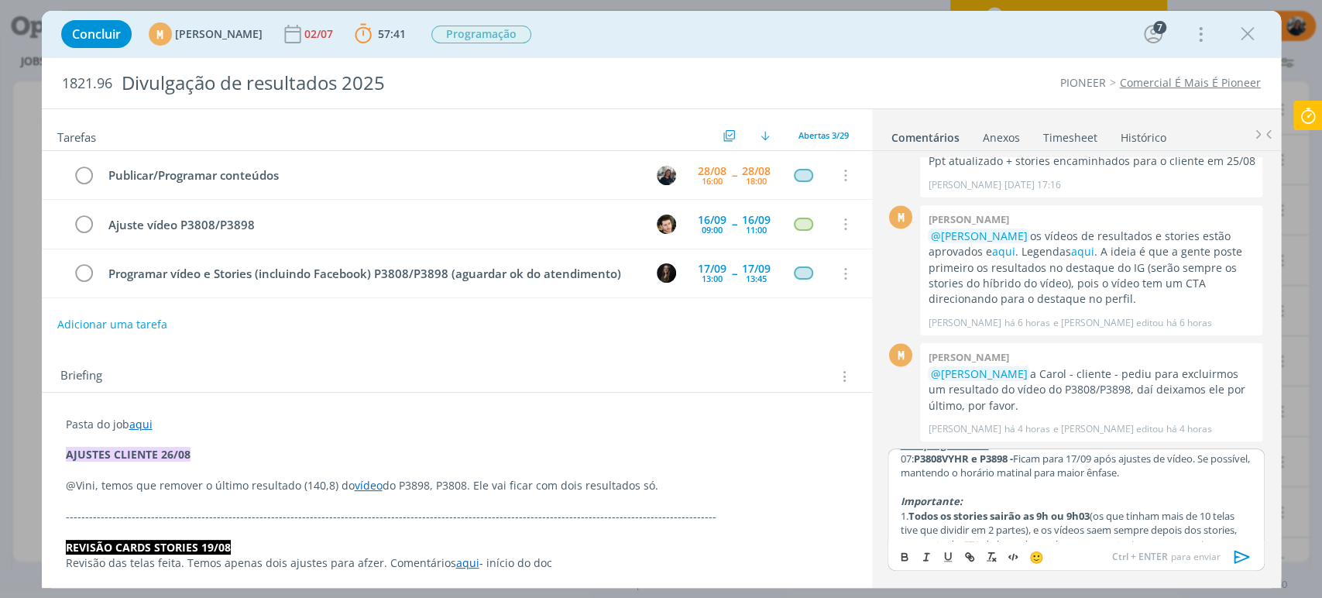
scroll to position [390, 0]
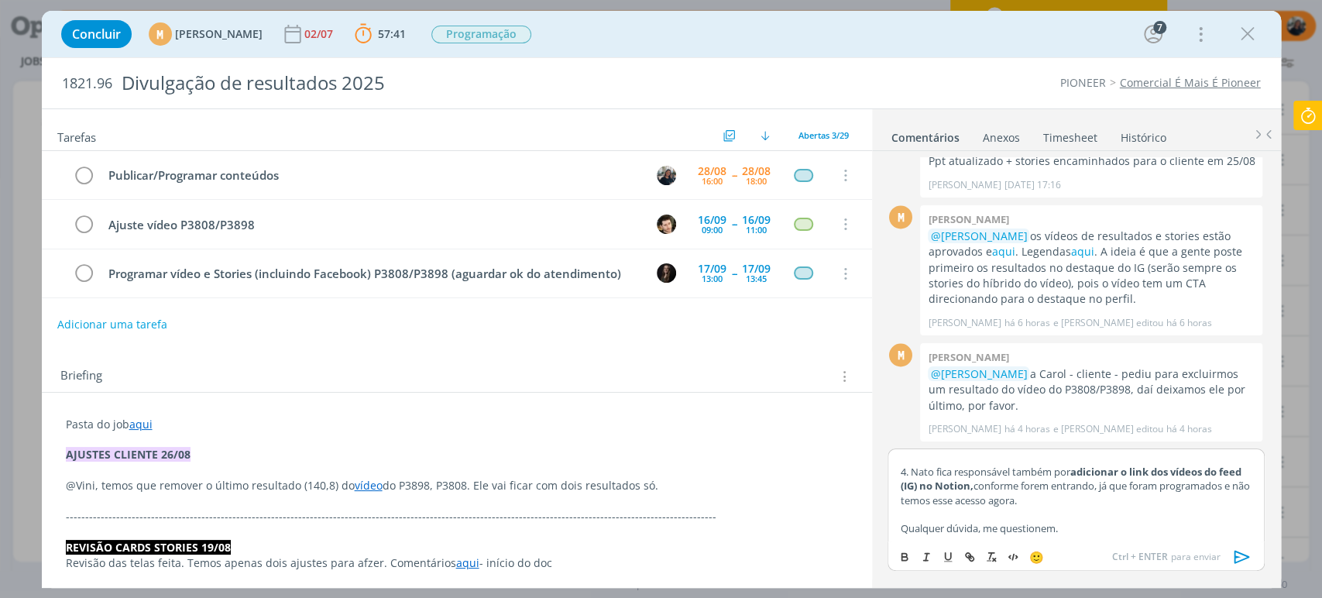
click at [1098, 507] on p "4. Nato fica responsável também por adicionar o link dos vídeos do feed (IG) no…" at bounding box center [1076, 486] width 352 height 43
click at [1125, 517] on p "dialog" at bounding box center [1076, 514] width 352 height 14
click at [1241, 554] on icon "dialog" at bounding box center [1241, 556] width 15 height 13
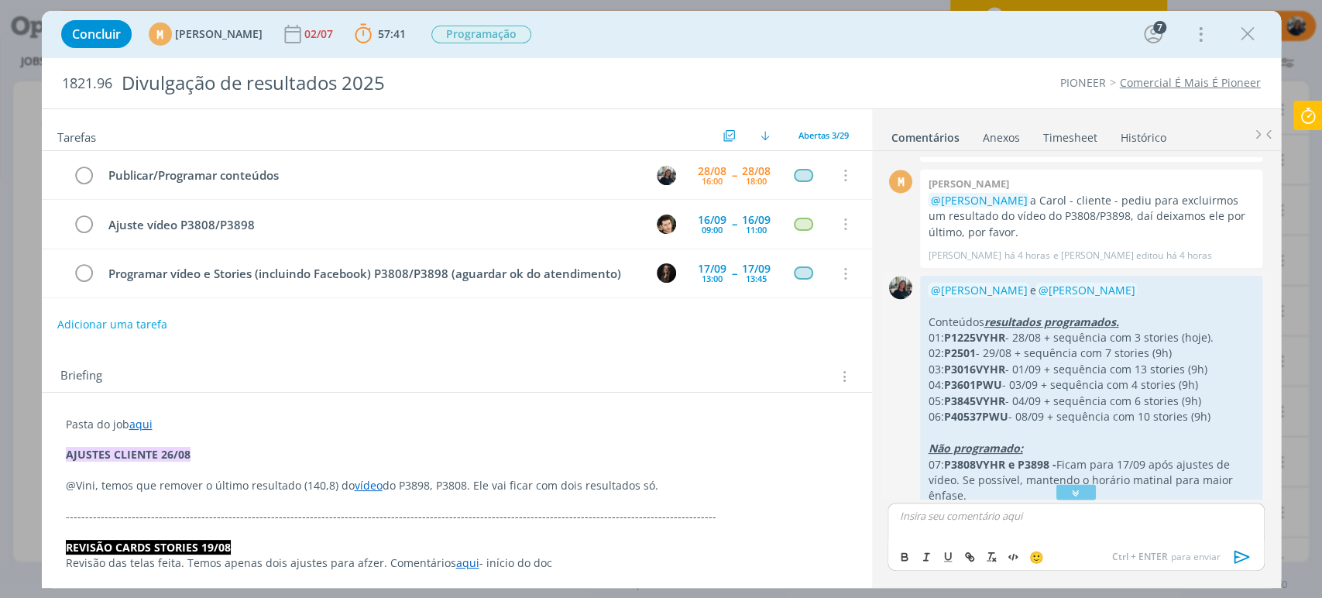
scroll to position [1984, 0]
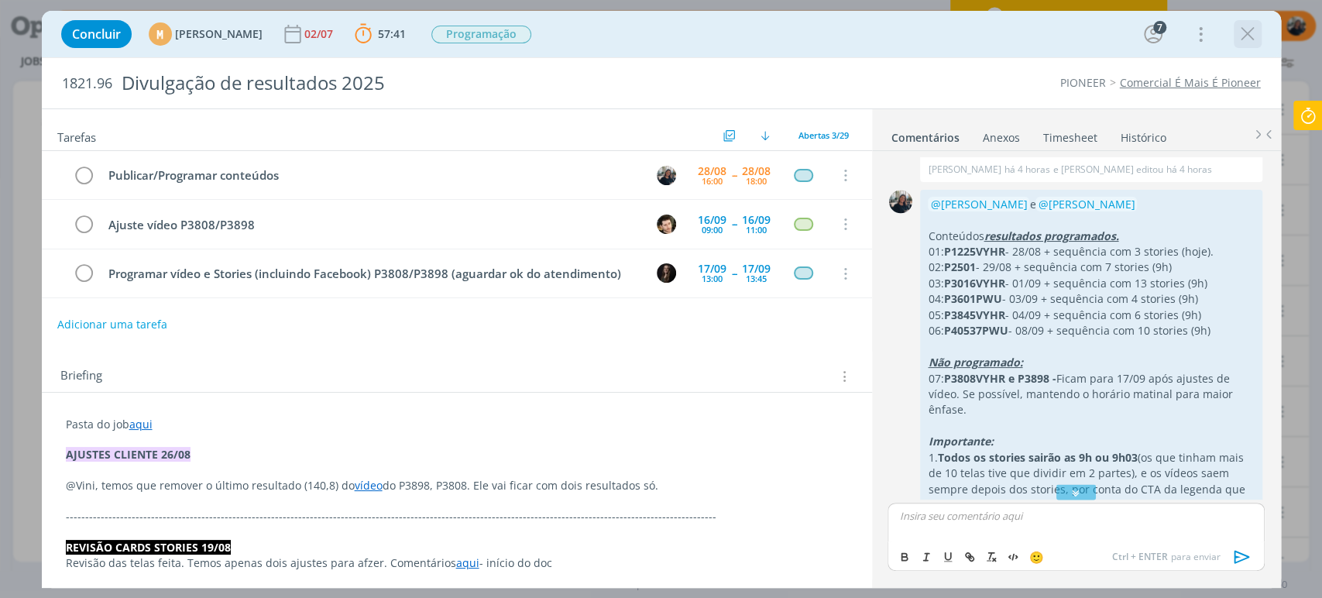
click at [1242, 33] on icon "dialog" at bounding box center [1247, 33] width 23 height 23
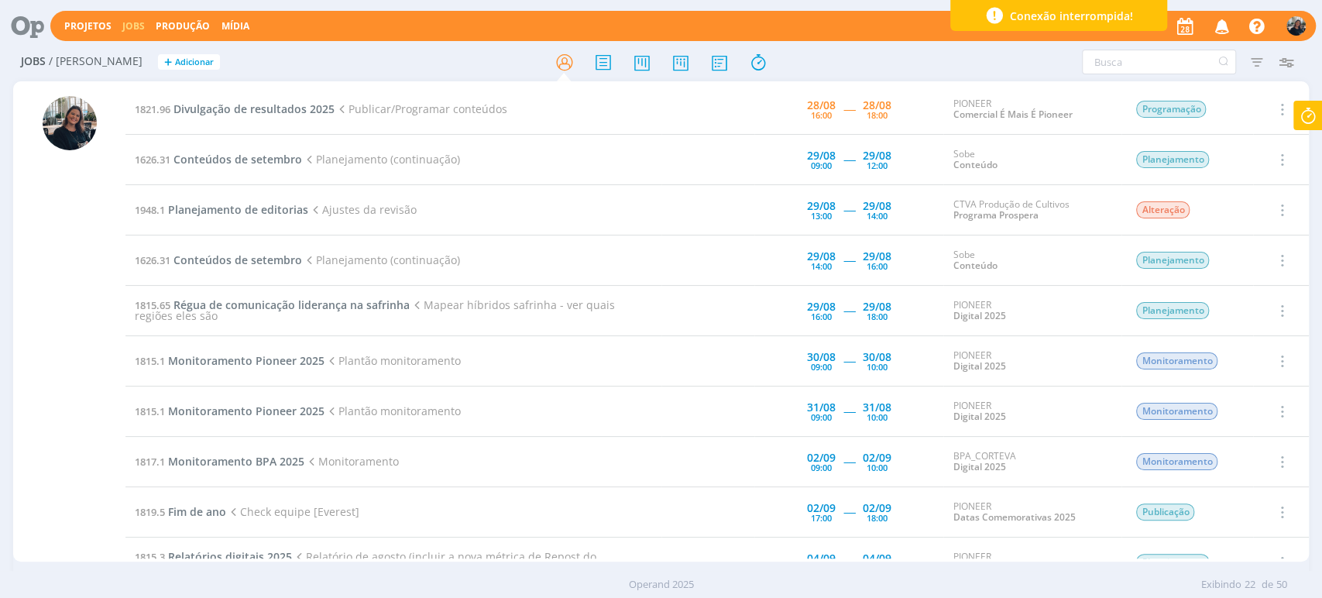
click at [1244, 32] on button "button" at bounding box center [1257, 25] width 26 height 19
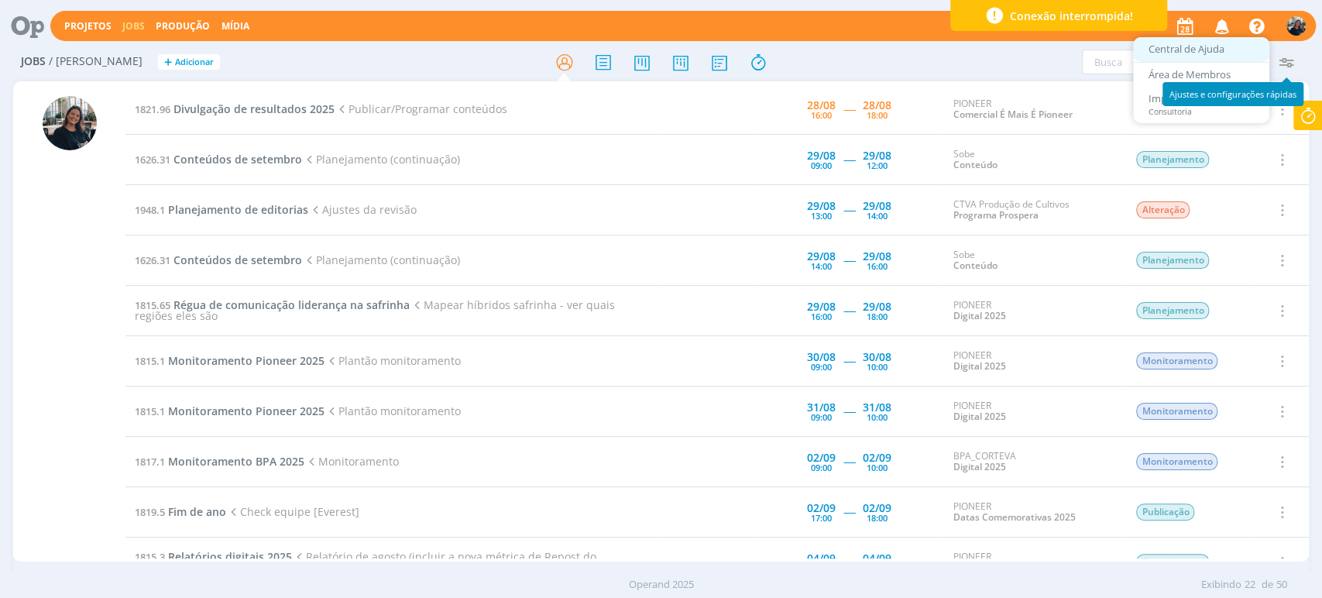
click at [1257, 39] on link "Central de Ajuda" at bounding box center [1201, 49] width 136 height 25
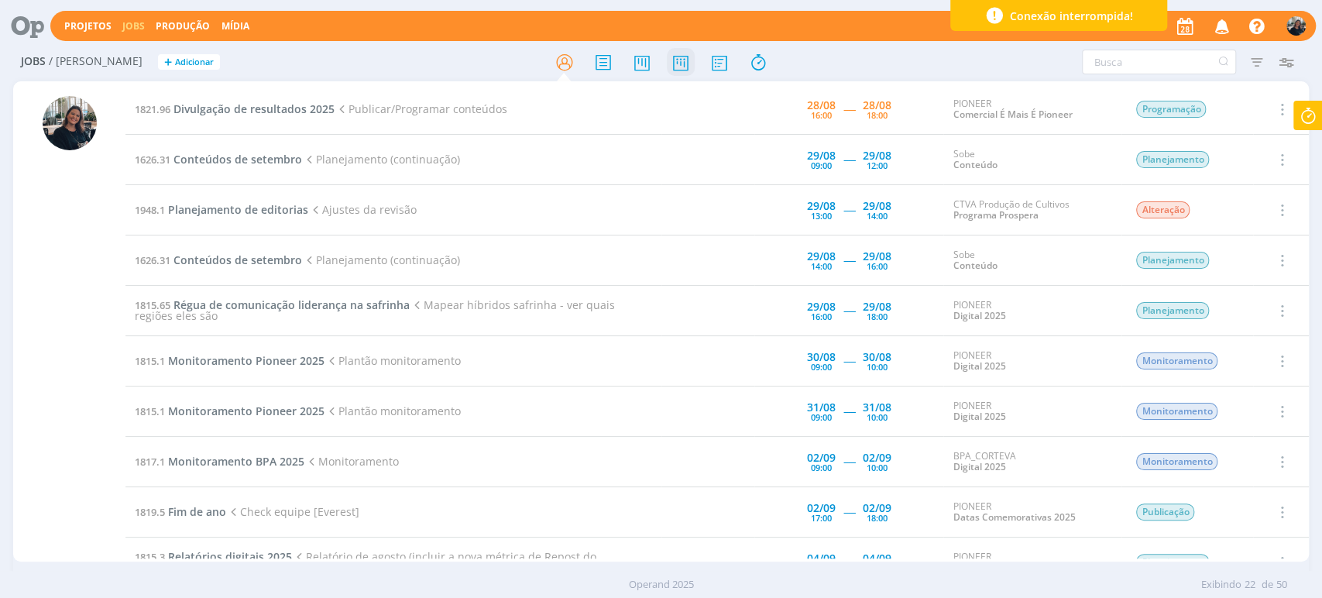
click at [688, 70] on icon at bounding box center [680, 62] width 28 height 30
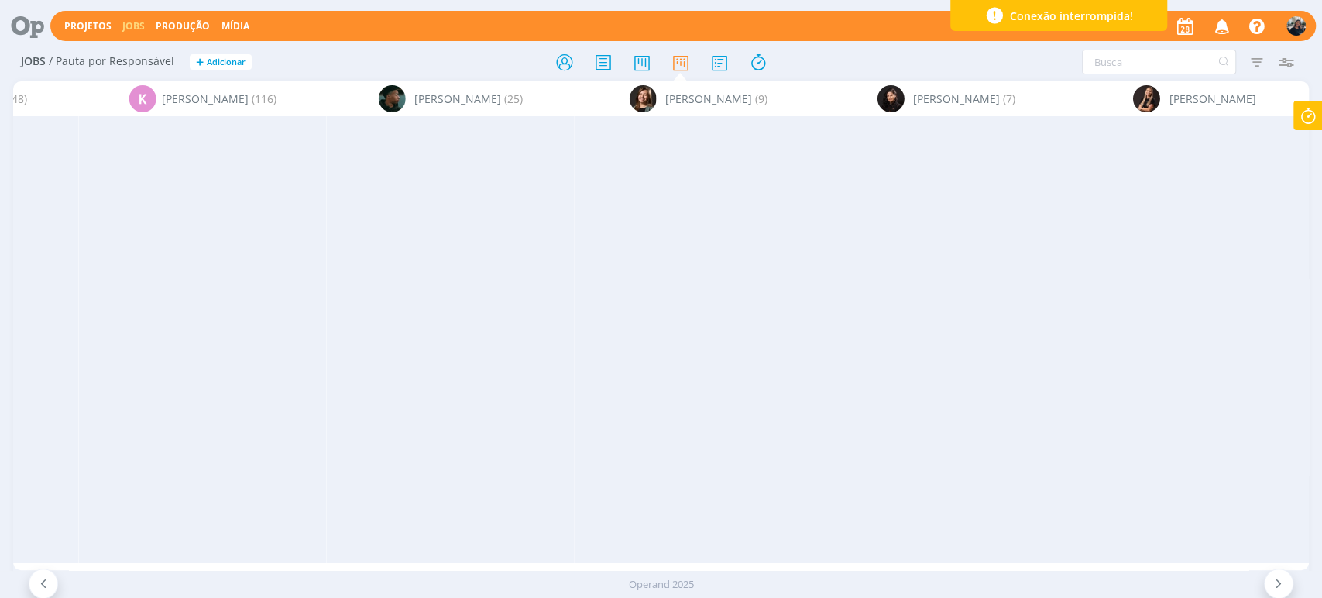
scroll to position [0, 9614]
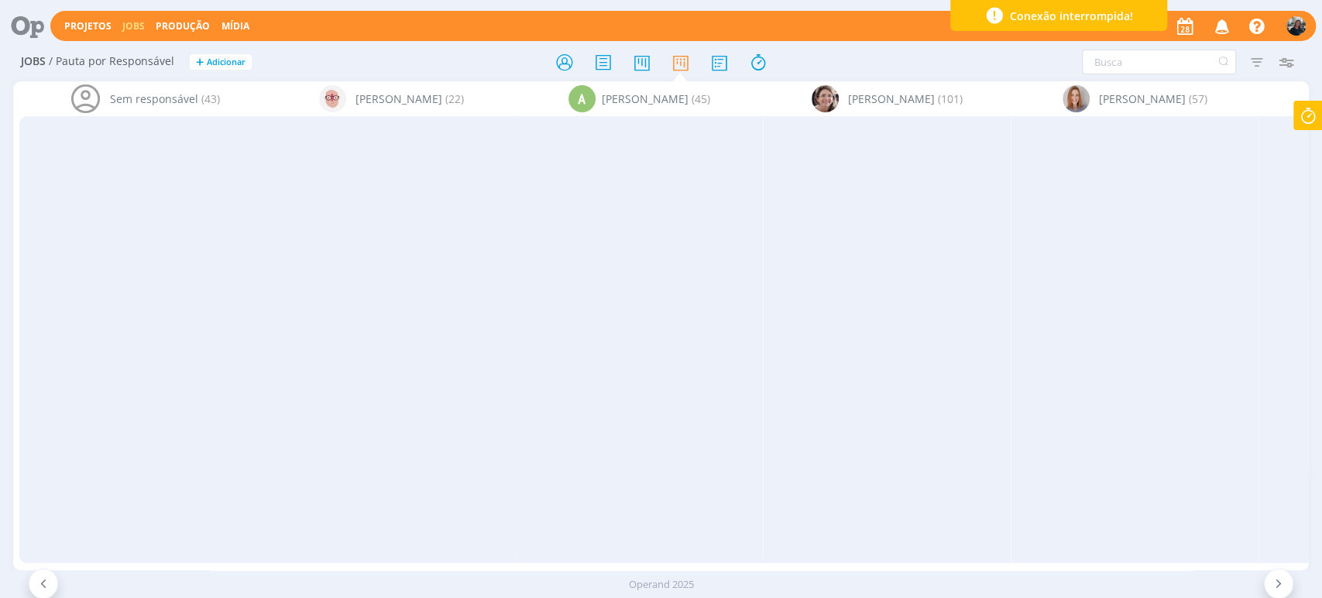
scroll to position [0, 9614]
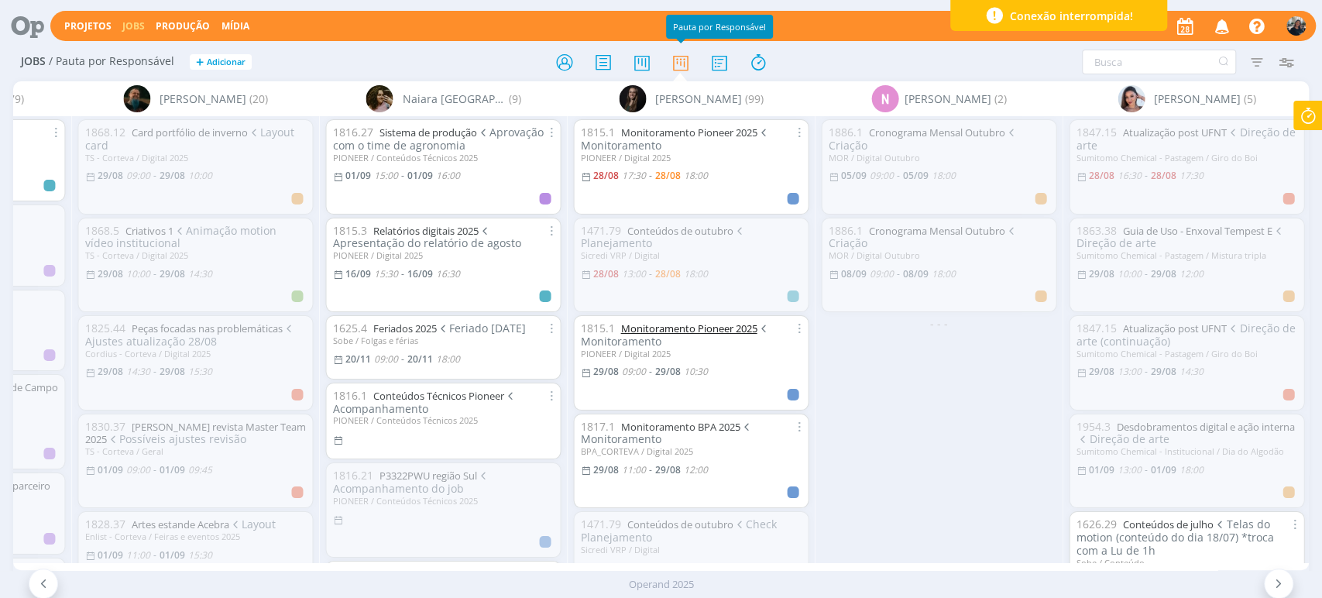
click at [724, 332] on link "Monitoramento Pioneer 2025" at bounding box center [688, 328] width 136 height 14
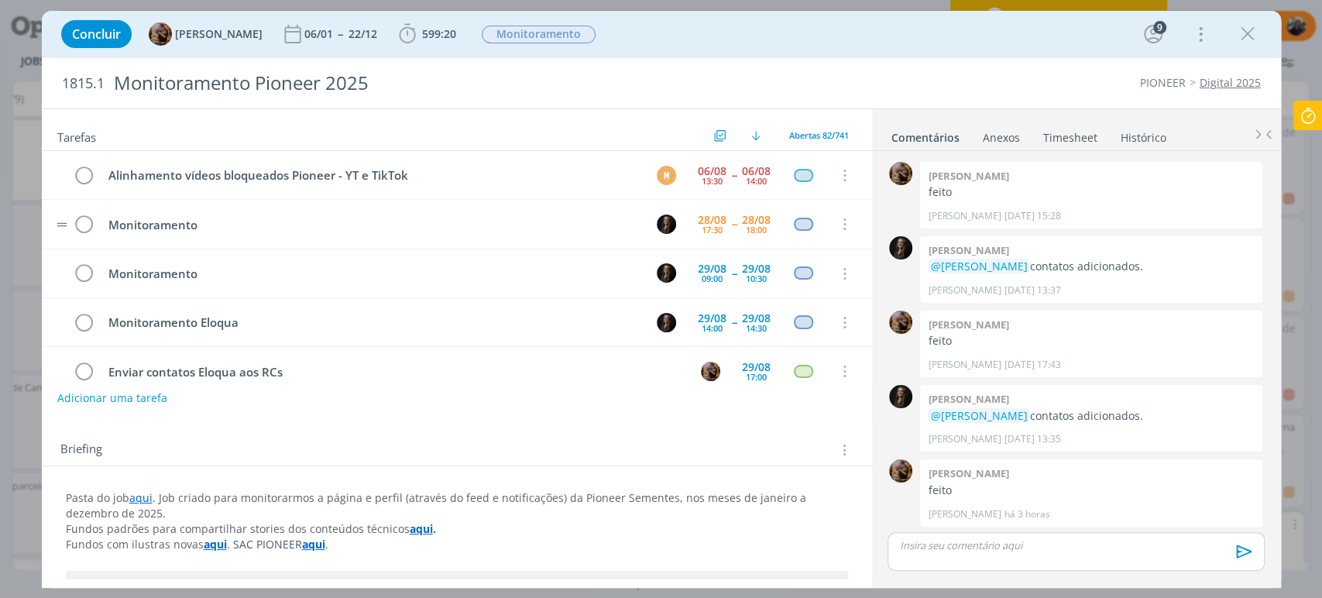
scroll to position [49, 0]
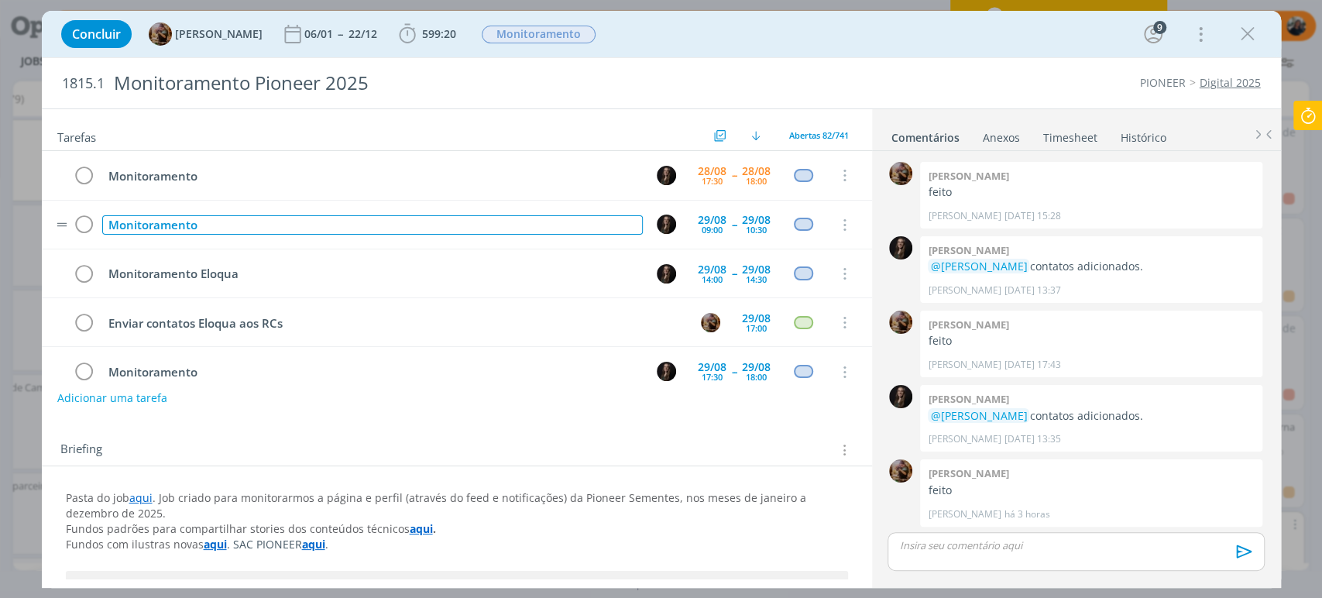
click at [341, 221] on div "Monitoramento" at bounding box center [372, 224] width 541 height 19
drag, startPoint x: 296, startPoint y: 222, endPoint x: 308, endPoint y: 215, distance: 14.2
click at [297, 223] on div "Monitoramento (salvar destaques #ResultadosPioneer)" at bounding box center [372, 224] width 541 height 19
click at [241, 226] on div "Monitoramento (salvar destaques #ResultadosPioneer)" at bounding box center [372, 224] width 541 height 19
click at [358, 222] on div "Monitoramento (salvar stories no destaques #ResultadosPioneer)" at bounding box center [372, 224] width 541 height 19
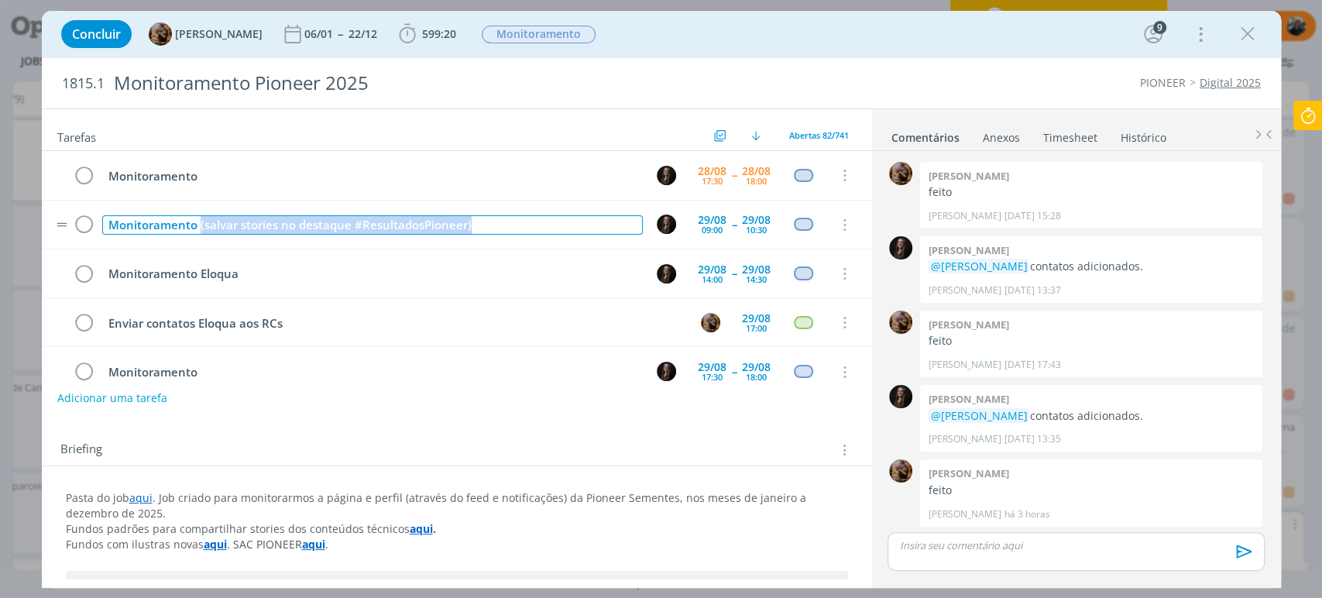
drag, startPoint x: 201, startPoint y: 220, endPoint x: 496, endPoint y: 220, distance: 295.1
click at [496, 220] on div "Monitoramento (salvar stories no destaque #ResultadosPioneer)" at bounding box center [372, 224] width 541 height 19
copy div "(salvar stories no destaque #ResultadosPioneer)"
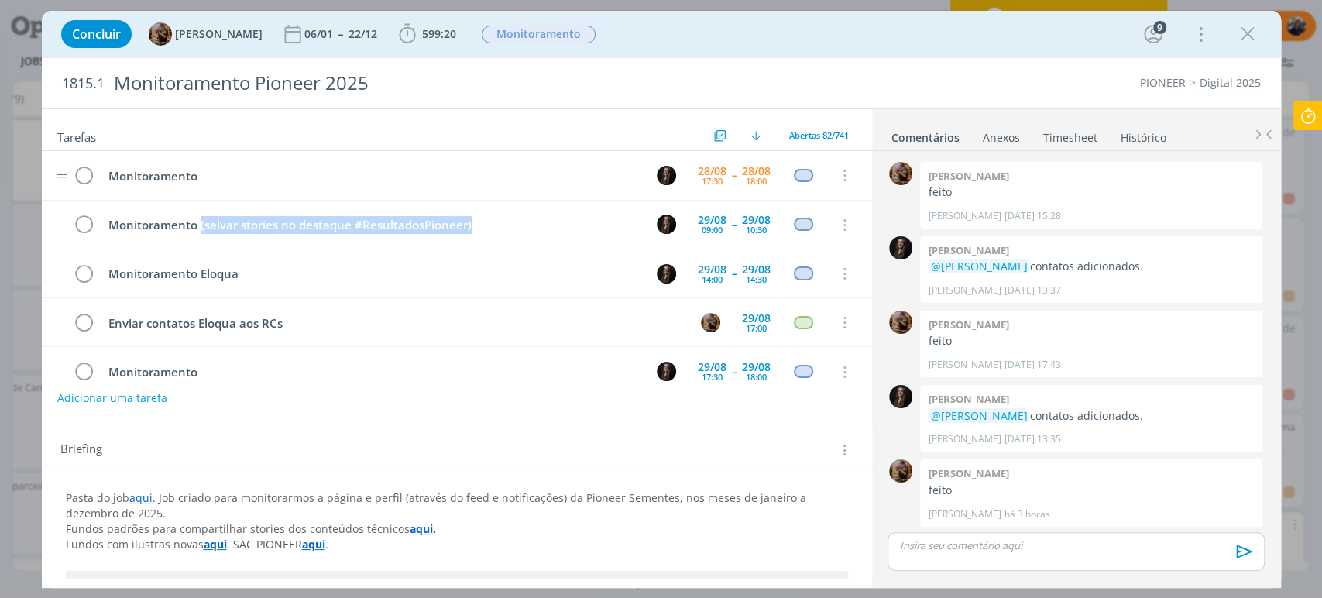
click at [527, 191] on tr "Monitoramento 28/08 17:30 -- 28/08 18:00 Cancelar" at bounding box center [457, 175] width 830 height 49
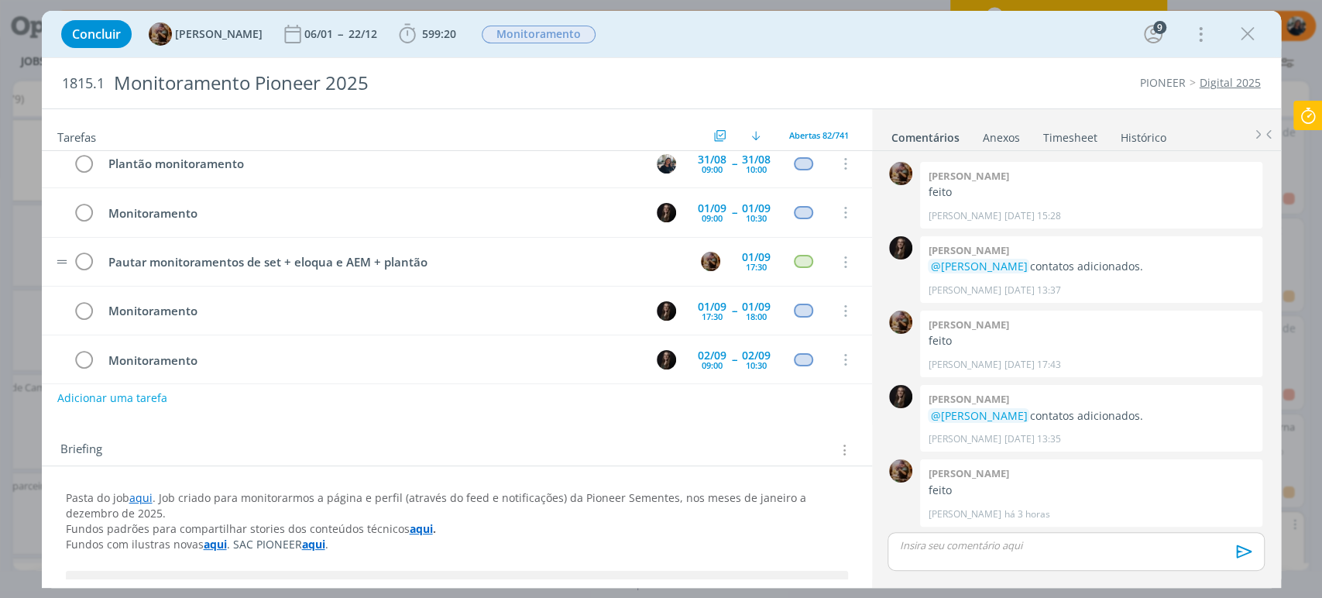
scroll to position [393, 0]
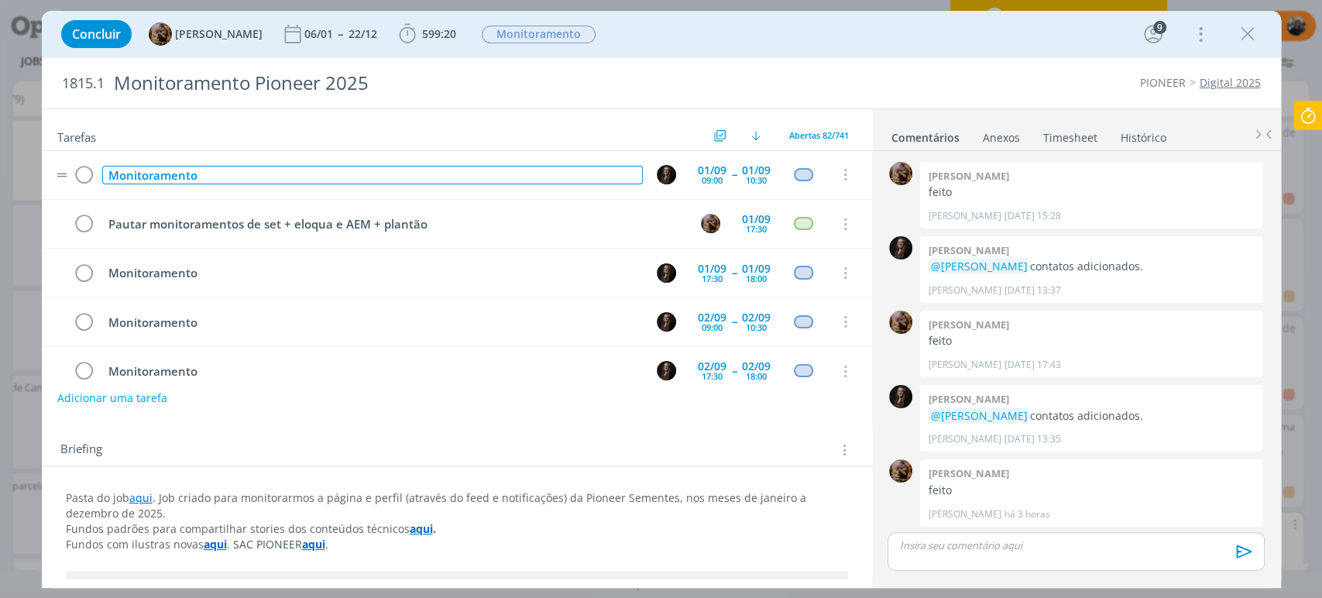
click at [422, 177] on div "Monitoramento" at bounding box center [372, 175] width 541 height 19
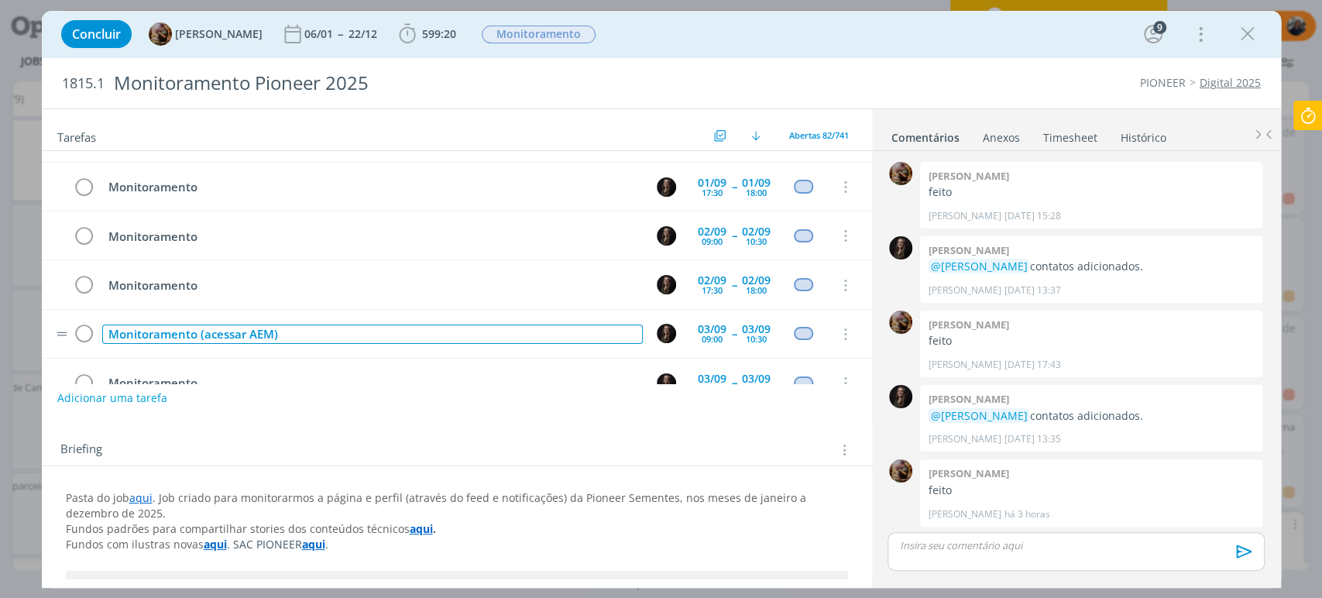
click at [364, 331] on div "Monitoramento (acessar AEM)" at bounding box center [372, 334] width 541 height 19
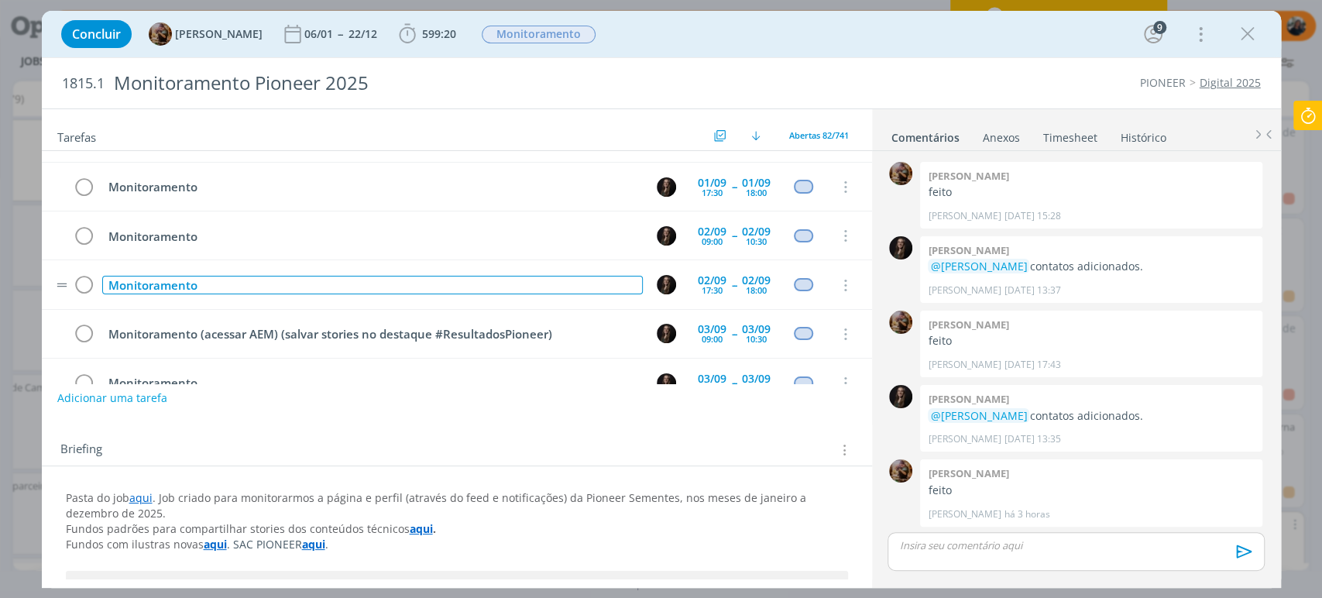
click at [421, 278] on div "Monitoramento" at bounding box center [372, 285] width 541 height 19
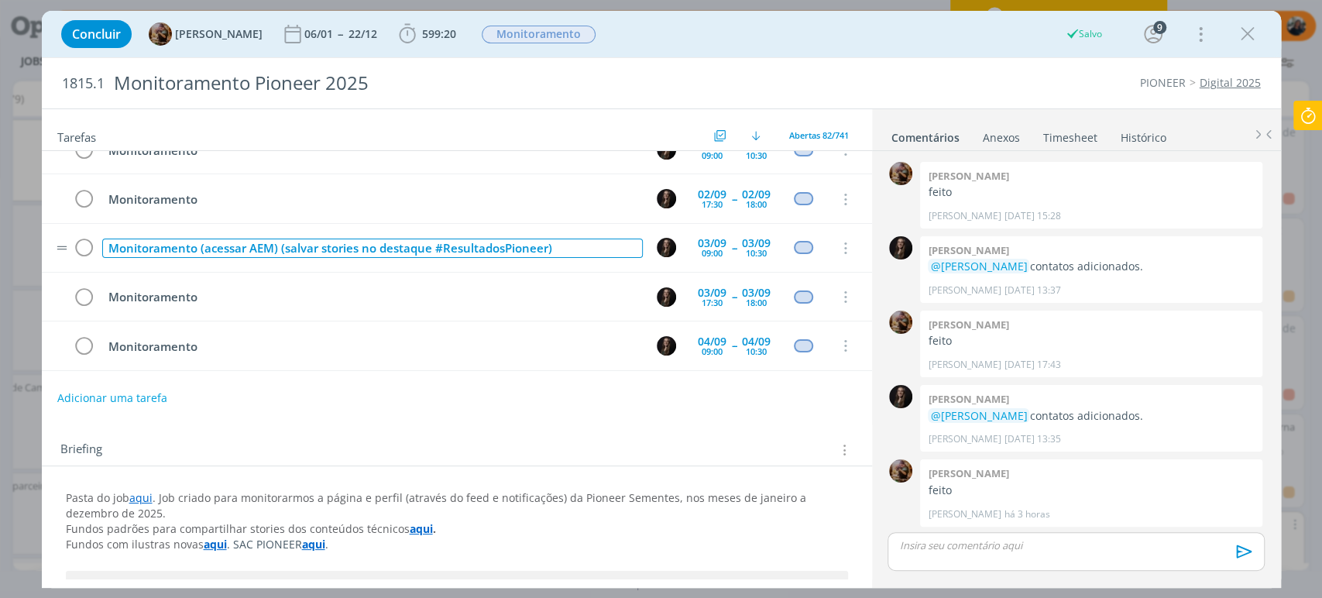
click at [220, 247] on div "Monitoramento (acessar AEM) (salvar stories no destaque #ResultadosPioneer)" at bounding box center [372, 248] width 541 height 19
drag, startPoint x: 198, startPoint y: 241, endPoint x: 281, endPoint y: 245, distance: 83.0
click at [281, 245] on div "Monitoramento (acessar AEM) (salvar stories no destaque #ResultadosPioneer)" at bounding box center [372, 248] width 541 height 19
click at [508, 241] on div "Monitoramento(salvar stories no destaque #ResultadosPioneer)" at bounding box center [372, 248] width 541 height 19
click at [198, 241] on div "Monitoramento(salvar stories no destaque #ResultadosPioneer) (acessar AEM)" at bounding box center [372, 248] width 541 height 19
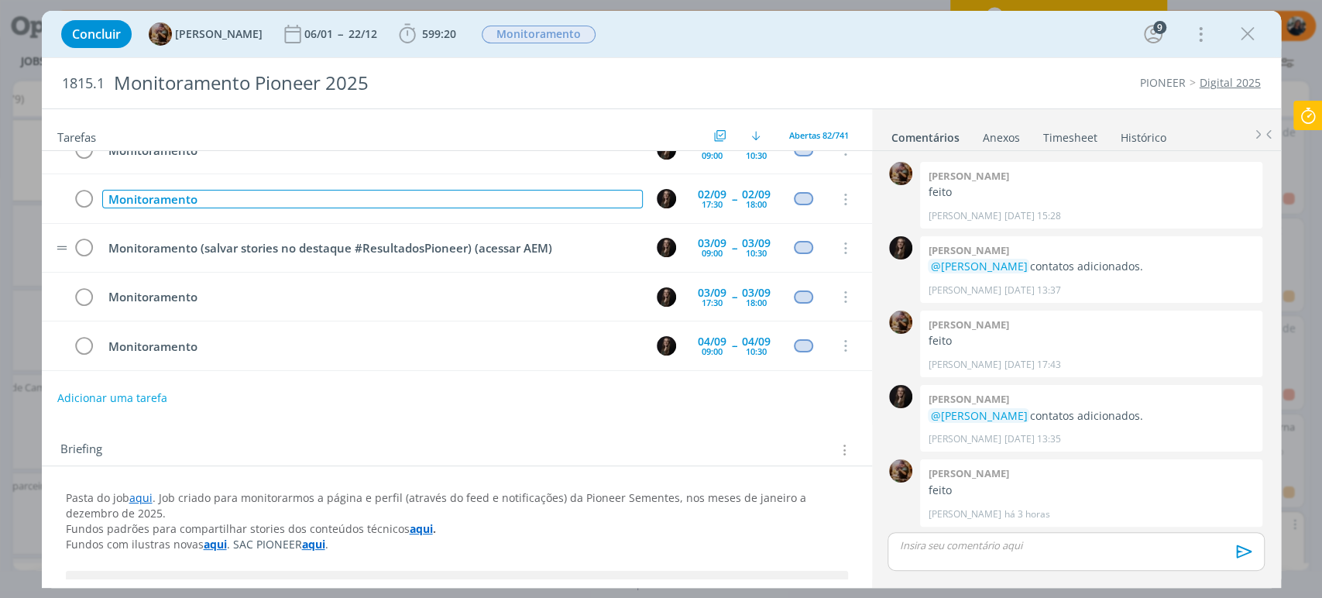
click at [347, 201] on div "Monitoramento" at bounding box center [372, 199] width 541 height 19
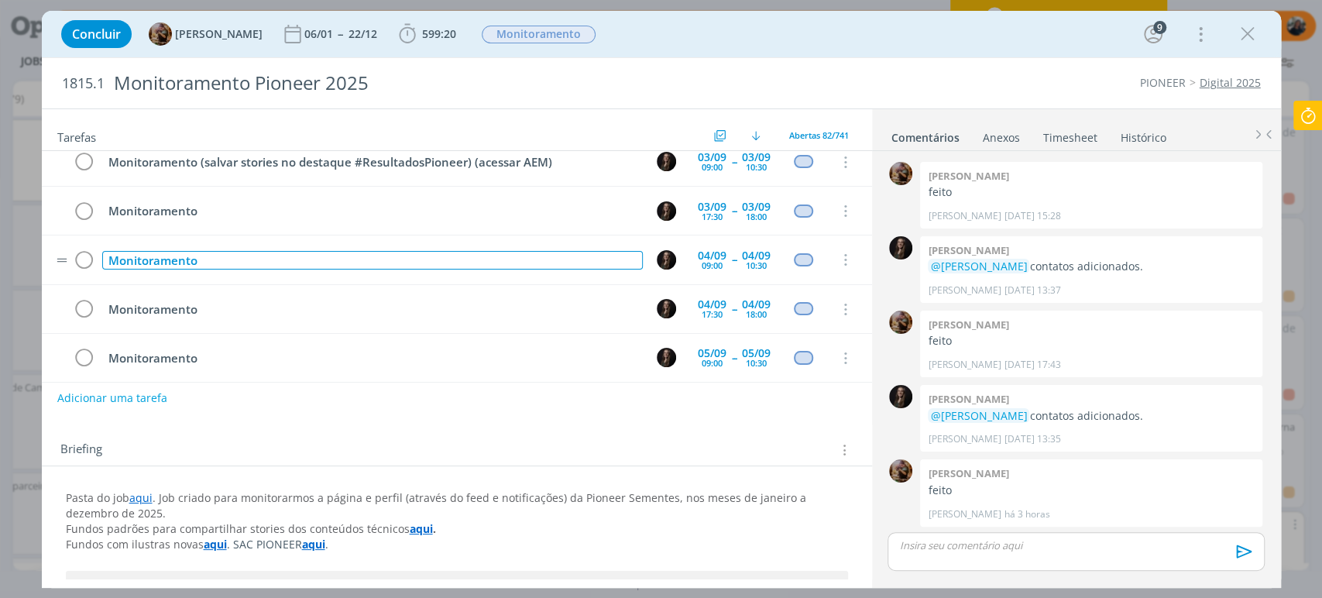
click at [346, 255] on div "Monitoramento" at bounding box center [372, 260] width 541 height 19
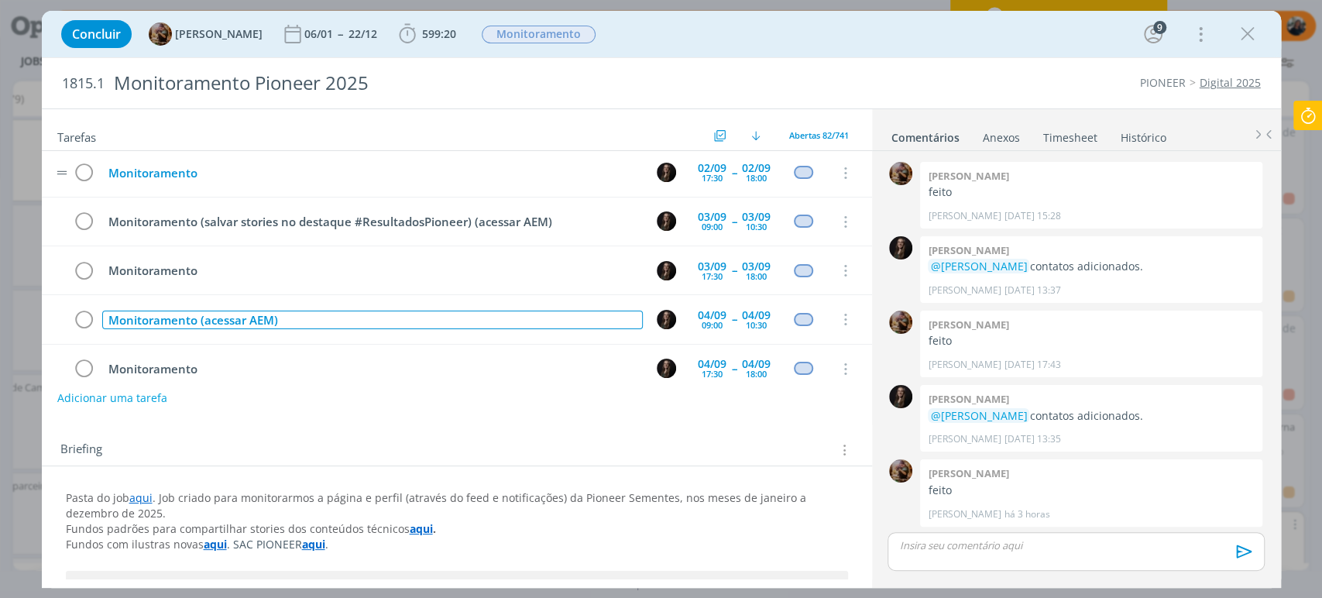
scroll to position [565, 0]
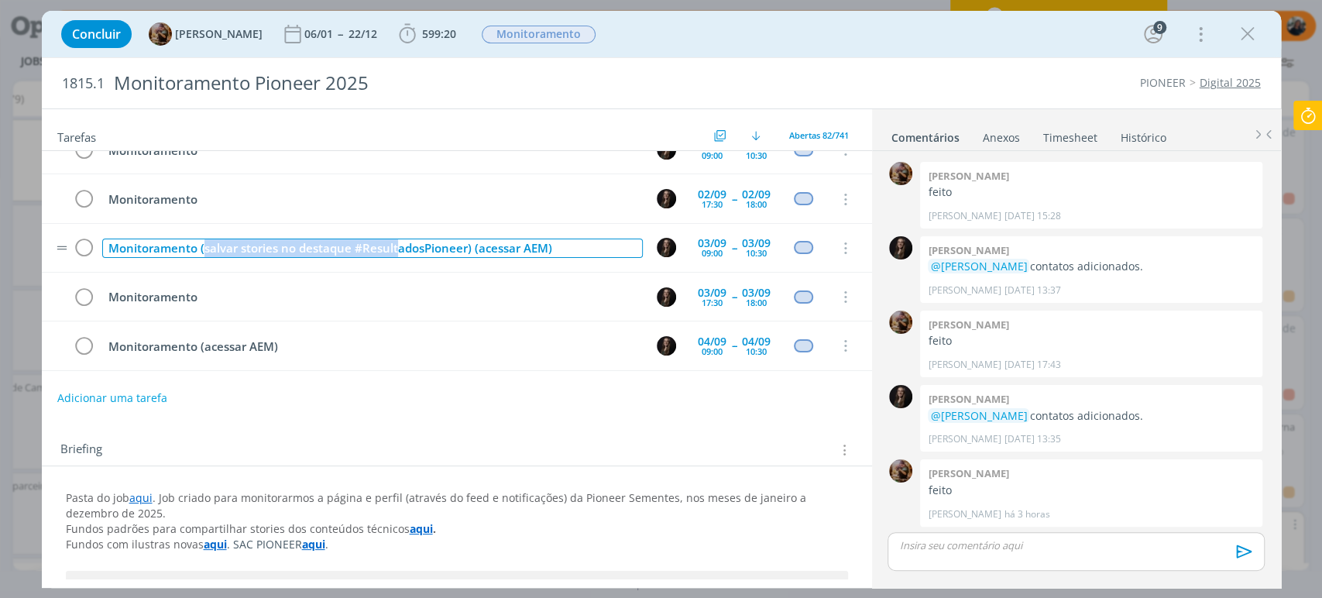
drag, startPoint x: 202, startPoint y: 239, endPoint x: 403, endPoint y: 240, distance: 200.6
click at [401, 240] on div "Monitoramento (salvar stories no destaque #ResultadosPioneer) (acessar AEM)" at bounding box center [372, 248] width 541 height 19
drag, startPoint x: 217, startPoint y: 242, endPoint x: 198, endPoint y: 238, distance: 19.7
click at [198, 239] on div "Monitoramento (salvar stories no destaque #ResultadosPioneer) (acessar AEM)" at bounding box center [372, 248] width 541 height 19
copy div "(salvar stories no destaque #ResultadosPioneer)"
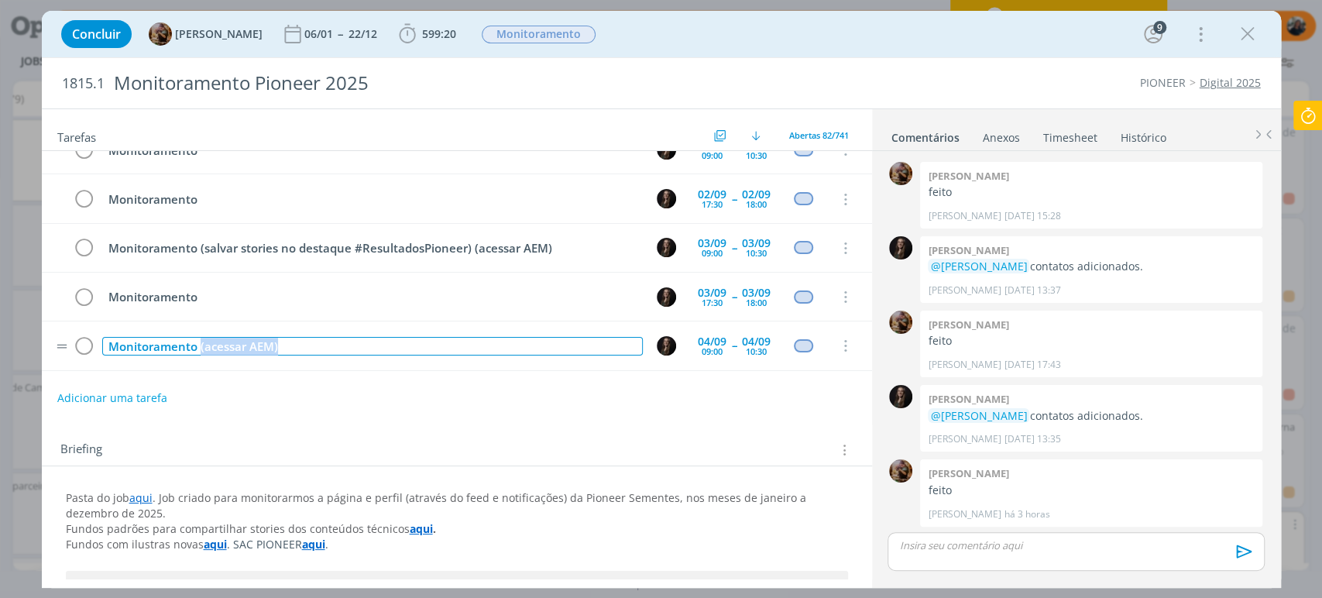
drag, startPoint x: 340, startPoint y: 334, endPoint x: 350, endPoint y: 338, distance: 10.8
click at [350, 338] on div "Monitoramento (acessar AEM)" at bounding box center [372, 346] width 541 height 19
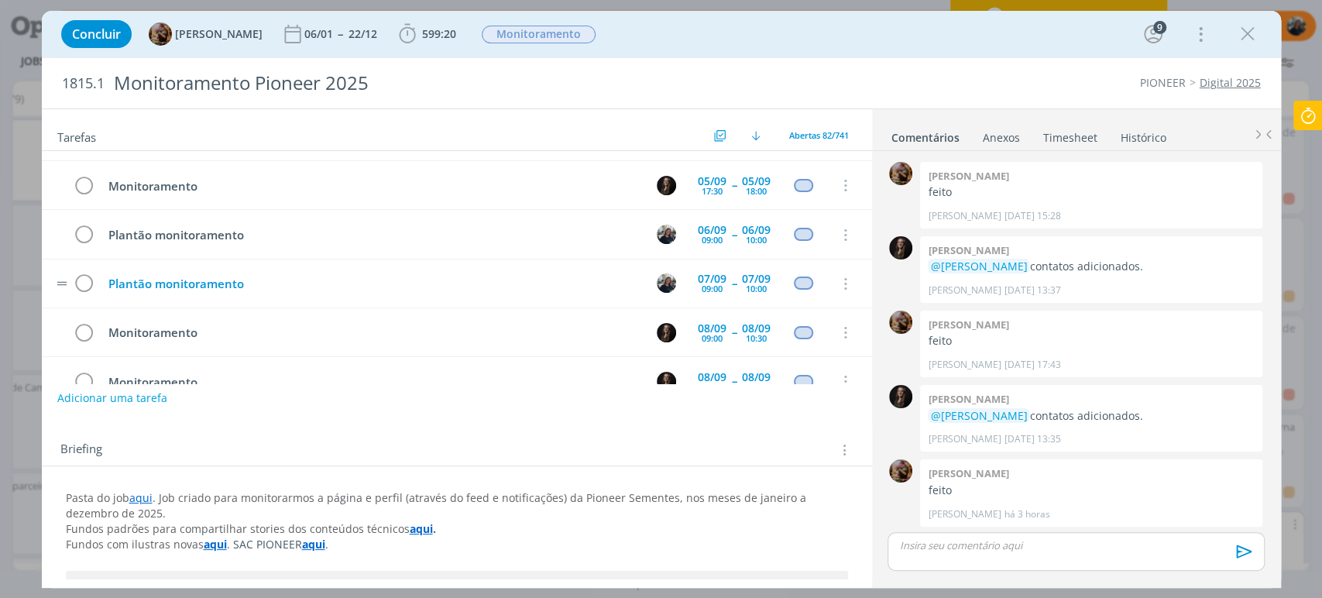
scroll to position [909, 0]
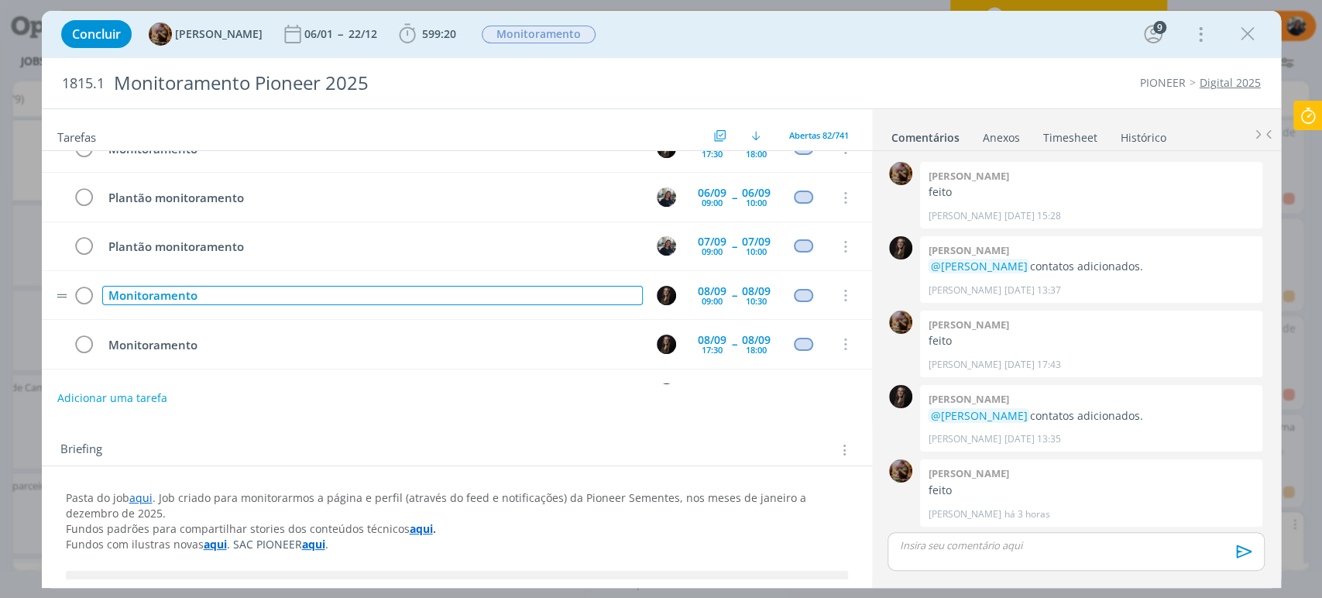
click at [341, 286] on div "Monitoramento" at bounding box center [372, 295] width 541 height 19
click at [333, 287] on div "Monitoramento" at bounding box center [372, 295] width 541 height 19
click at [228, 286] on div "Monitoramento" at bounding box center [372, 295] width 541 height 19
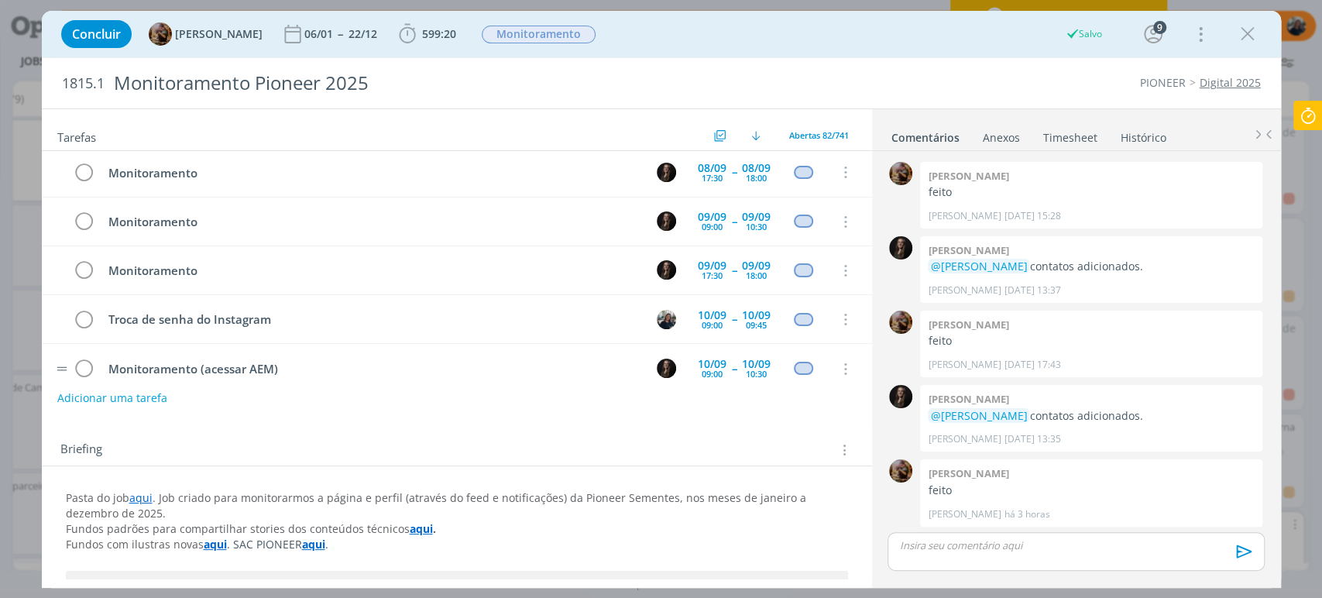
click at [452, 355] on td "Monitoramento (acessar AEM)" at bounding box center [369, 368] width 541 height 27
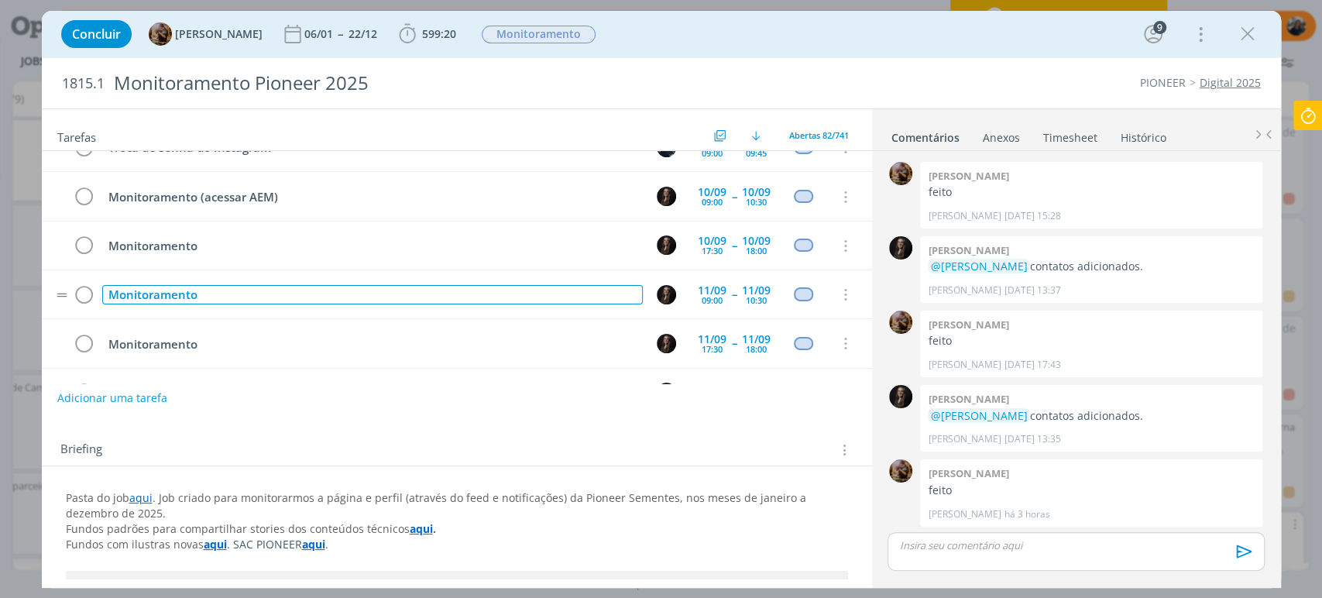
click at [407, 285] on div "Monitoramento" at bounding box center [372, 294] width 541 height 19
click at [853, 303] on tr "Monitoramento (salvar stories no destaque #ResultadosPioneer) 11/09 09:00 -- 11…" at bounding box center [457, 294] width 830 height 49
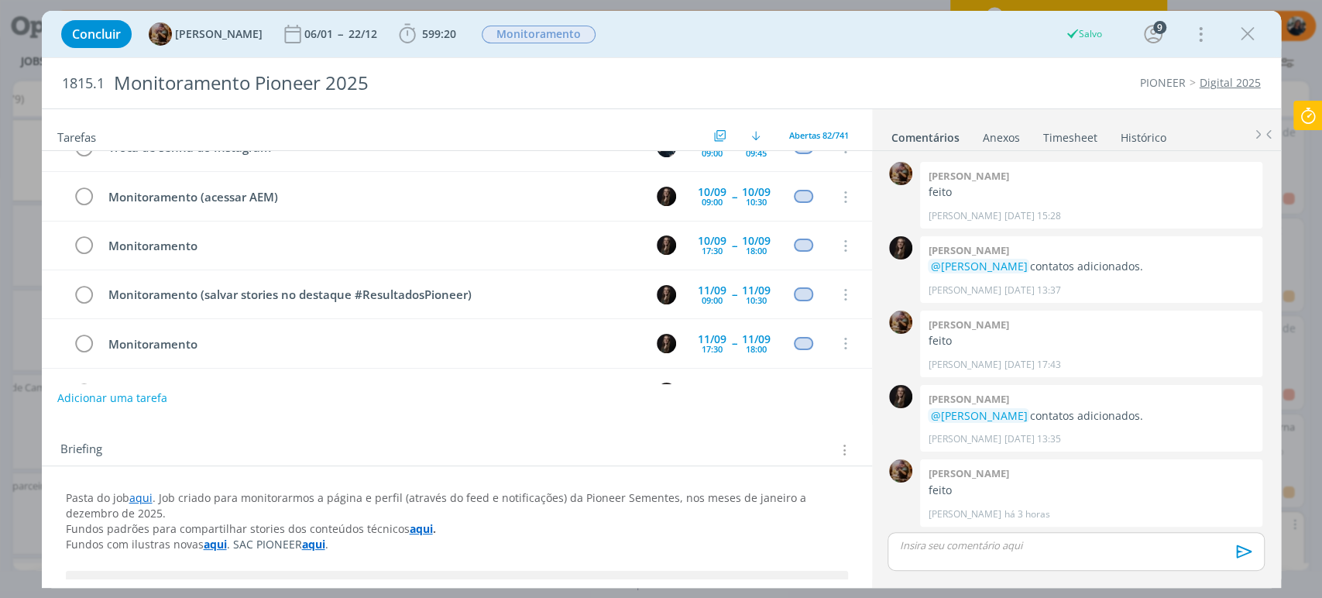
drag, startPoint x: 1249, startPoint y: 36, endPoint x: 939, endPoint y: 301, distance: 408.1
click at [1249, 36] on icon "dialog" at bounding box center [1247, 33] width 23 height 23
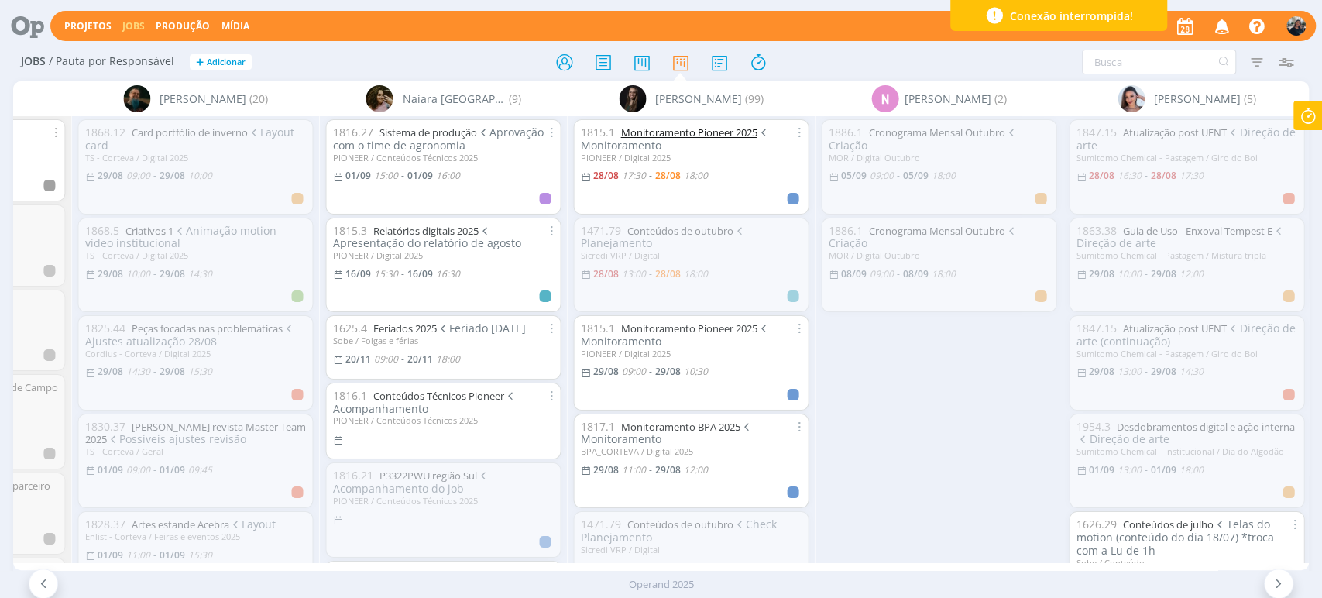
click at [700, 133] on link "Monitoramento Pioneer 2025" at bounding box center [688, 132] width 136 height 14
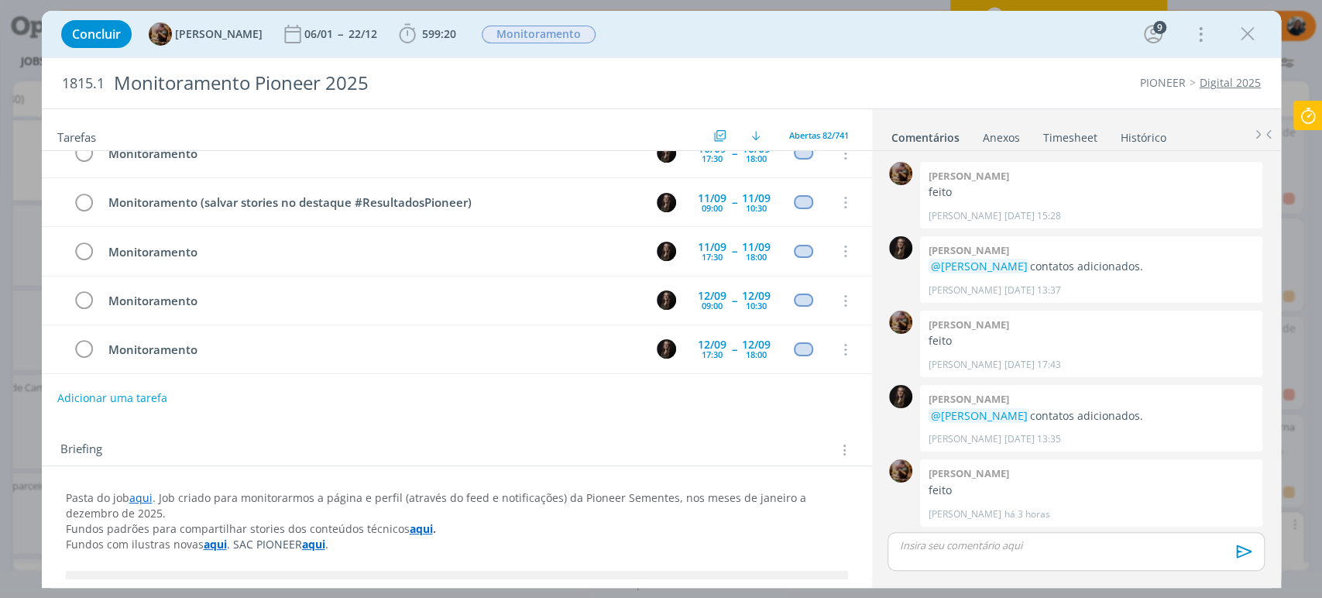
scroll to position [1204, 0]
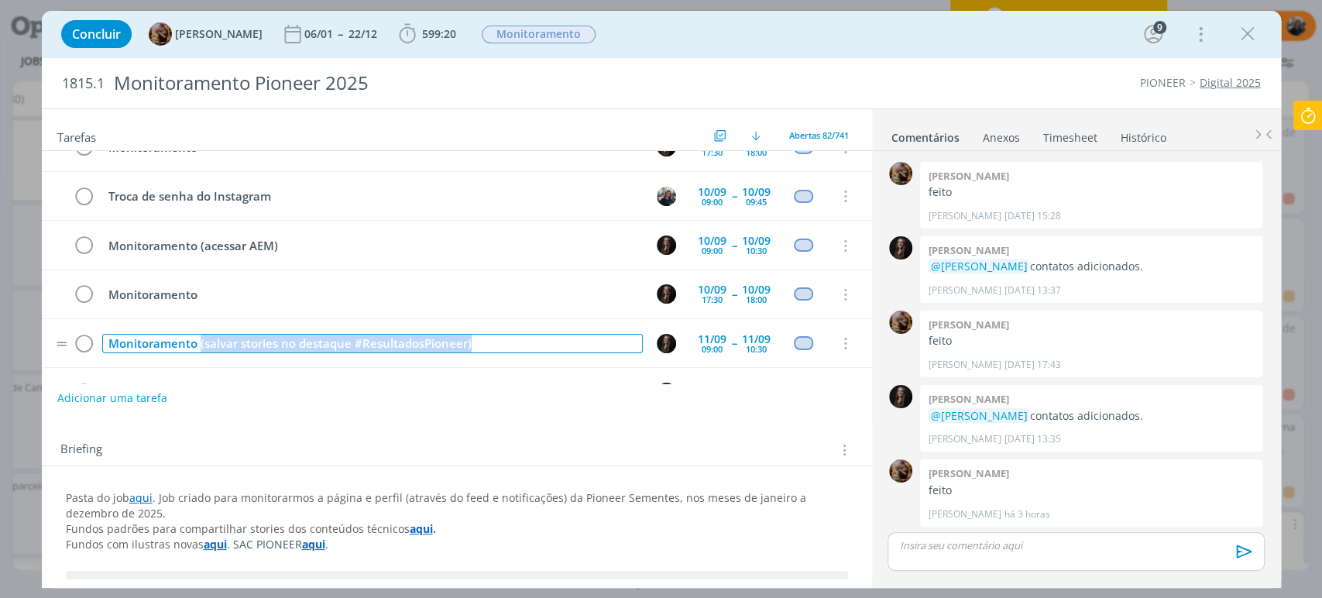
drag, startPoint x: 200, startPoint y: 331, endPoint x: 520, endPoint y: 311, distance: 321.2
click at [520, 319] on tr "Monitoramento (salvar stories no destaque #ResultadosPioneer) 11/09 09:00 -- 11…" at bounding box center [457, 343] width 830 height 49
copy div "(salvar stories no destaque #ResultadosPioneer)"
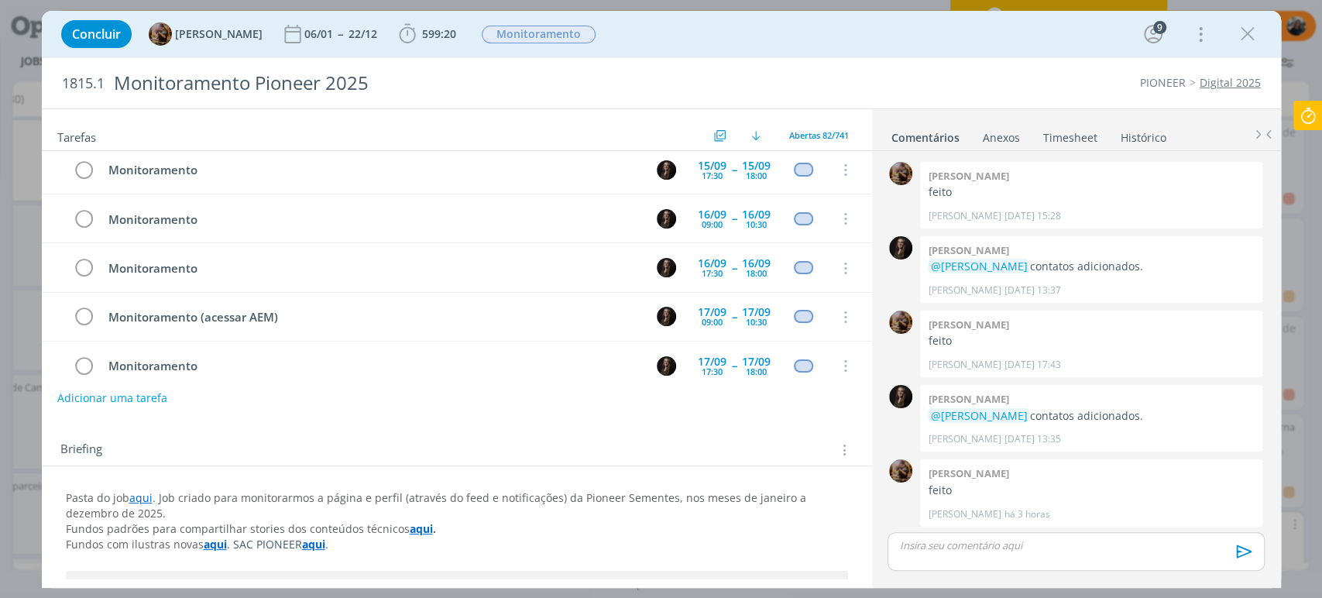
scroll to position [1807, 0]
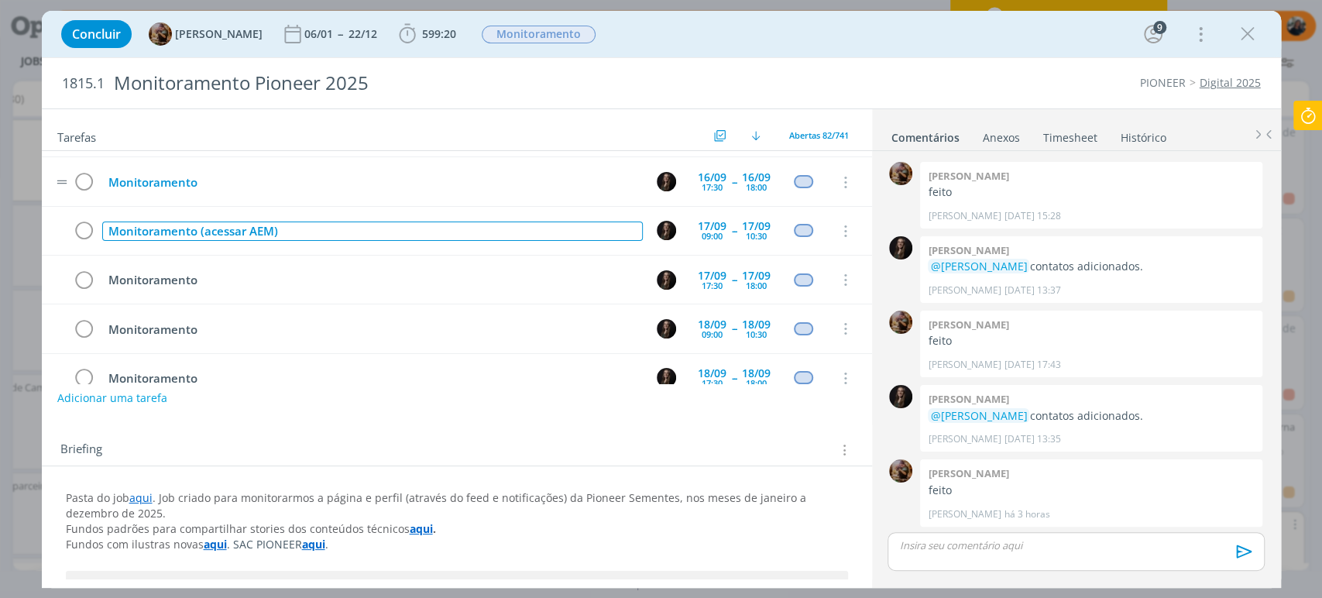
click at [201, 222] on div "Monitoramento (acessar AEM)" at bounding box center [372, 231] width 541 height 19
click at [469, 222] on div "Monitoramento (salvar stories no destaque #ResultadosPioneer)(acessar AEM)" at bounding box center [372, 231] width 541 height 19
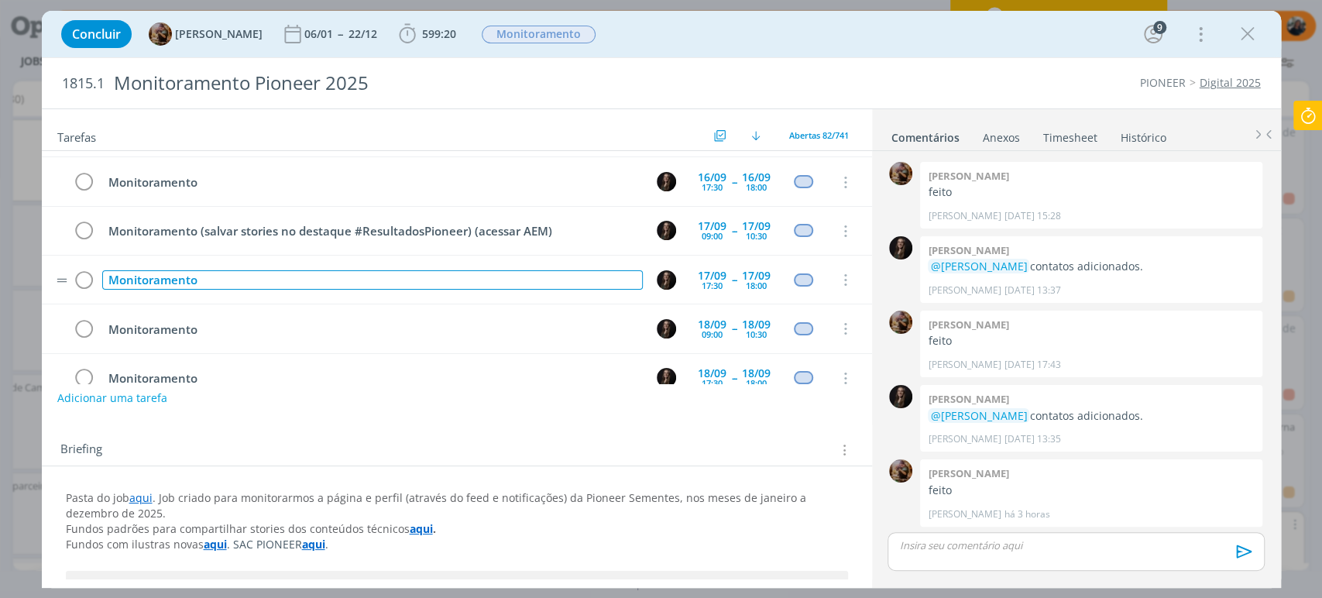
click at [514, 270] on div "Monitoramento" at bounding box center [372, 279] width 541 height 19
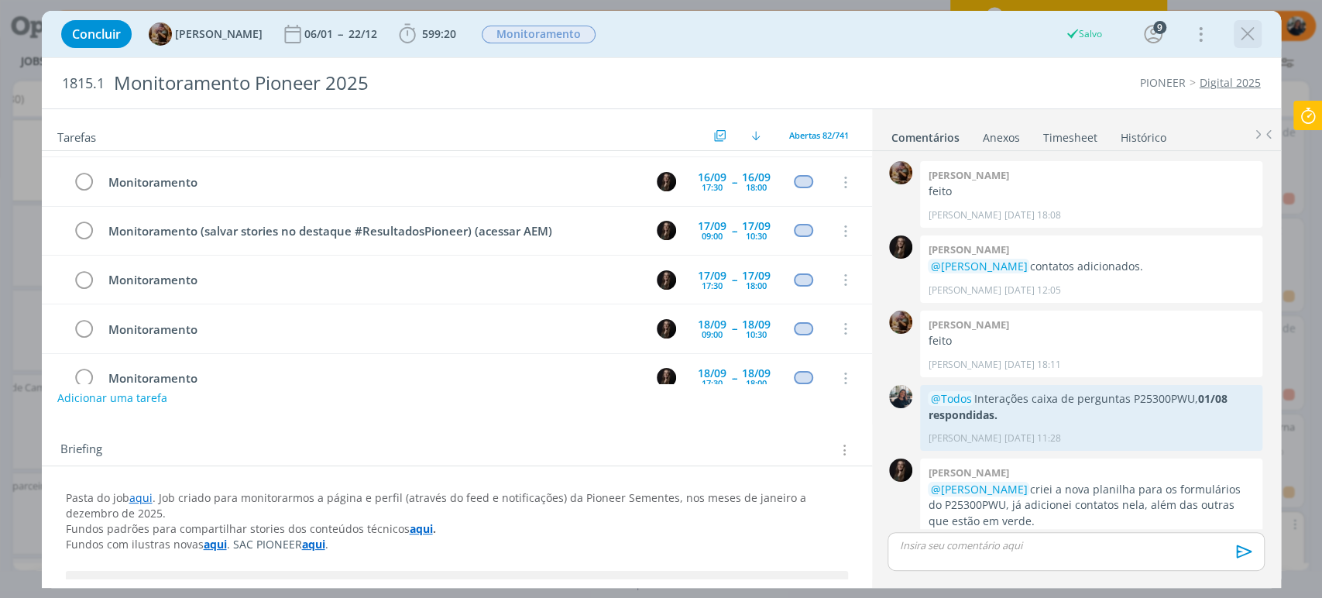
scroll to position [1180, 0]
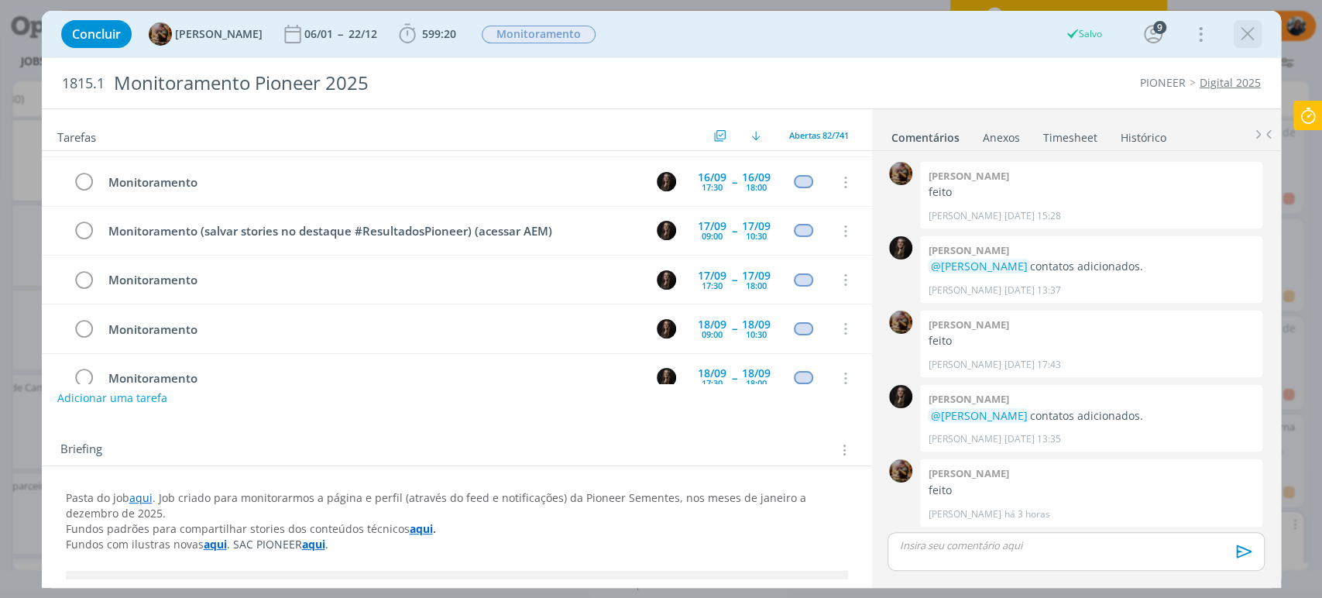
click at [1251, 32] on icon "dialog" at bounding box center [1247, 33] width 23 height 23
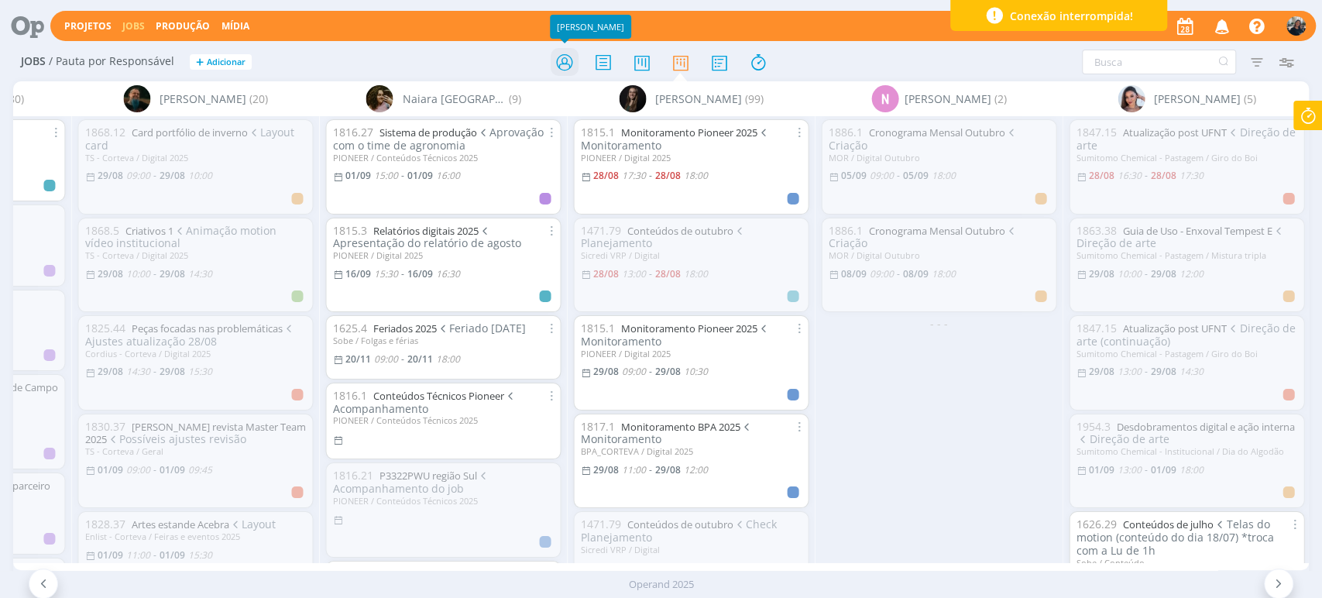
click at [562, 57] on icon at bounding box center [564, 62] width 28 height 30
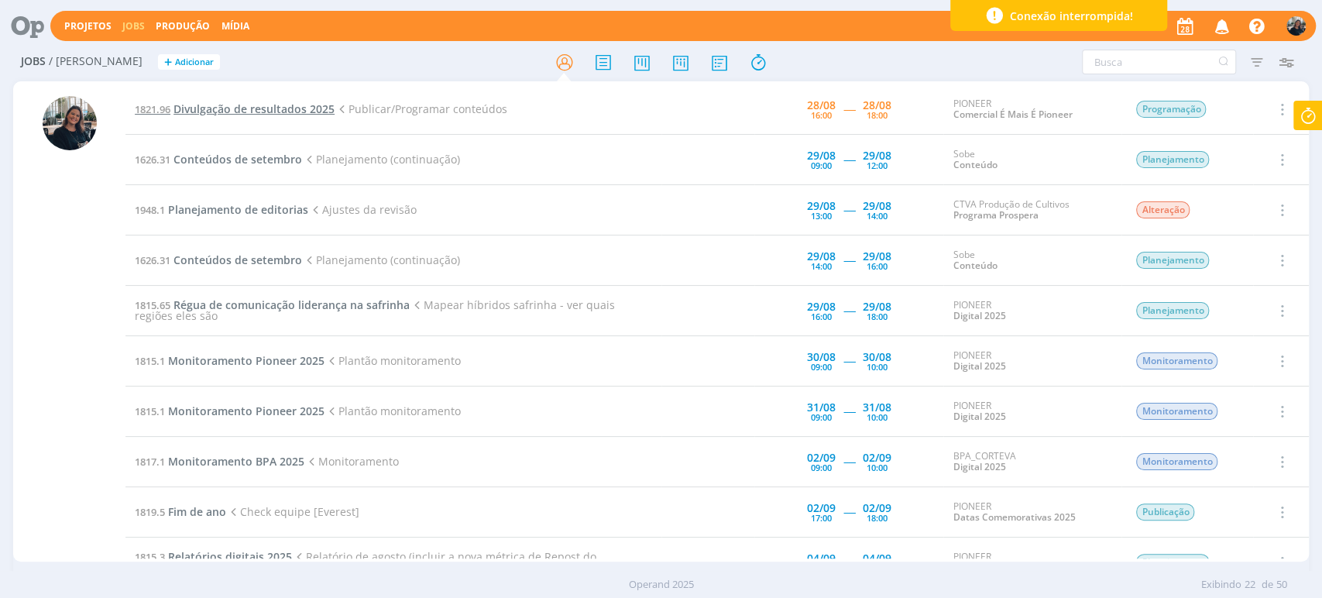
click at [294, 112] on span "Divulgação de resultados 2025" at bounding box center [253, 108] width 161 height 15
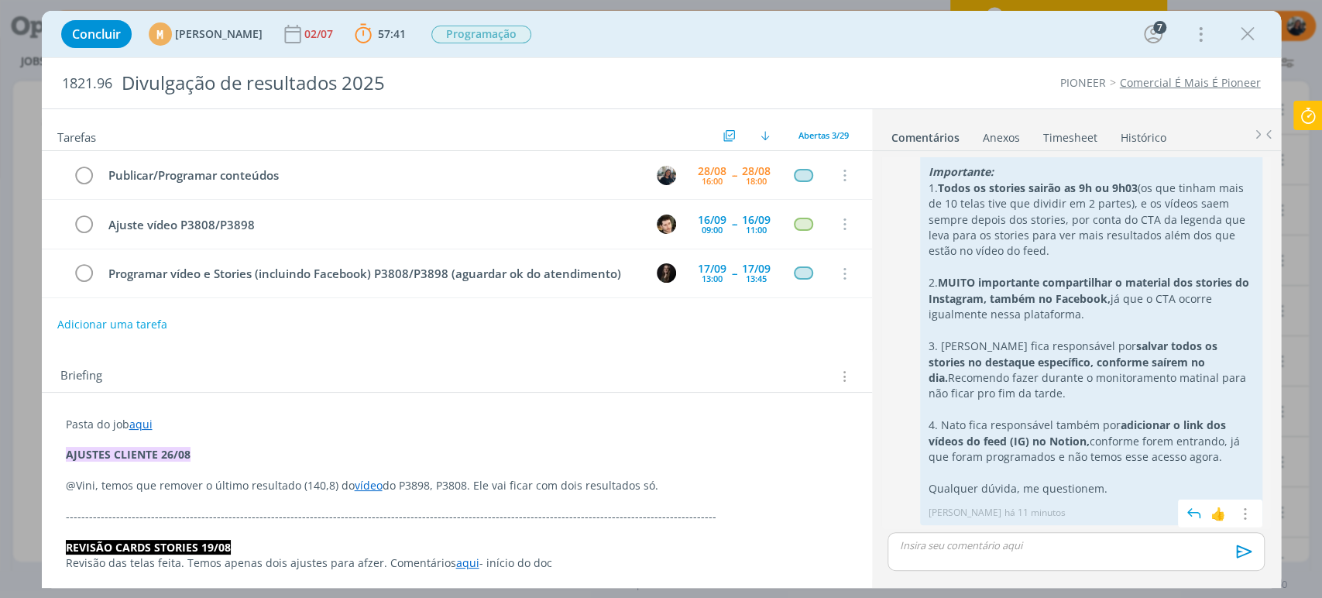
scroll to position [2299, 0]
click at [84, 173] on icon "dialog" at bounding box center [85, 175] width 22 height 23
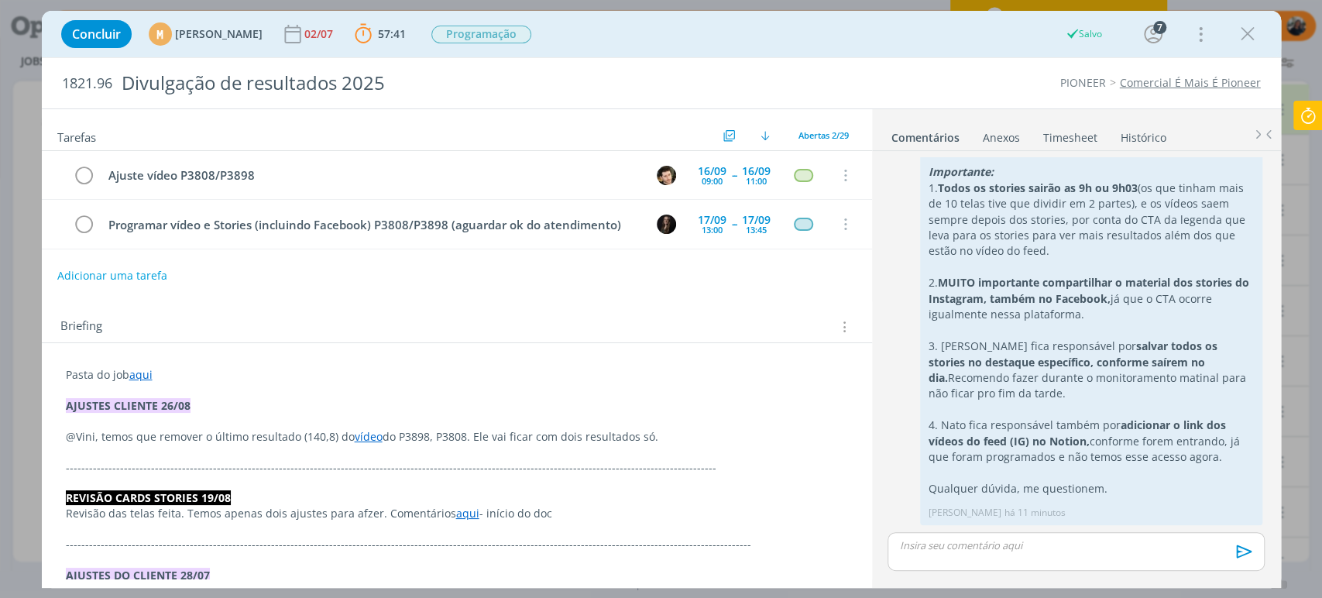
click at [1301, 122] on icon at bounding box center [1308, 116] width 28 height 30
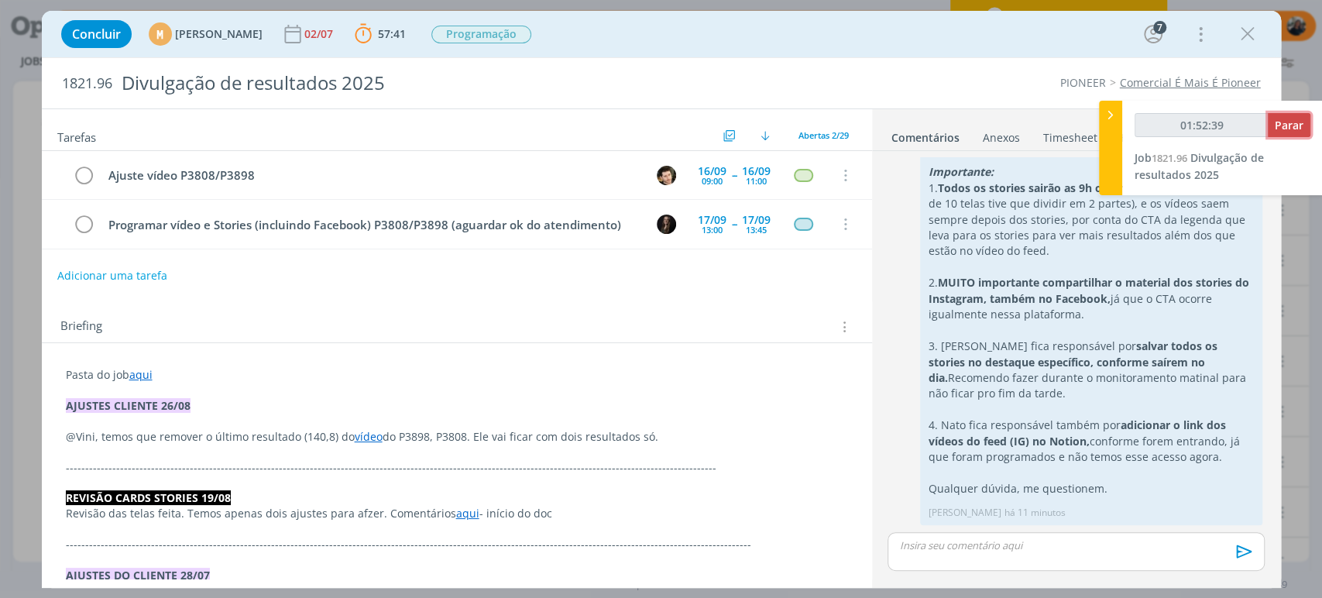
click at [1301, 122] on span "Parar" at bounding box center [1289, 125] width 29 height 15
click at [1298, 124] on span "Parar" at bounding box center [1289, 125] width 29 height 15
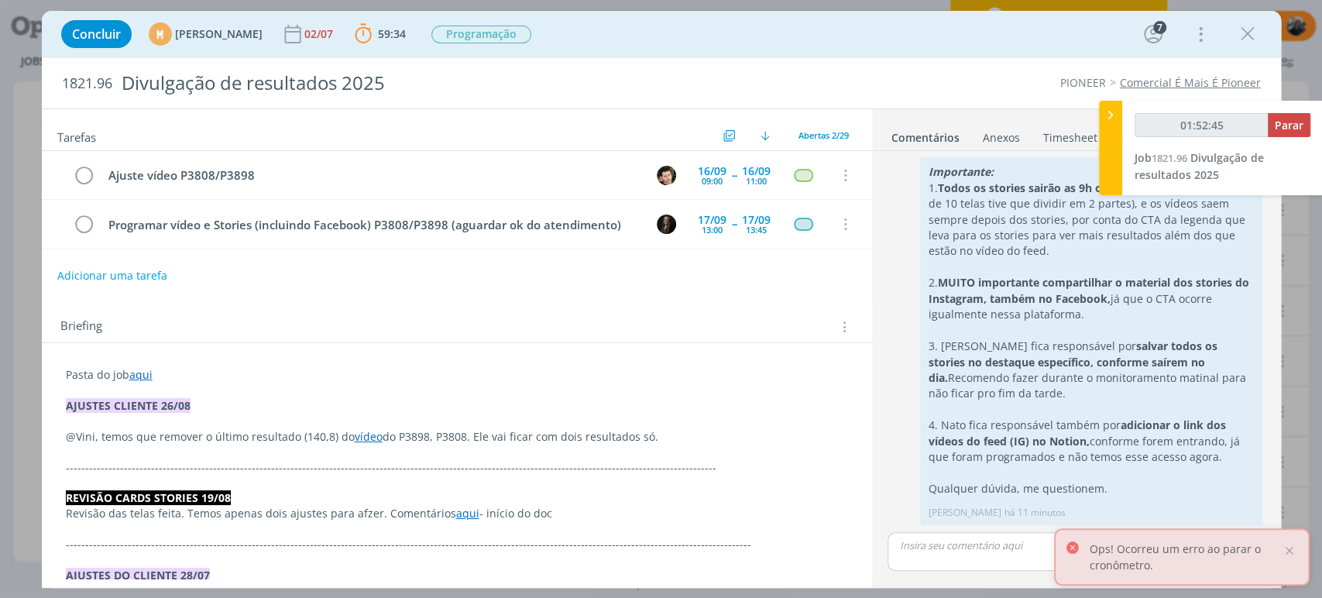
type input "01:53:00"
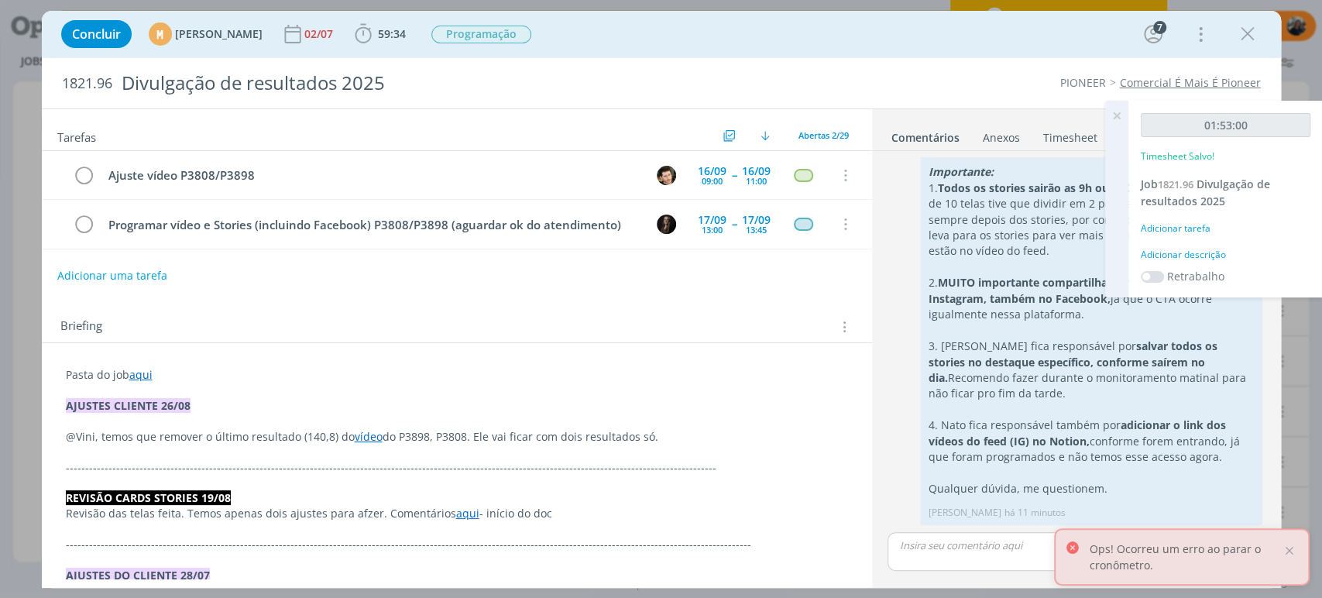
click at [1197, 255] on div "Adicionar descrição" at bounding box center [1226, 255] width 170 height 14
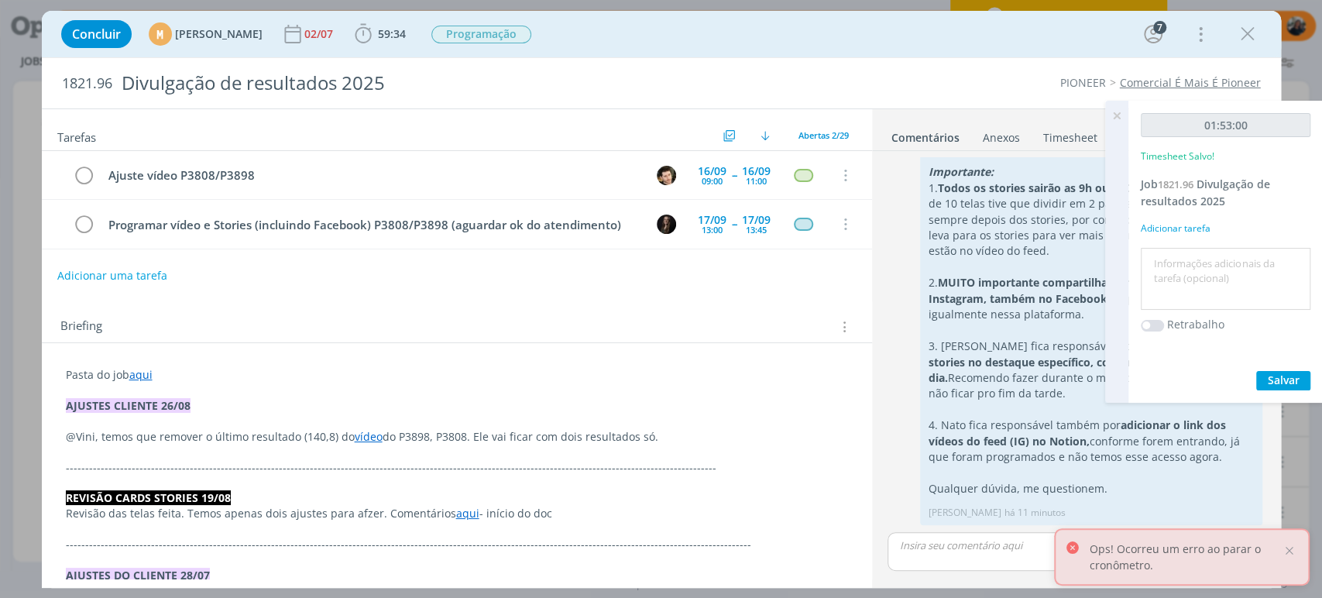
click at [1195, 259] on textarea at bounding box center [1226, 279] width 162 height 55
type textarea "Programando conteúdos resultados + stories"
click at [1291, 383] on span "Salvar" at bounding box center [1284, 380] width 32 height 15
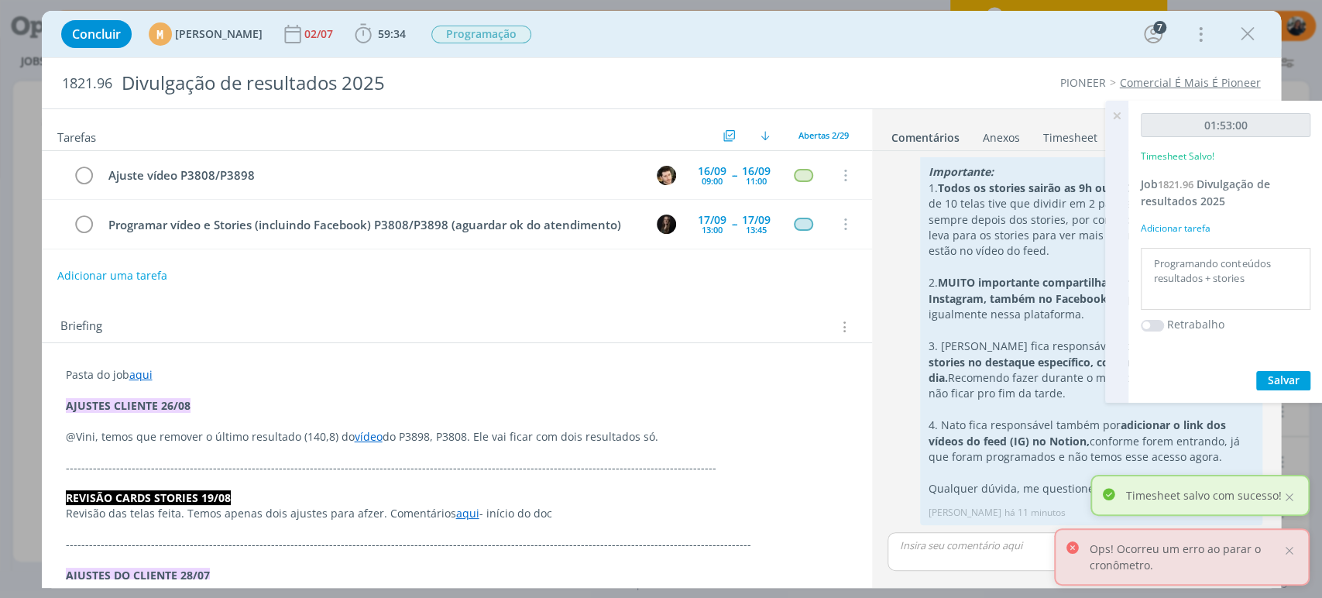
click at [1111, 108] on icon at bounding box center [1117, 116] width 28 height 30
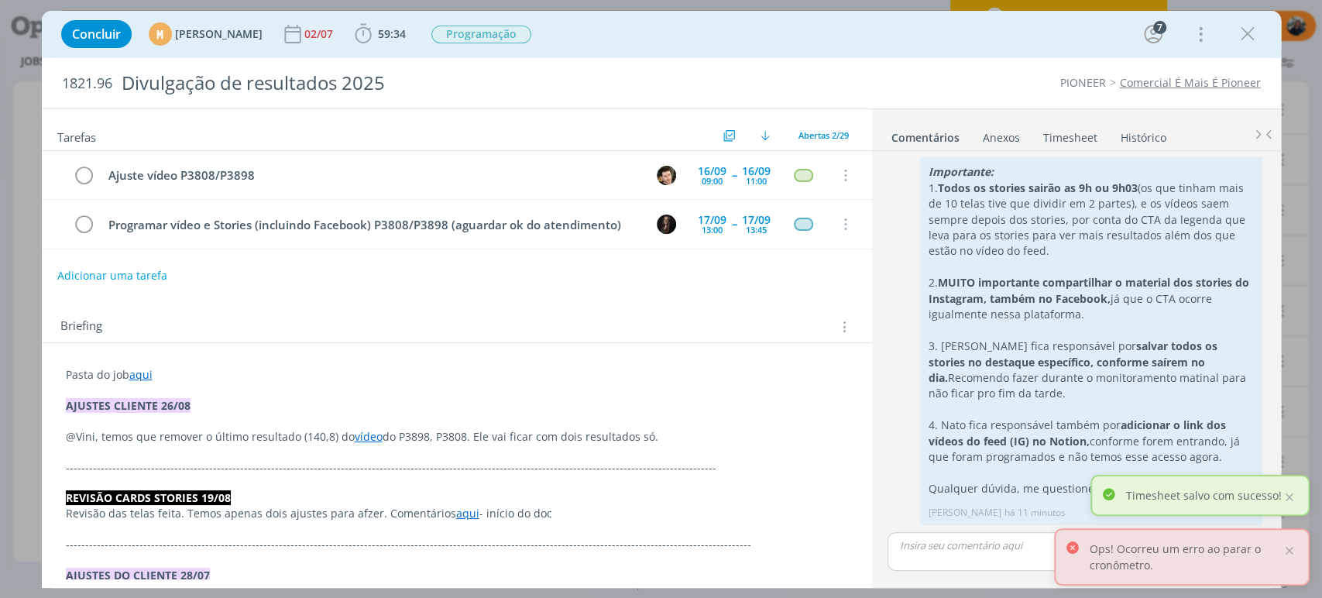
click at [1293, 502] on div at bounding box center [1290, 497] width 14 height 14
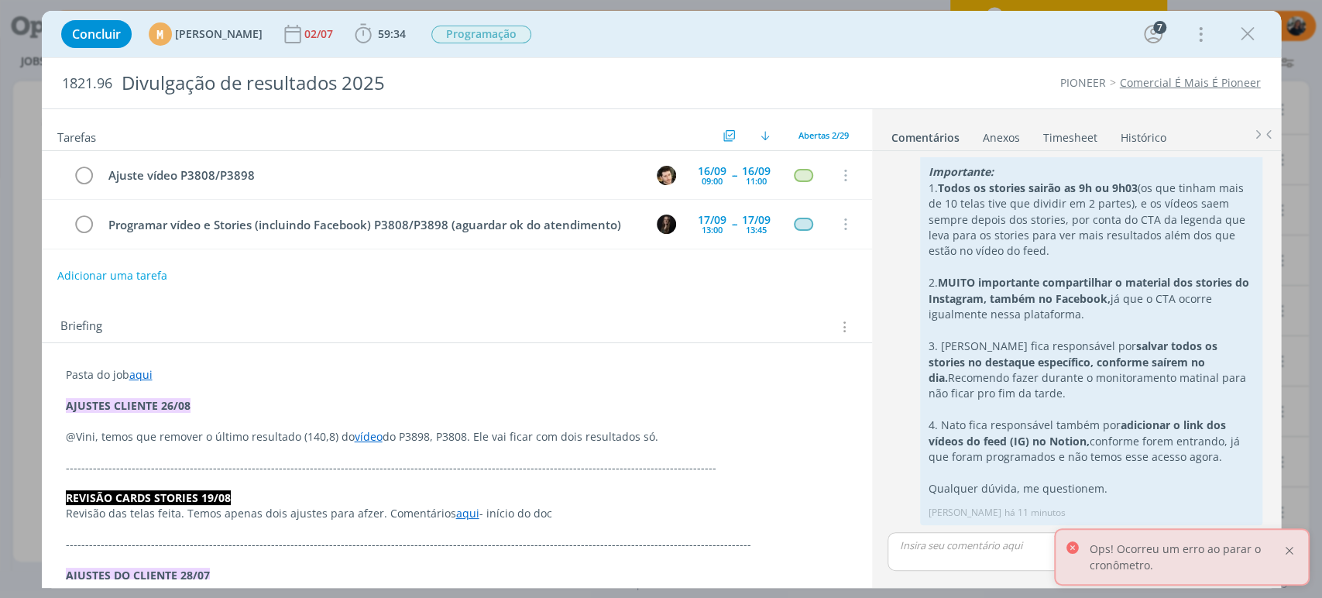
click at [1291, 552] on div at bounding box center [1290, 551] width 14 height 14
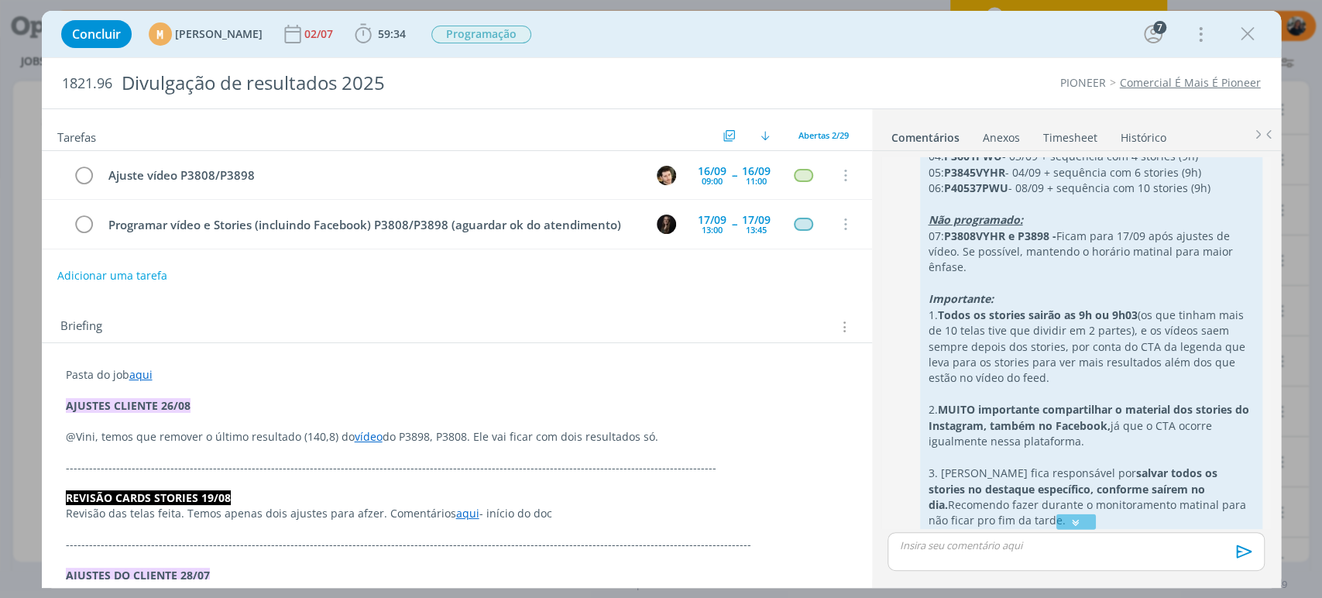
scroll to position [1954, 0]
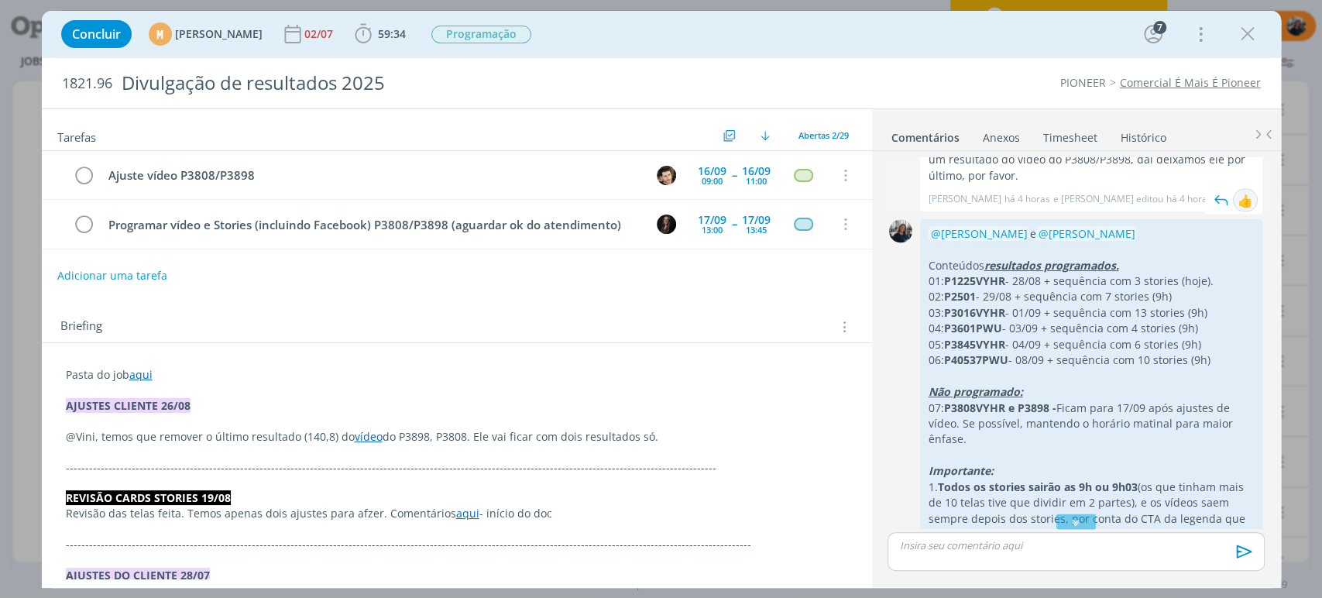
click at [1240, 209] on div "👍" at bounding box center [1245, 200] width 15 height 19
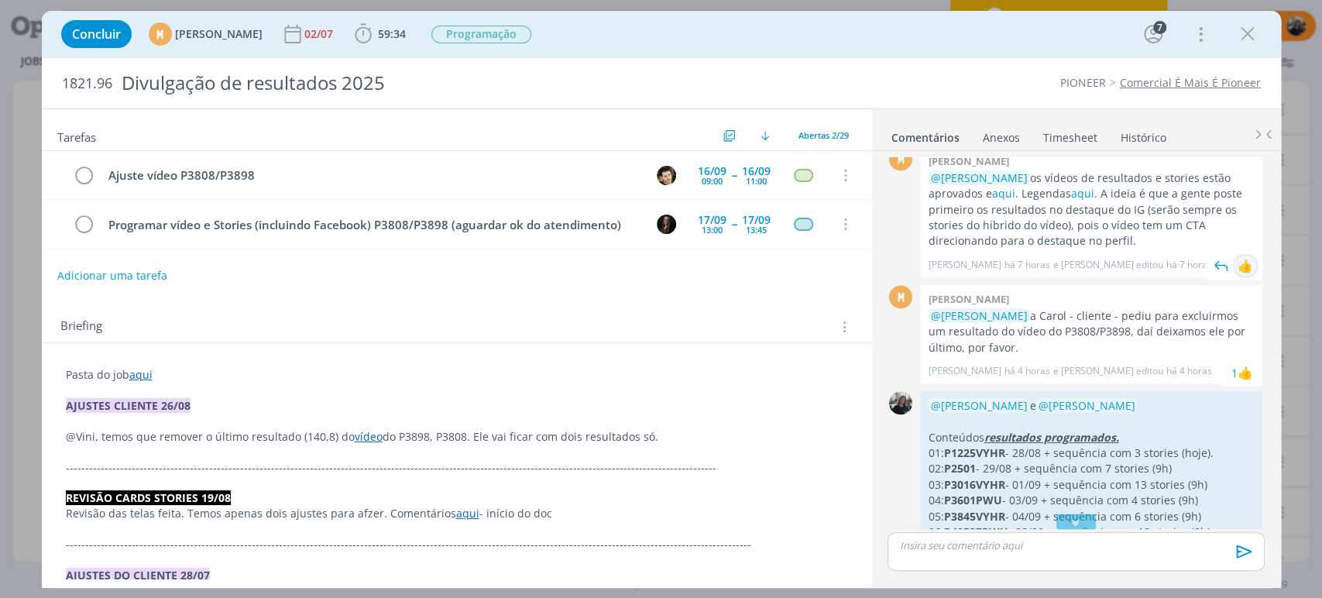
click at [1245, 275] on div "👍" at bounding box center [1245, 265] width 15 height 19
click at [1247, 27] on icon "dialog" at bounding box center [1247, 33] width 23 height 23
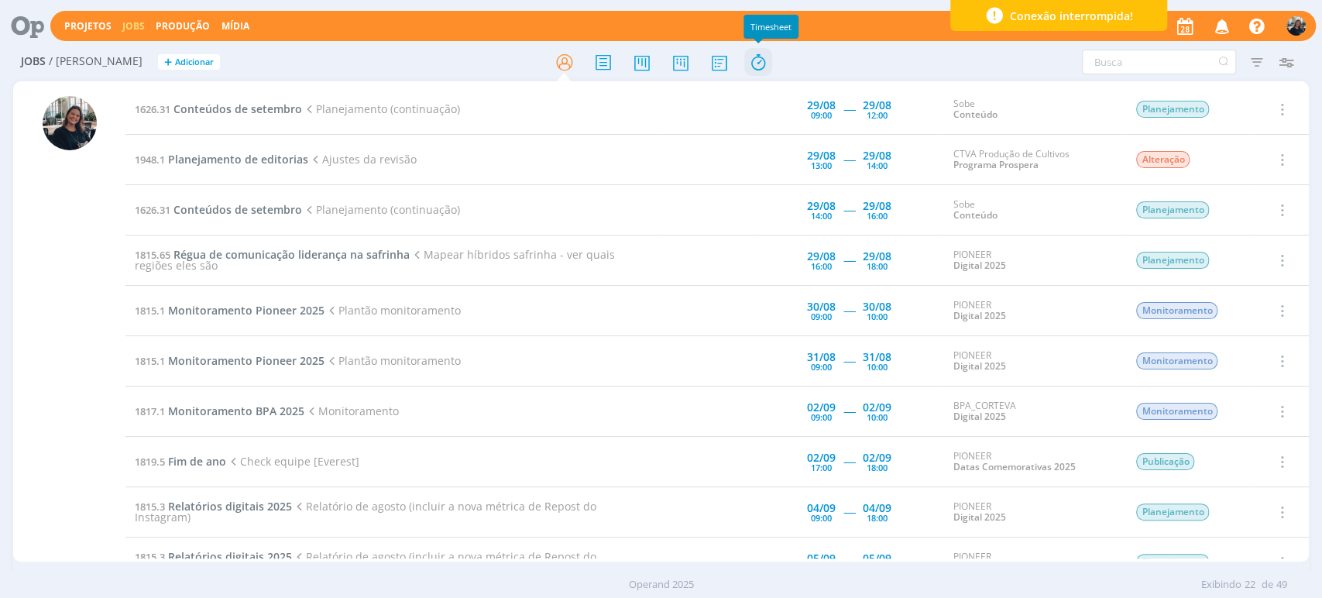
click at [759, 57] on icon at bounding box center [758, 62] width 28 height 30
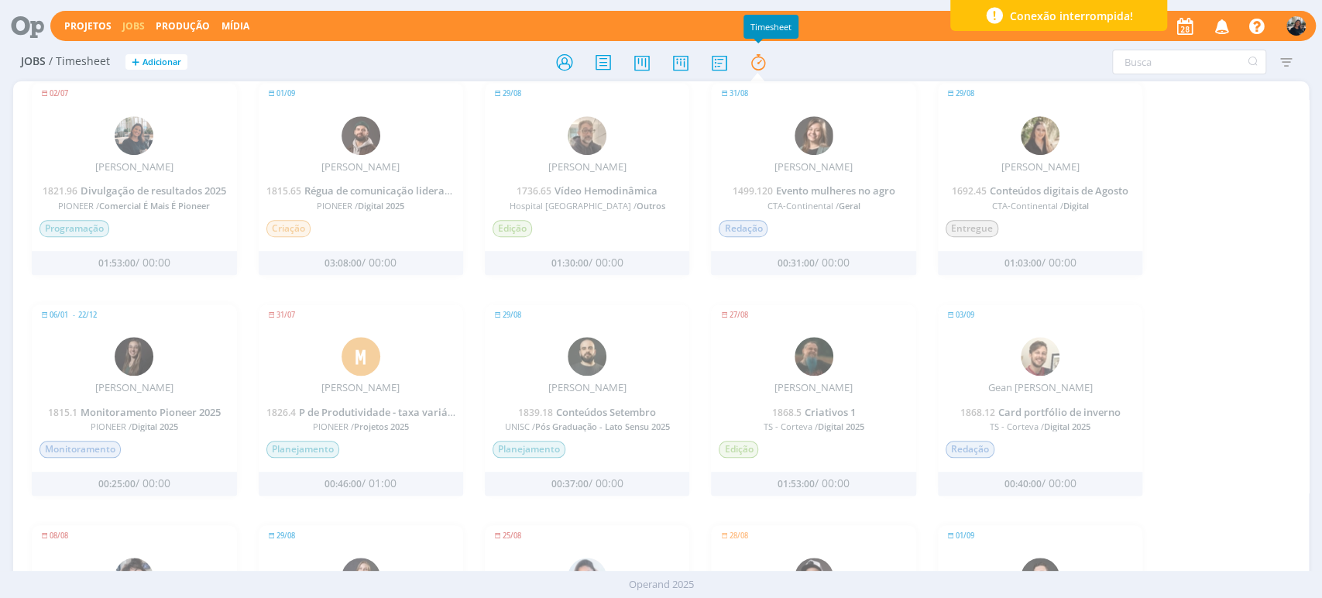
scroll to position [1032, 0]
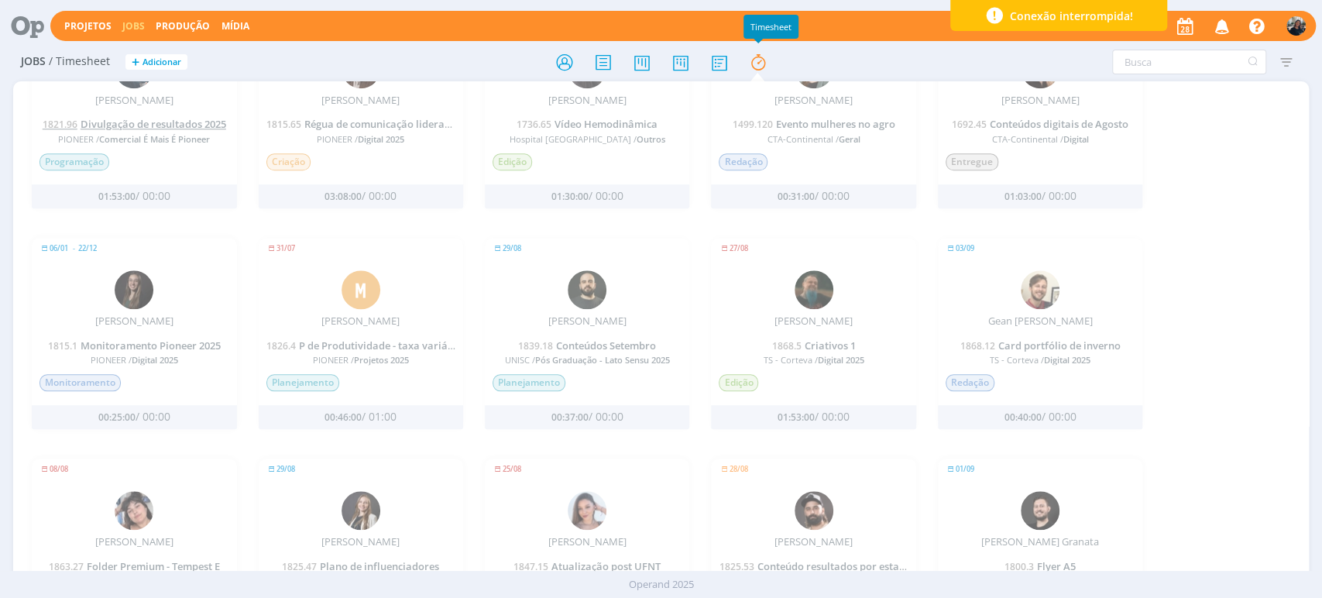
click at [125, 127] on span "Divulgação de resultados 2025" at bounding box center [154, 124] width 146 height 14
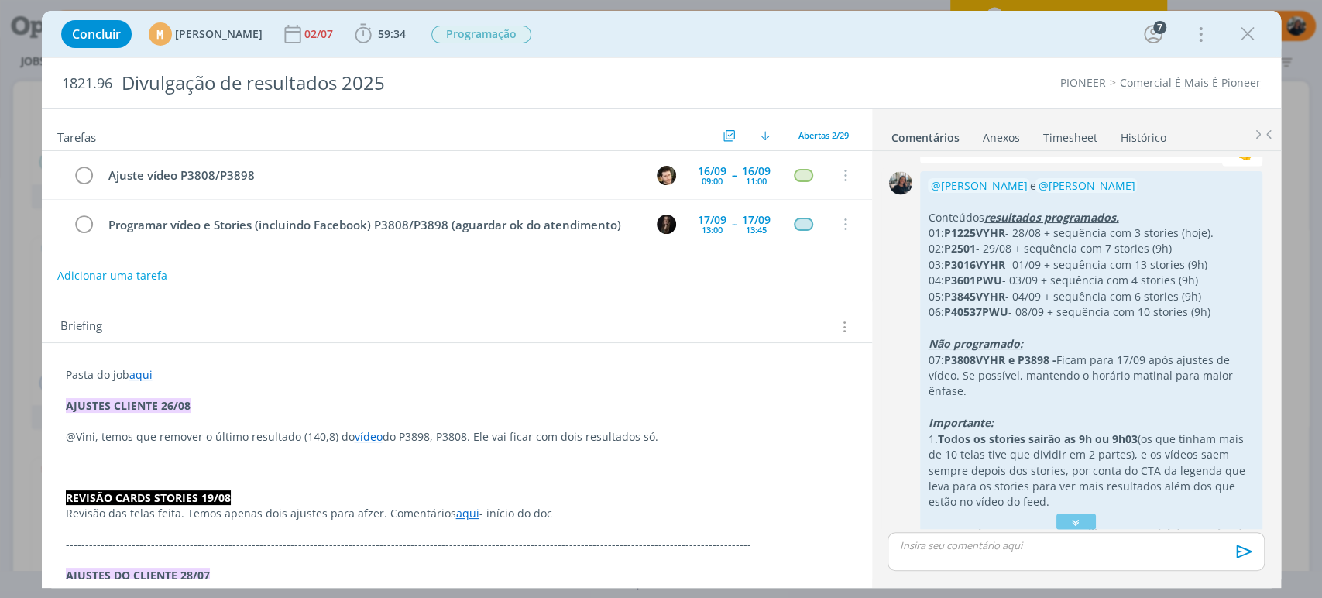
scroll to position [1955, 0]
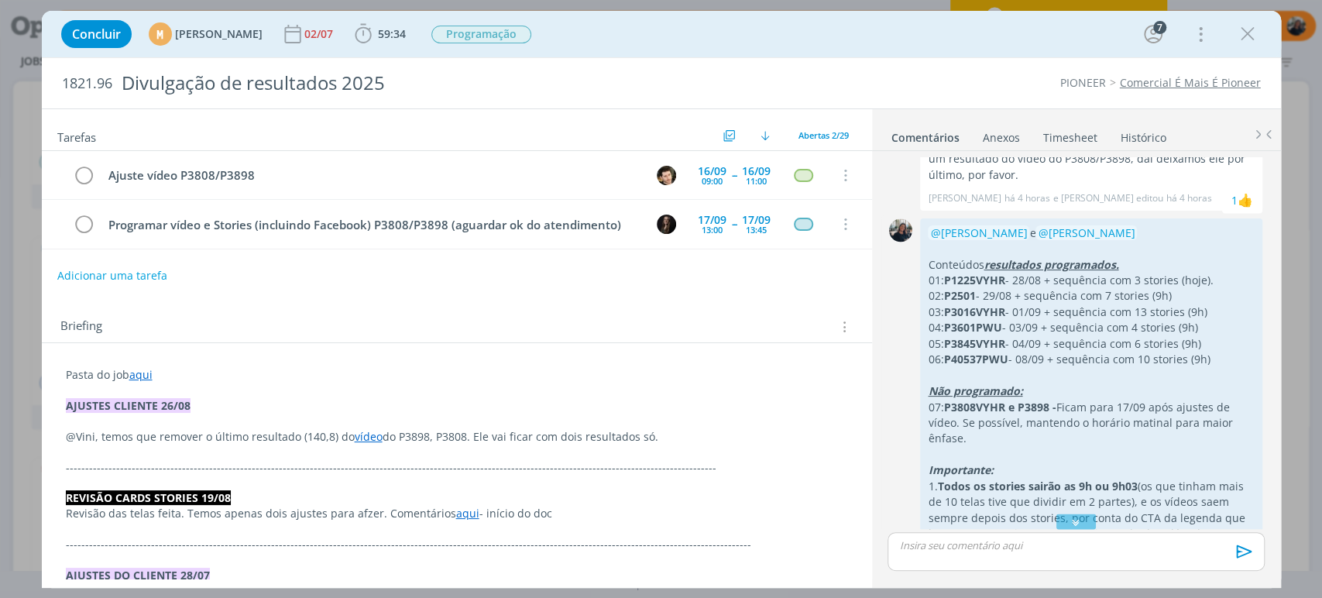
click at [1162, 320] on p "03: P3016VYHR - 01/09 + sequência com 13 stories (9h)" at bounding box center [1091, 311] width 327 height 15
drag, startPoint x: 1258, startPoint y: 27, endPoint x: 13, endPoint y: 19, distance: 1244.7
click at [1258, 28] on icon "dialog" at bounding box center [1247, 33] width 23 height 23
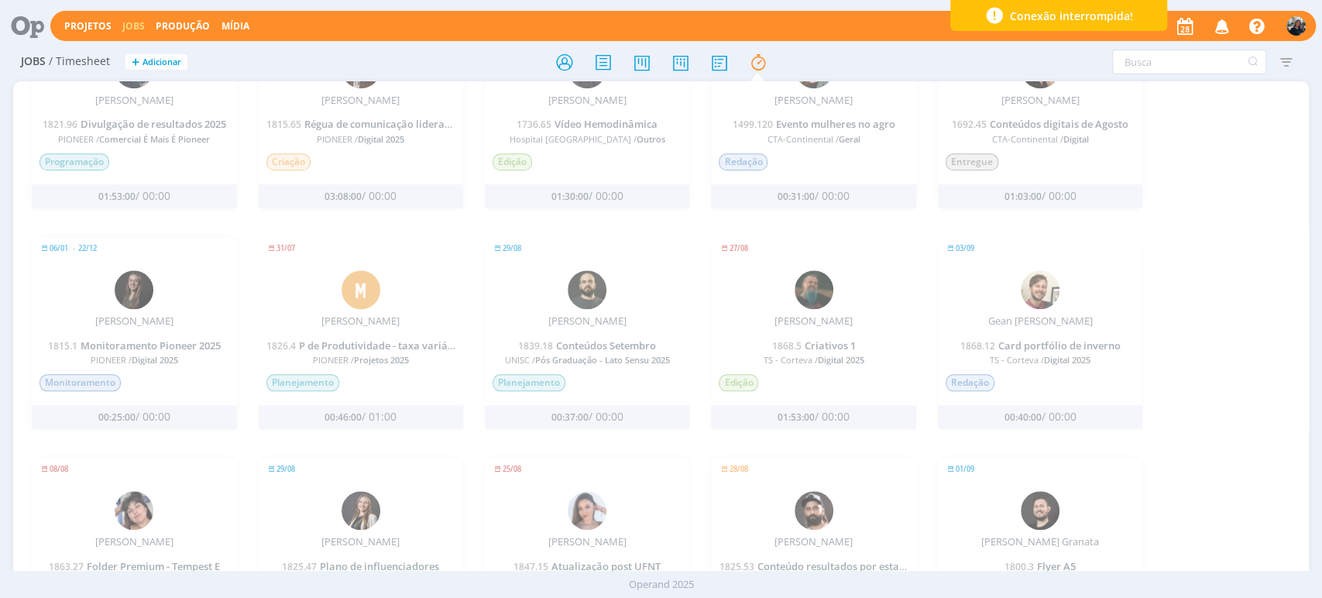
click at [27, 17] on icon at bounding box center [22, 26] width 32 height 30
